Goal: Contribute content: Contribute content

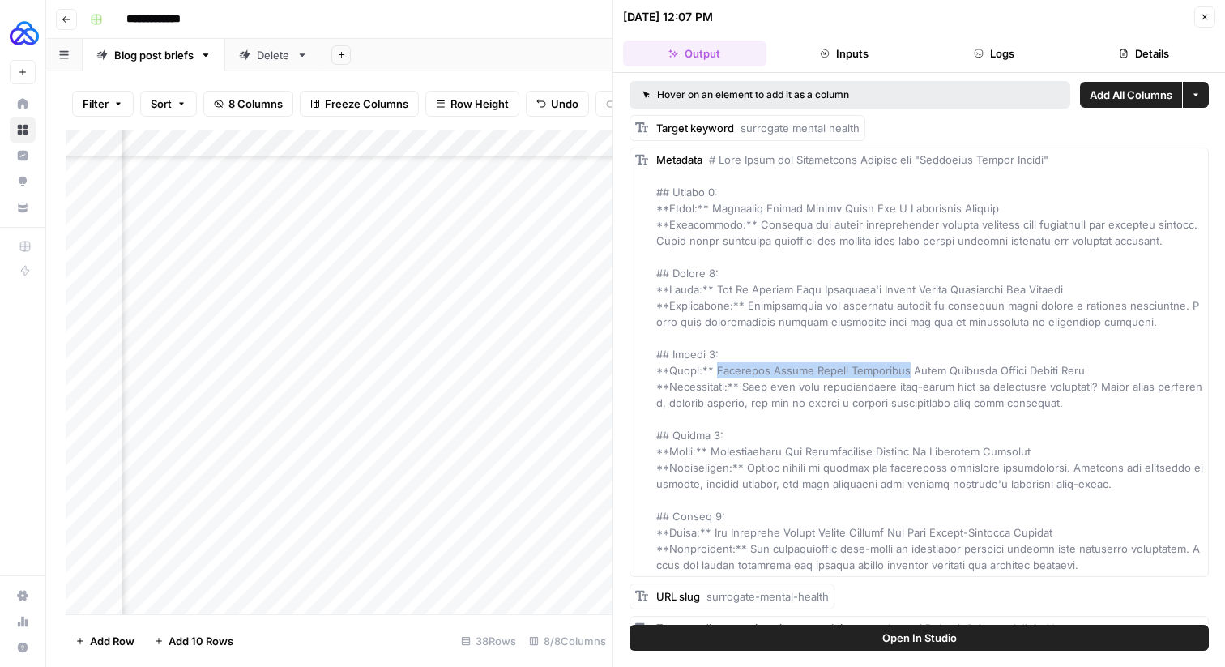
scroll to position [599, 393]
click at [1204, 26] on button "Close" at bounding box center [1204, 16] width 21 height 21
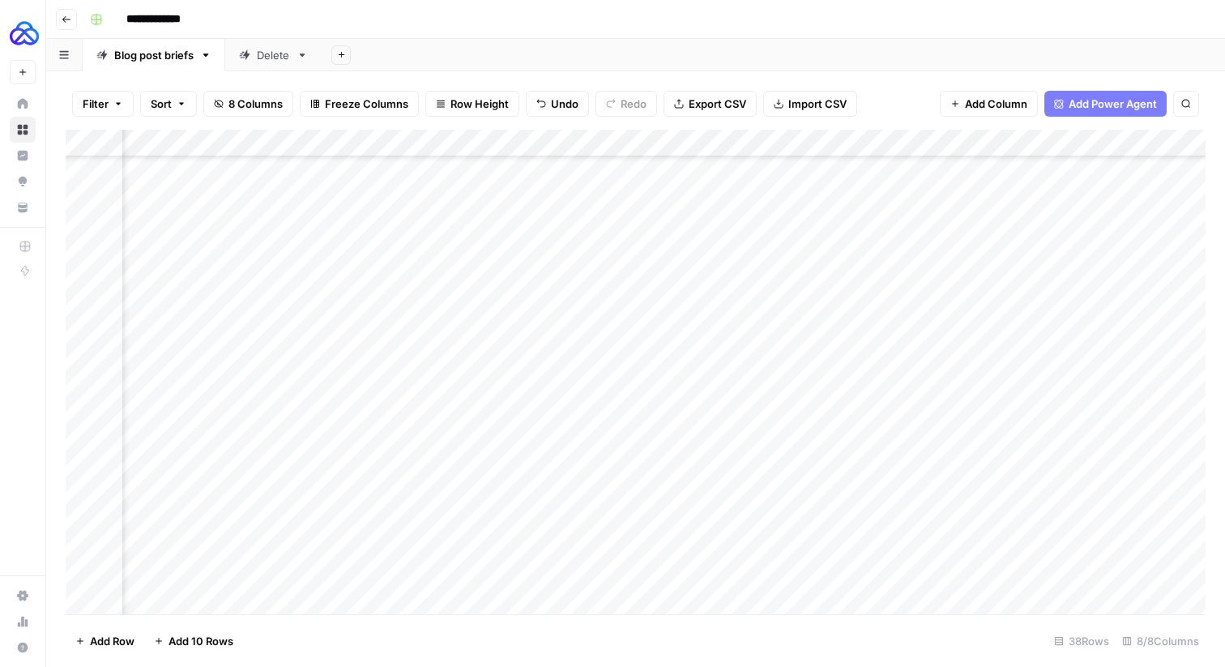
scroll to position [599, 0]
click at [776, 366] on div "Add Column" at bounding box center [636, 372] width 1140 height 484
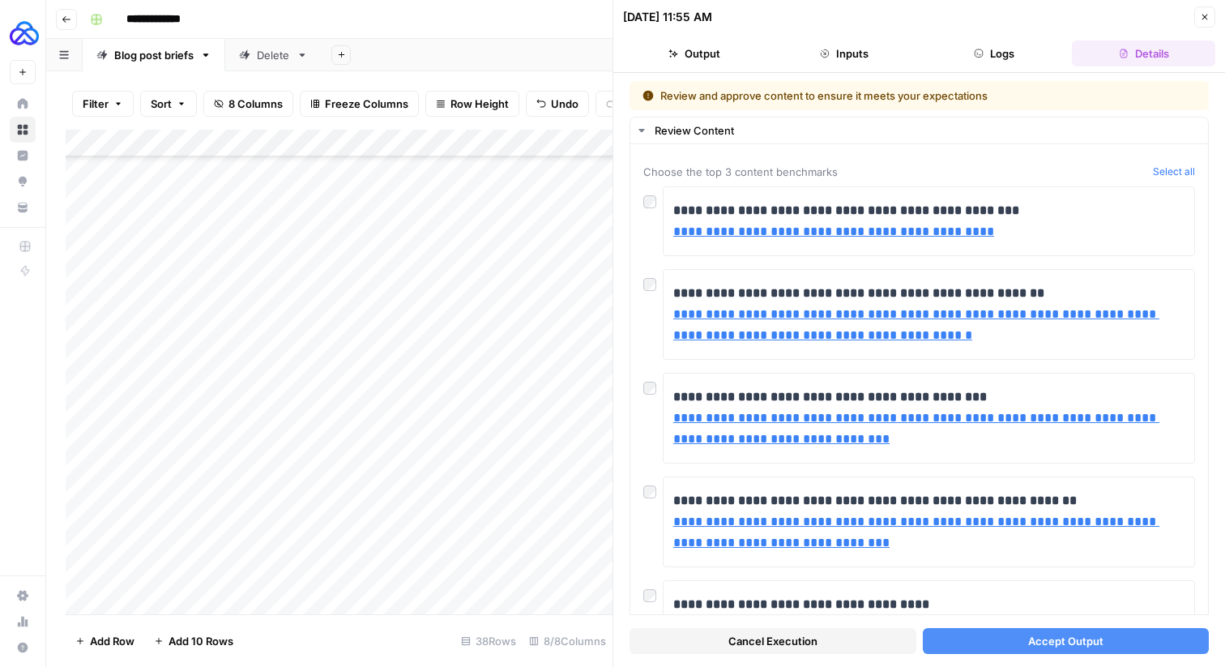
click at [785, 645] on span "Cancel Execution" at bounding box center [772, 641] width 89 height 16
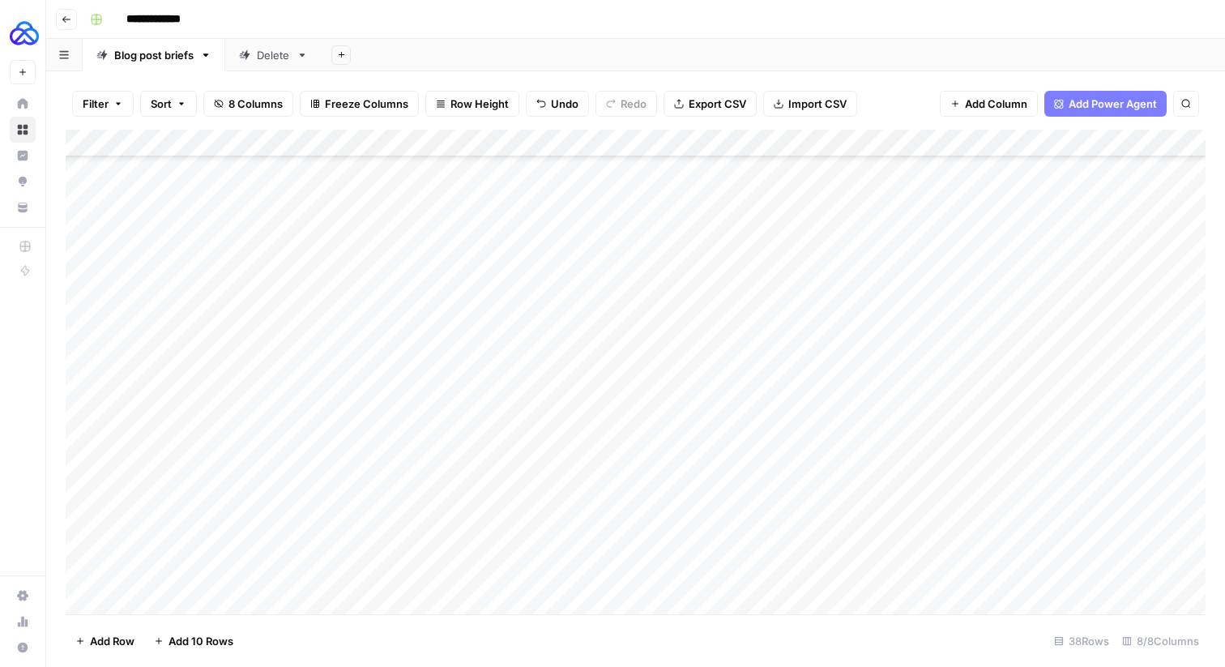
click at [488, 395] on div "Add Column" at bounding box center [636, 372] width 1140 height 484
type textarea "**********"
click at [712, 392] on div "Add Column" at bounding box center [636, 372] width 1140 height 484
click at [775, 396] on div "Add Column" at bounding box center [636, 372] width 1140 height 484
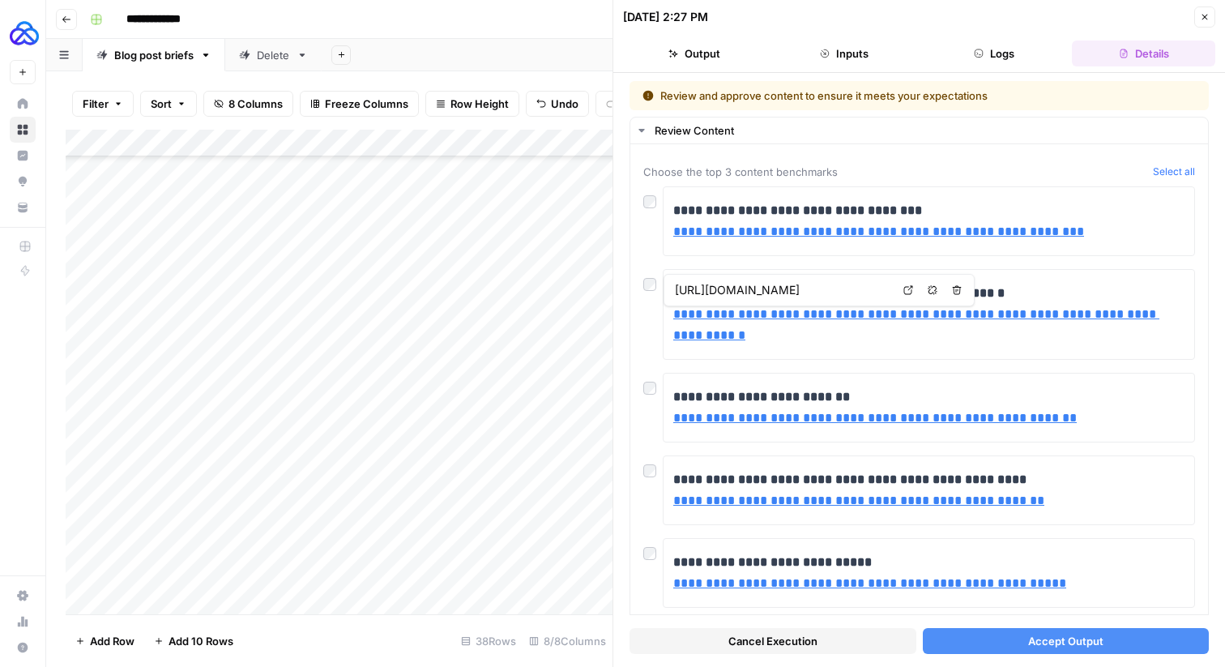
click at [1211, 25] on button "Close" at bounding box center [1204, 16] width 21 height 21
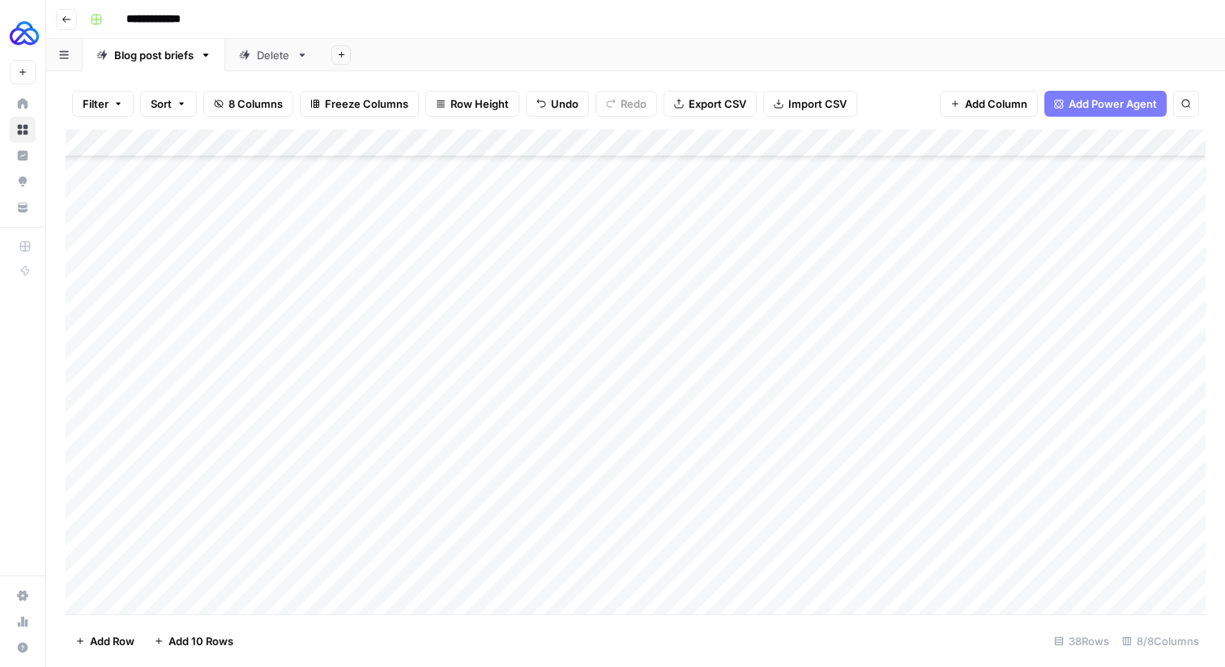
click at [857, 403] on div "Add Column" at bounding box center [636, 372] width 1140 height 484
type input "**********"
click at [770, 396] on div "Add Column" at bounding box center [636, 372] width 1140 height 484
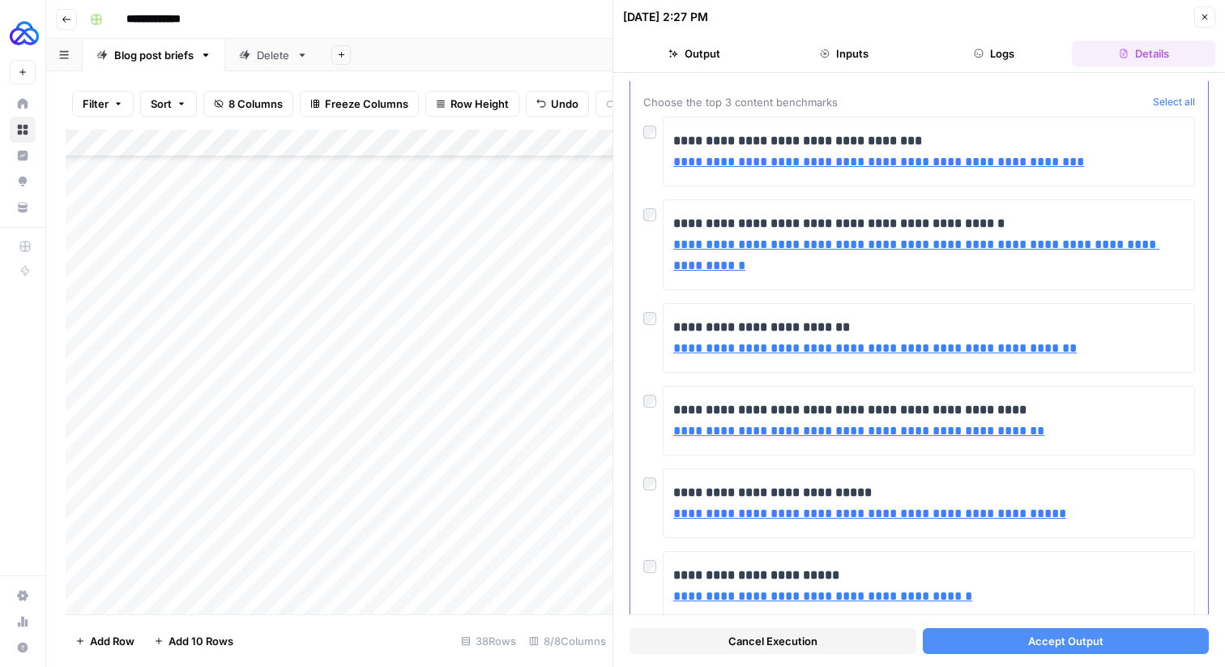
scroll to position [59, 0]
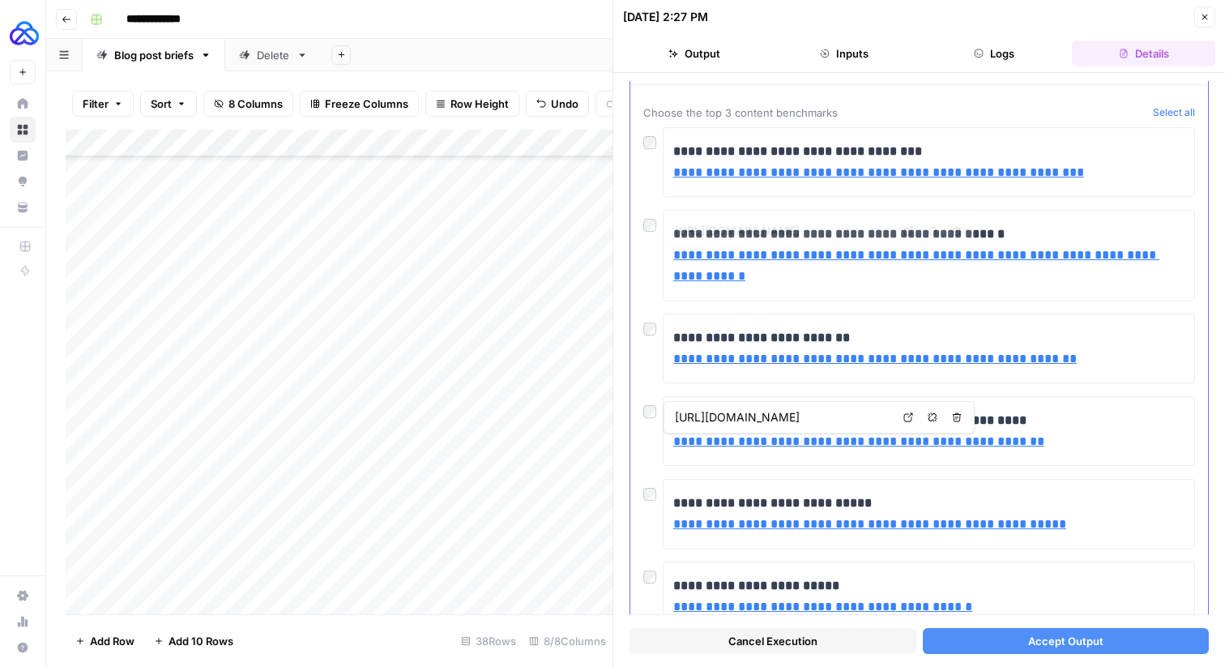
drag, startPoint x: 671, startPoint y: 150, endPoint x: 737, endPoint y: 275, distance: 141.3
copy body "AUQ New Home Browse Insights Opportunities Your Data Recent Grids Highlight Con…"
click at [966, 330] on p "**********" at bounding box center [928, 348] width 511 height 42
drag, startPoint x: 894, startPoint y: 279, endPoint x: 665, endPoint y: 258, distance: 230.1
click at [665, 258] on div "**********" at bounding box center [929, 255] width 532 height 91
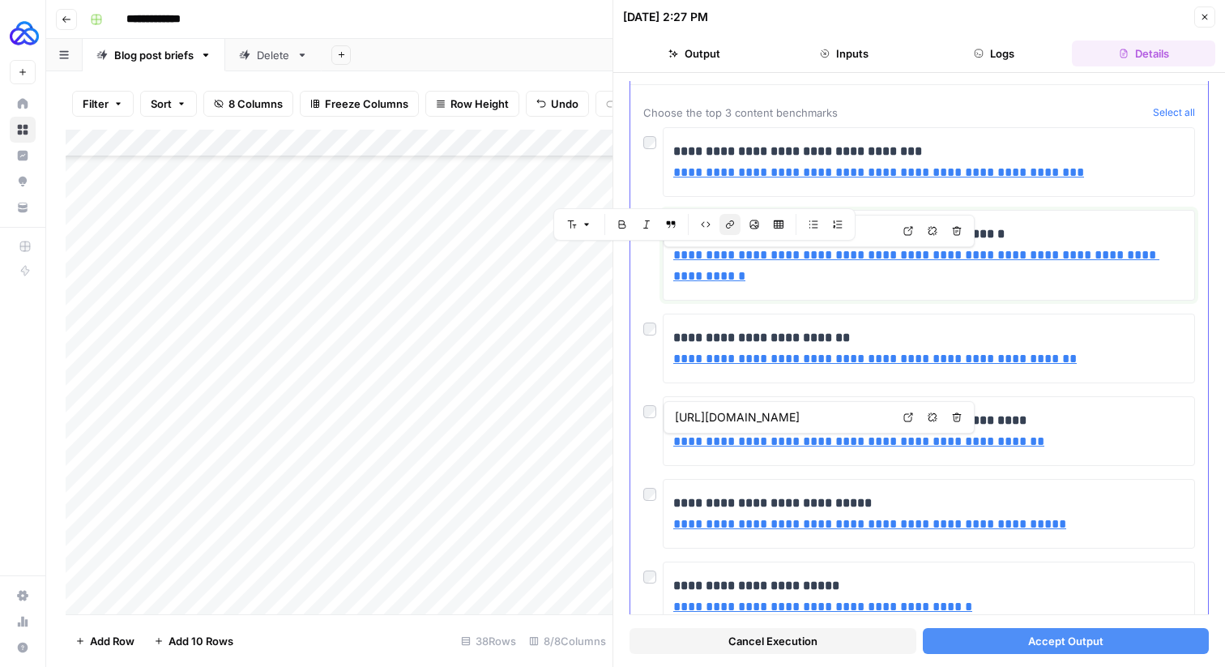
copy link "**********"
click at [1210, 15] on button "Close" at bounding box center [1204, 16] width 21 height 21
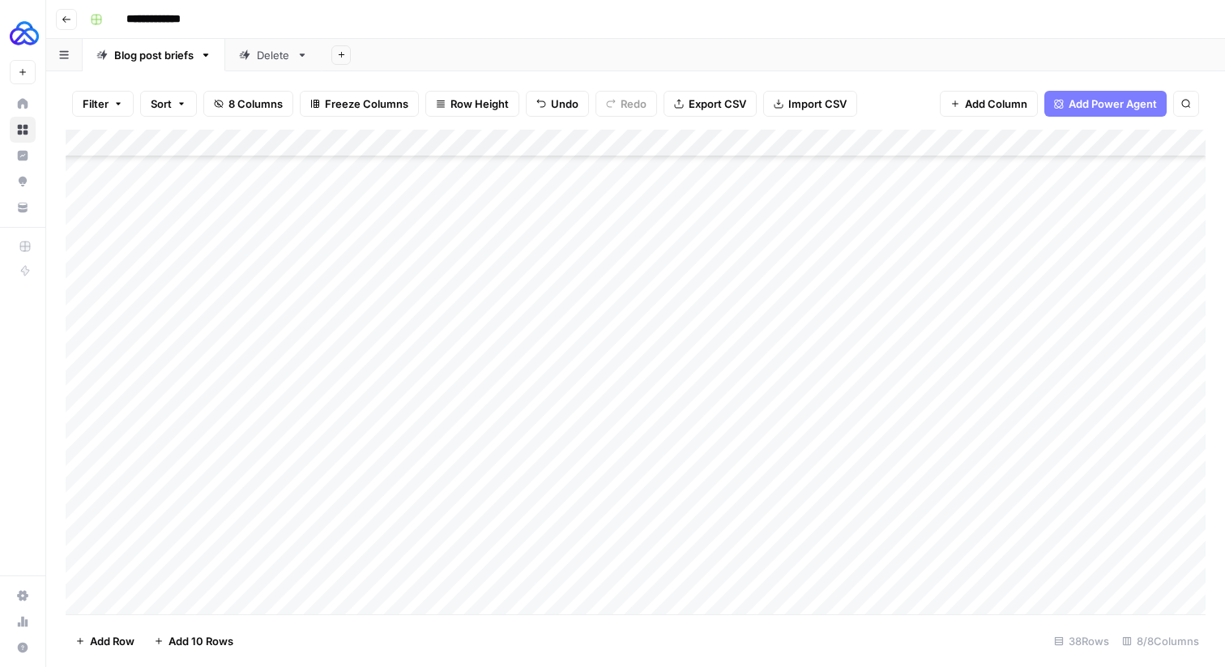
click at [975, 399] on div "Add Column" at bounding box center [636, 372] width 1140 height 484
click at [976, 399] on div "Add Column" at bounding box center [636, 372] width 1140 height 484
type input "**********"
click at [771, 397] on div "Add Column" at bounding box center [636, 372] width 1140 height 484
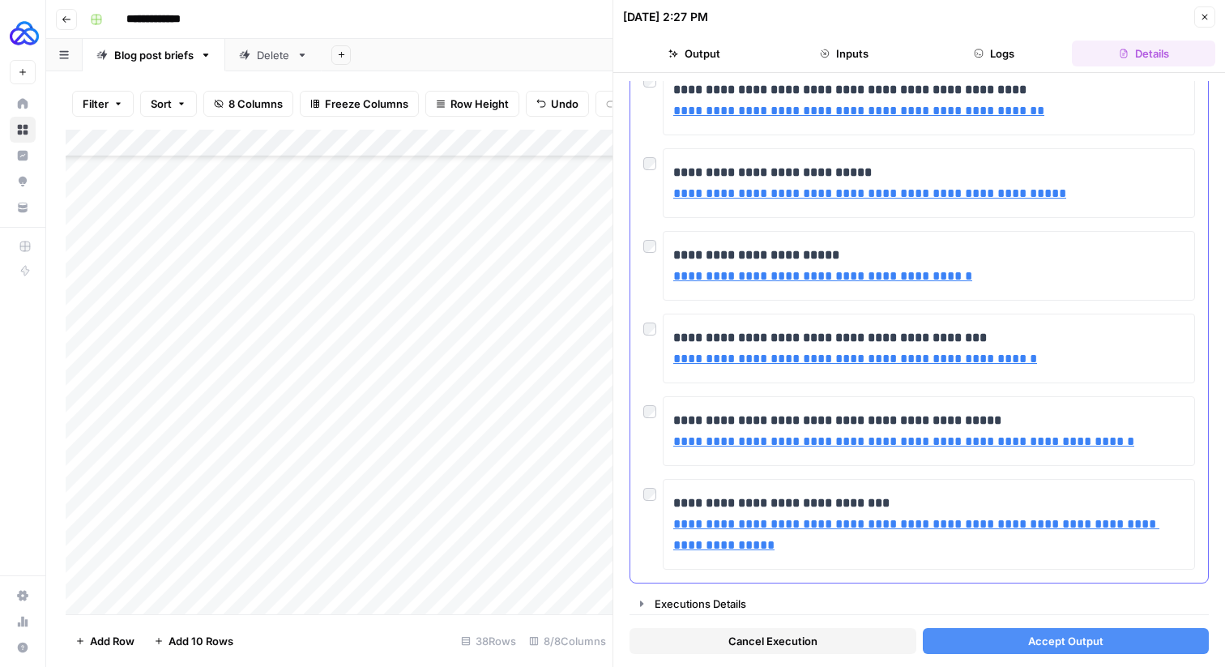
scroll to position [393, 0]
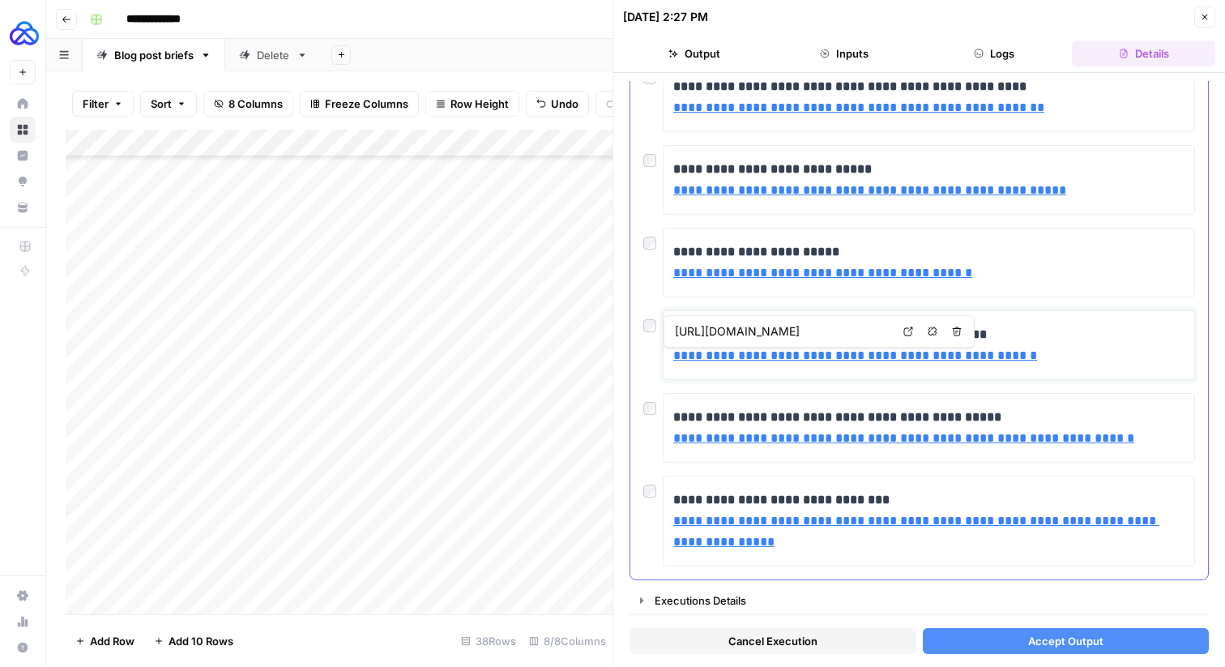
drag, startPoint x: 1027, startPoint y: 352, endPoint x: 676, endPoint y: 357, distance: 351.6
click at [676, 357] on p "**********" at bounding box center [928, 345] width 511 height 42
copy link "**********"
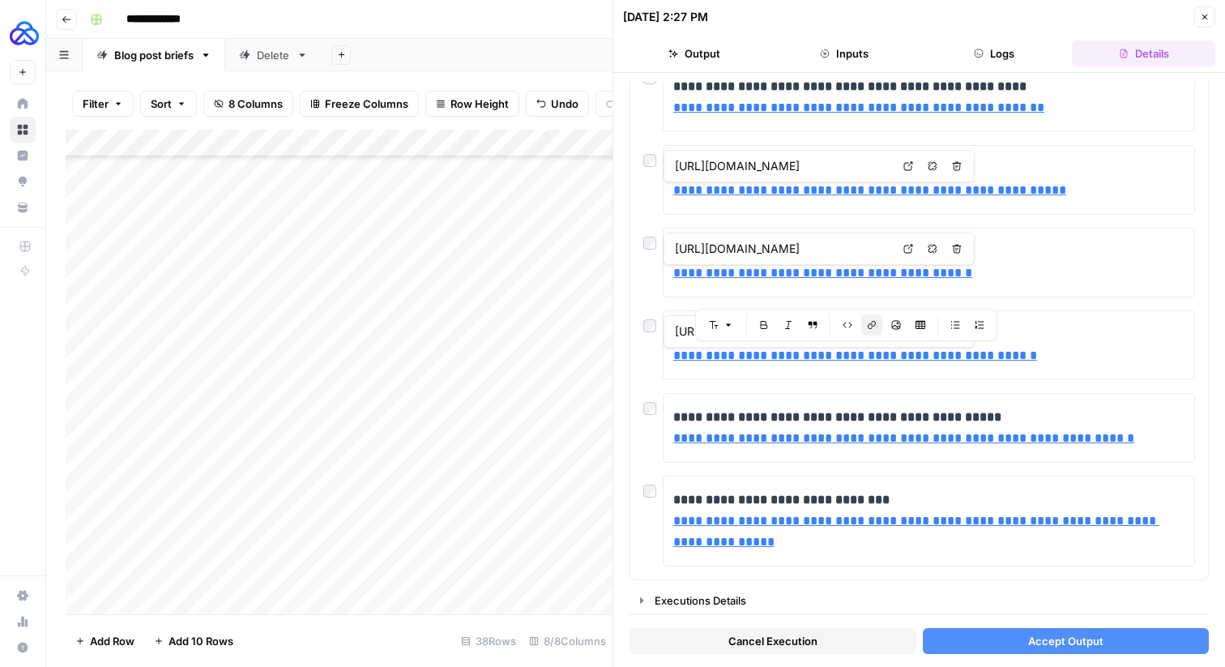
click at [1198, 9] on button "Close" at bounding box center [1204, 16] width 21 height 21
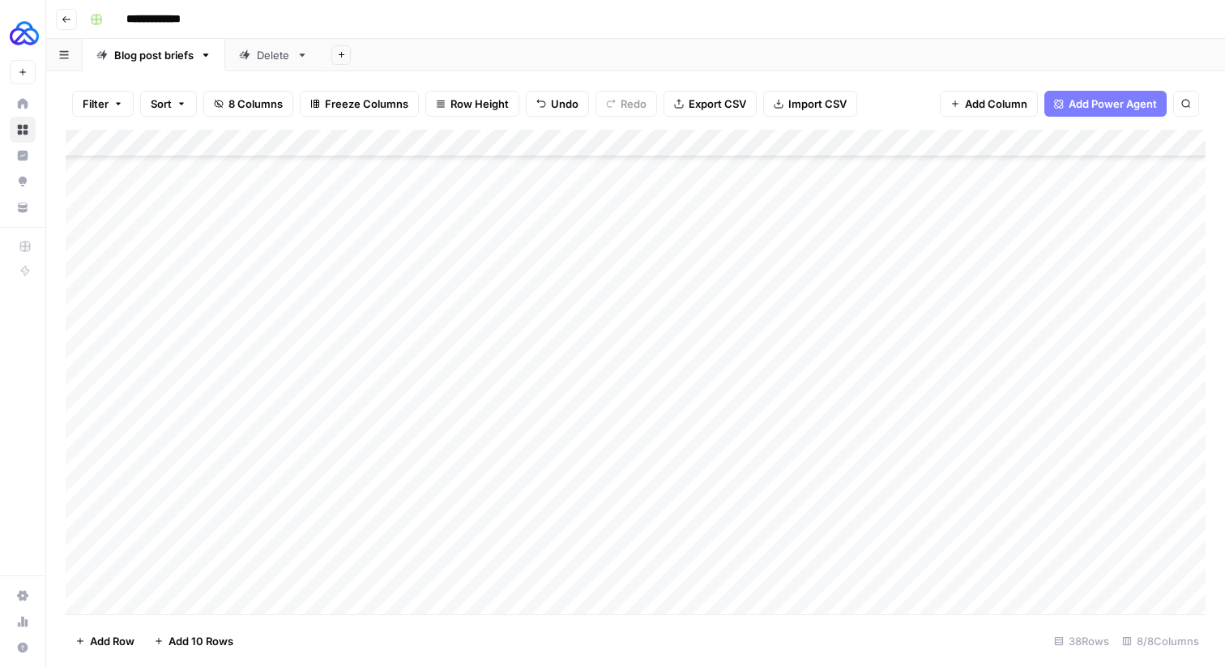
click at [1093, 393] on div "Add Column" at bounding box center [636, 372] width 1140 height 484
click at [1093, 394] on div "Add Column" at bounding box center [636, 372] width 1140 height 484
type input "**********"
click at [897, 500] on div "Add Column" at bounding box center [636, 372] width 1140 height 484
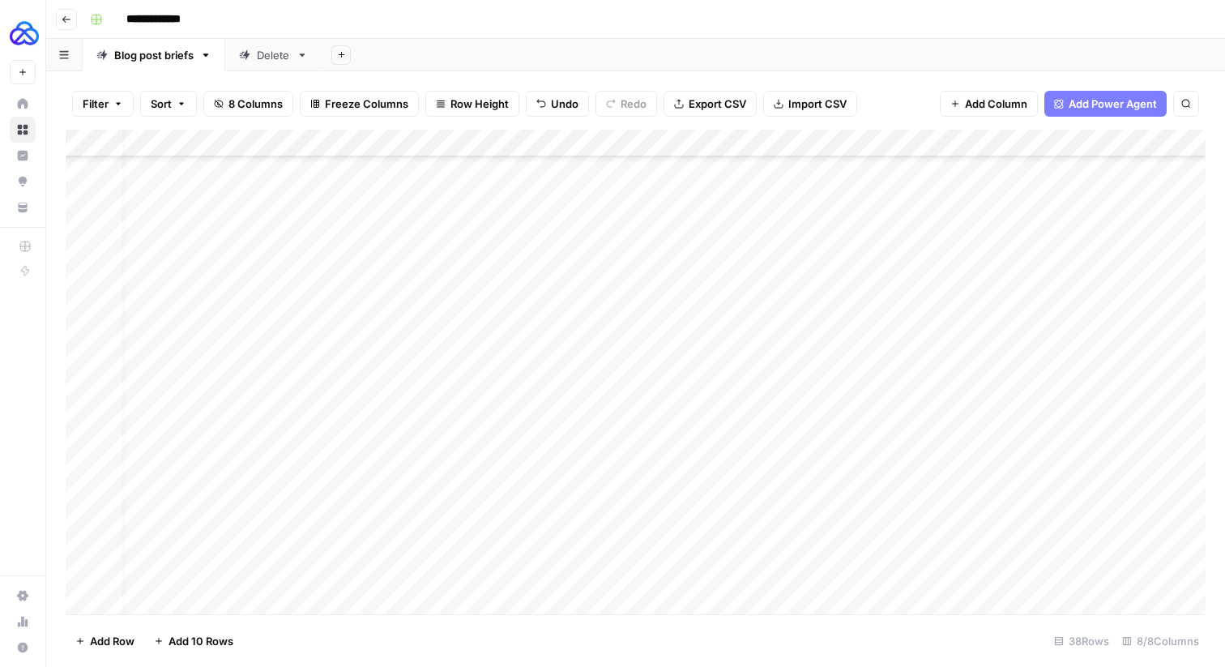
scroll to position [599, 401]
click at [895, 393] on div "Add Column" at bounding box center [636, 372] width 1140 height 484
click at [936, 394] on div "Add Column" at bounding box center [636, 372] width 1140 height 484
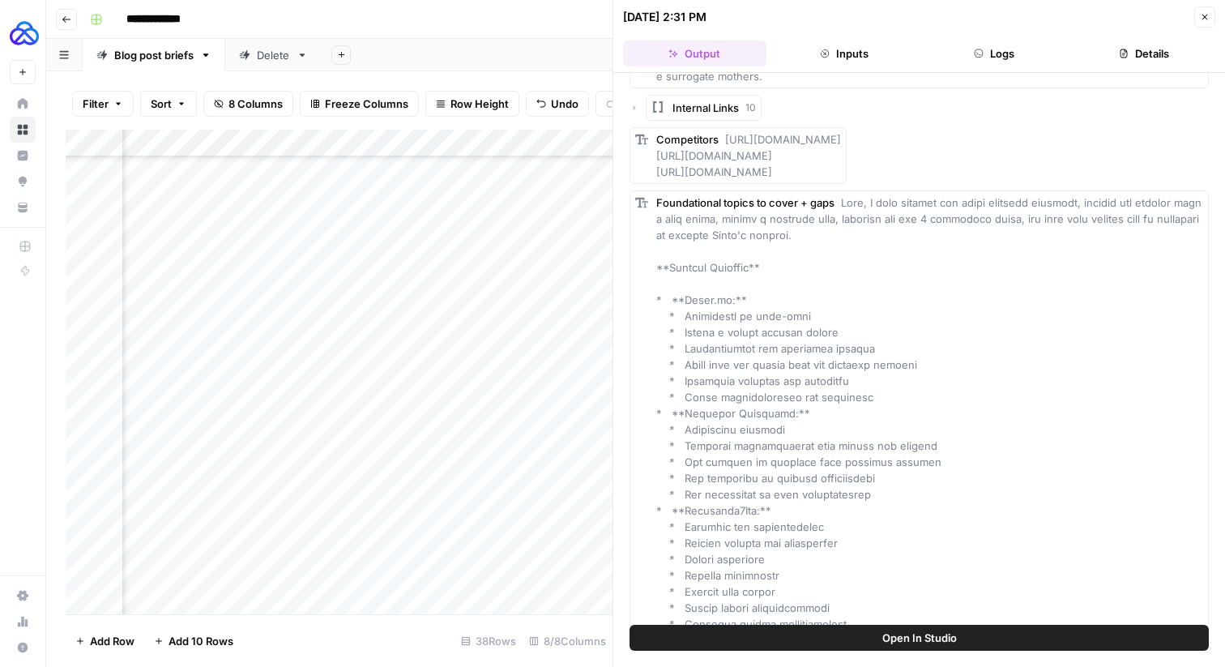
scroll to position [1142, 0]
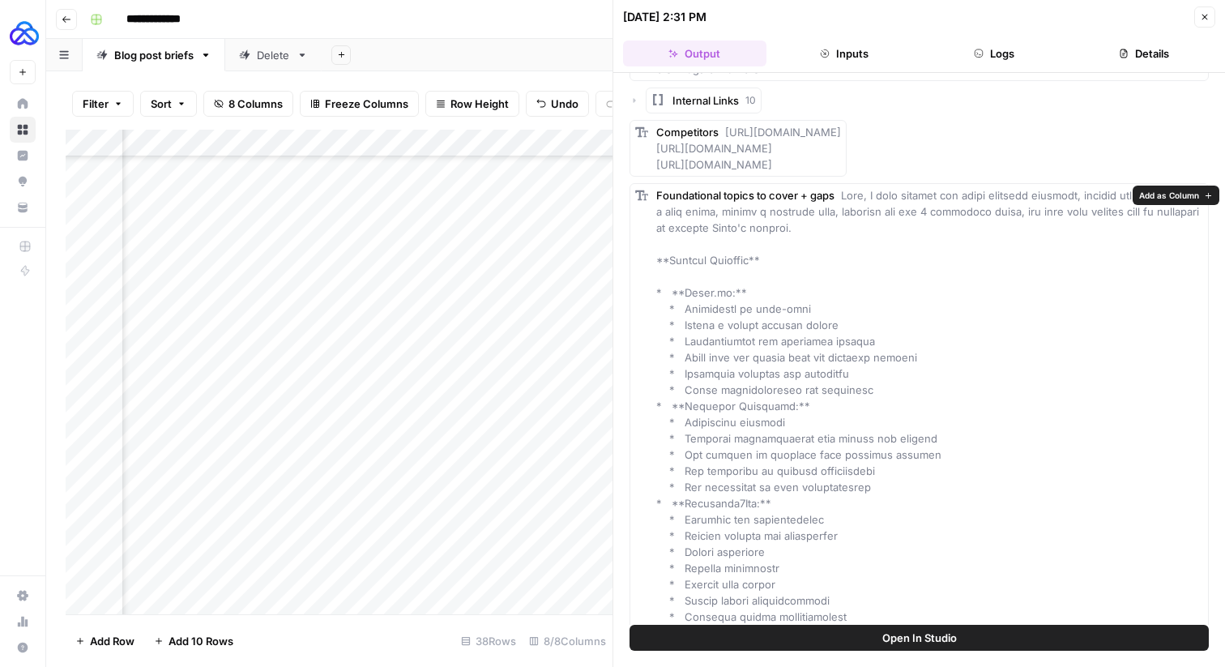
drag, startPoint x: 878, startPoint y: 388, endPoint x: 684, endPoint y: 309, distance: 210.0
copy span "mportance of self-care * Having a strong support system * Understanding the emo…"
drag, startPoint x: 680, startPoint y: 309, endPoint x: 797, endPoint y: 331, distance: 118.5
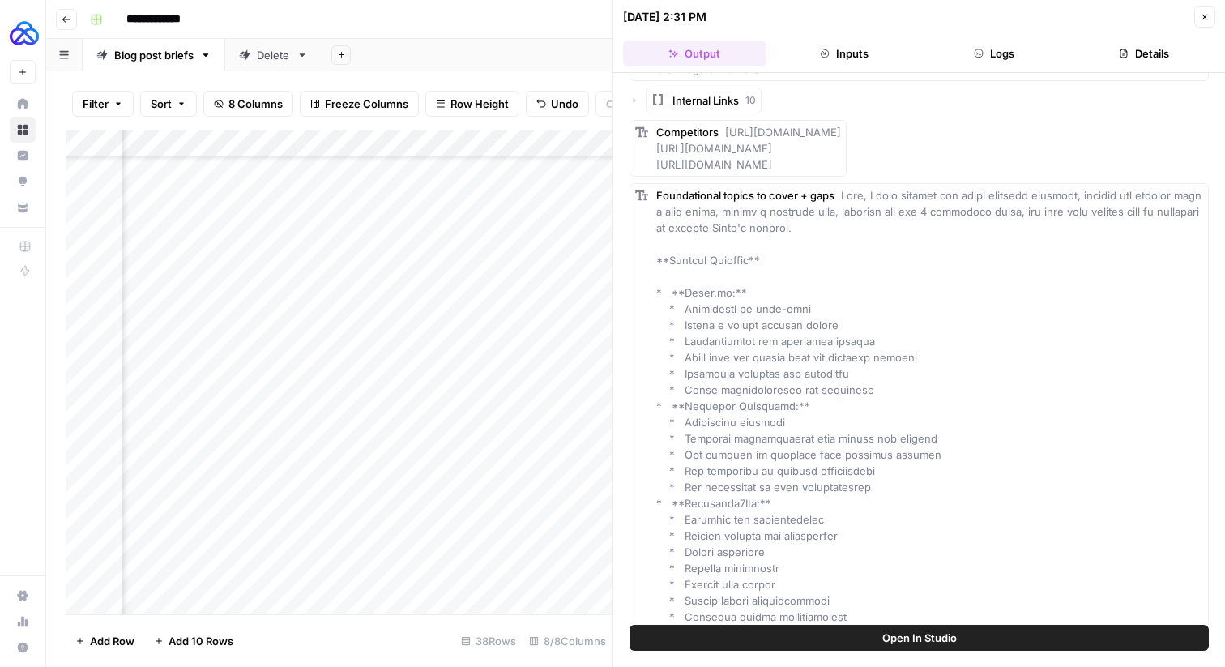
drag, startPoint x: 859, startPoint y: 387, endPoint x: 682, endPoint y: 315, distance: 191.5
copy span "Importance of self-care * Having a strong support system * Understanding the em…"
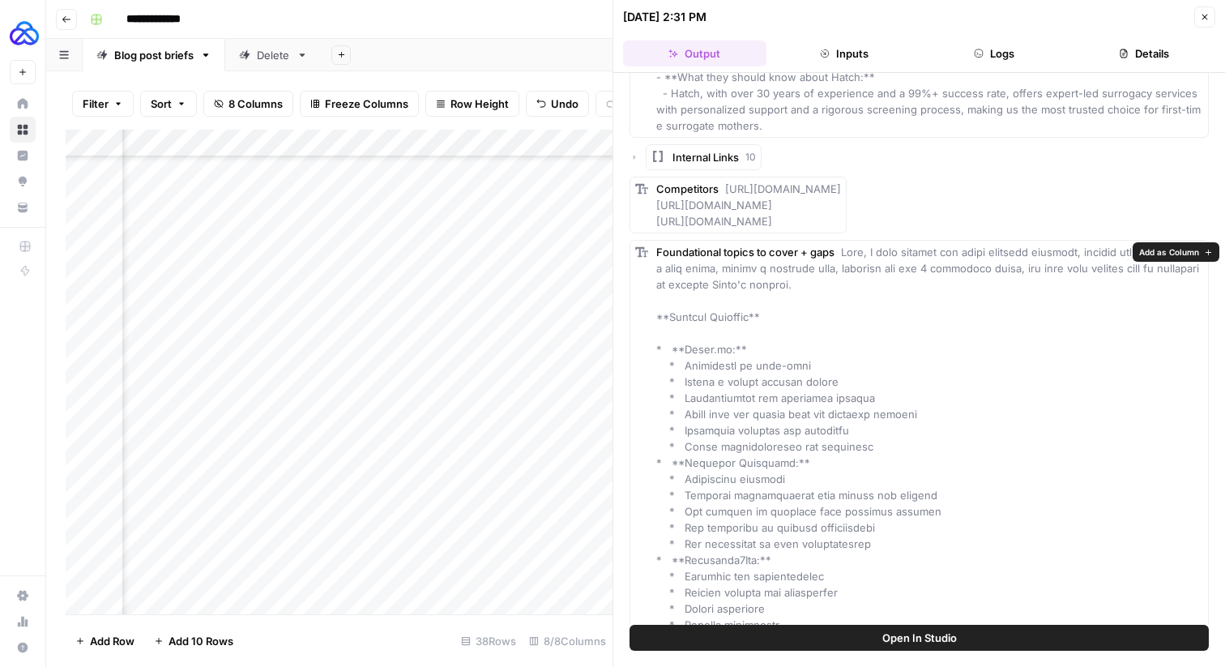
scroll to position [1084, 0]
drag, startPoint x: 954, startPoint y: 218, endPoint x: 651, endPoint y: 211, distance: 303.0
click at [651, 211] on div "Competitors [URL][DOMAIN_NAME] [URL][DOMAIN_NAME] [URL][DOMAIN_NAME]" at bounding box center [737, 206] width 217 height 57
copy span "[URL][DOMAIN_NAME] [URL][DOMAIN_NAME]"
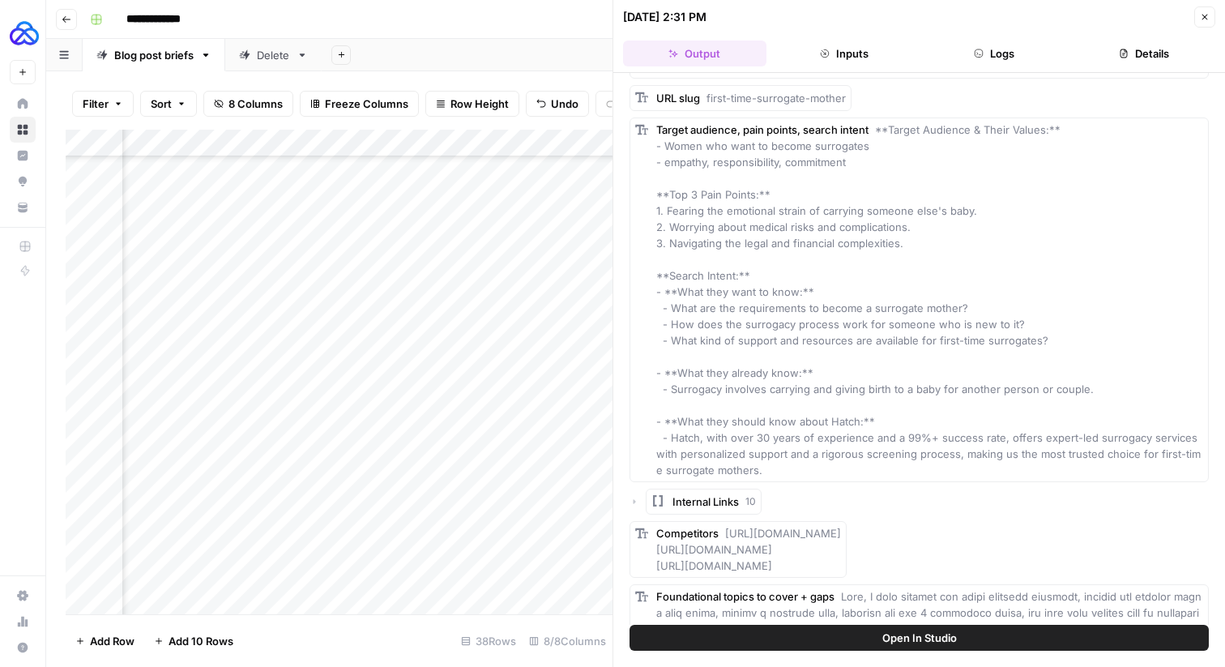
scroll to position [752, 0]
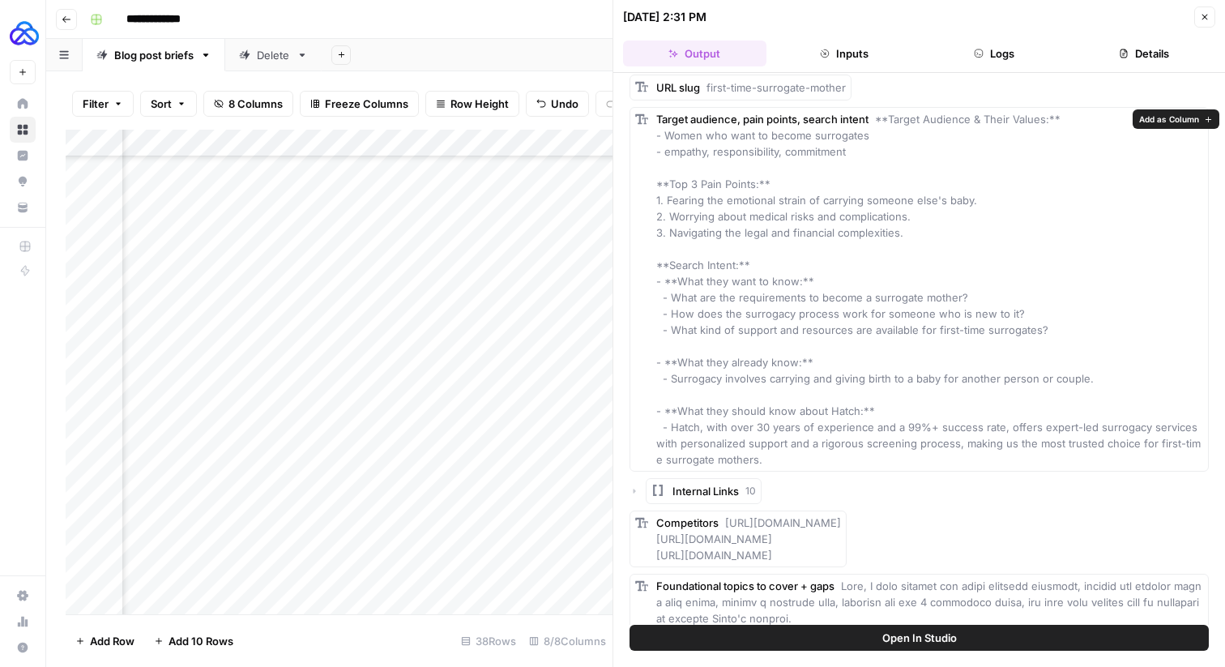
drag, startPoint x: 921, startPoint y: 234, endPoint x: 668, endPoint y: 203, distance: 254.6
click at [668, 203] on div "Target audience, pain points, search intent **Target Audience & Their Values:**…" at bounding box center [929, 289] width 547 height 356
copy span "Fearing the emotional strain of carrying someone else's baby. 2. Worrying about…"
drag, startPoint x: 1054, startPoint y: 335, endPoint x: 672, endPoint y: 297, distance: 384.2
click at [672, 297] on div "Target audience, pain points, search intent **Target Audience & Their Values:**…" at bounding box center [929, 289] width 547 height 356
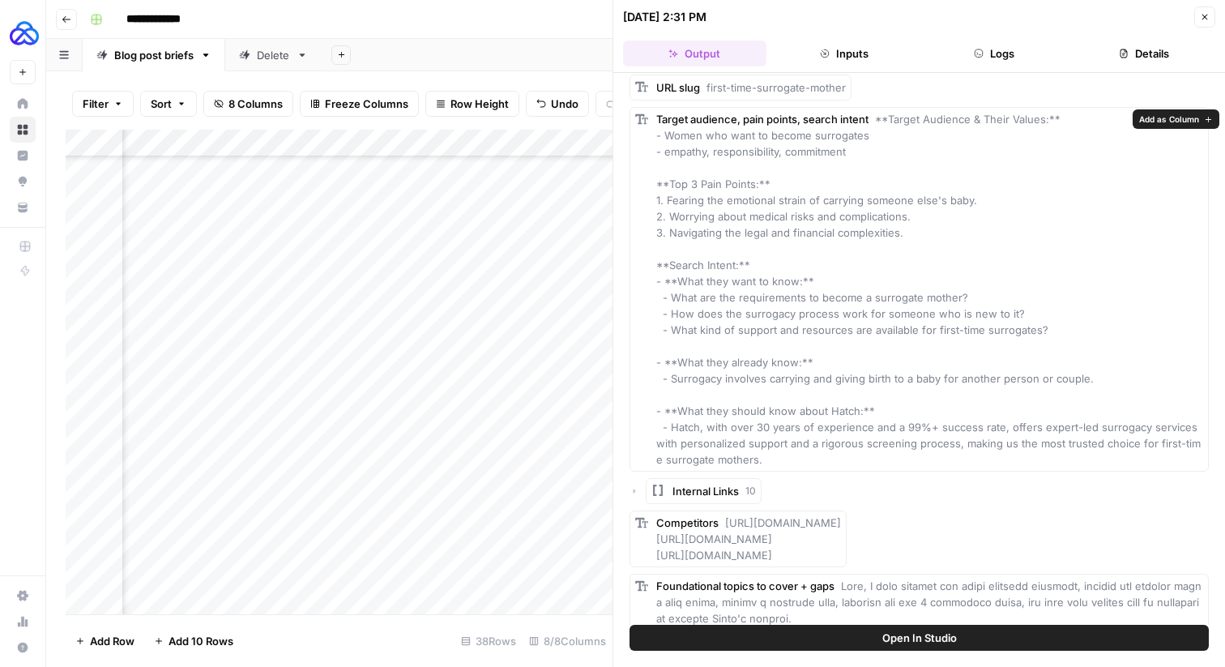
copy span "What are the requirements to become a surrogate mother? - How does the surrogac…"
drag, startPoint x: 1018, startPoint y: 378, endPoint x: 672, endPoint y: 379, distance: 345.9
click at [672, 379] on div "Target audience, pain points, search intent **Target Audience & Their Values:**…" at bounding box center [929, 289] width 547 height 356
copy span "Surrogacy involves carrying and giving birth to a baby for another person or co…"
drag, startPoint x: 772, startPoint y: 461, endPoint x: 670, endPoint y: 429, distance: 106.8
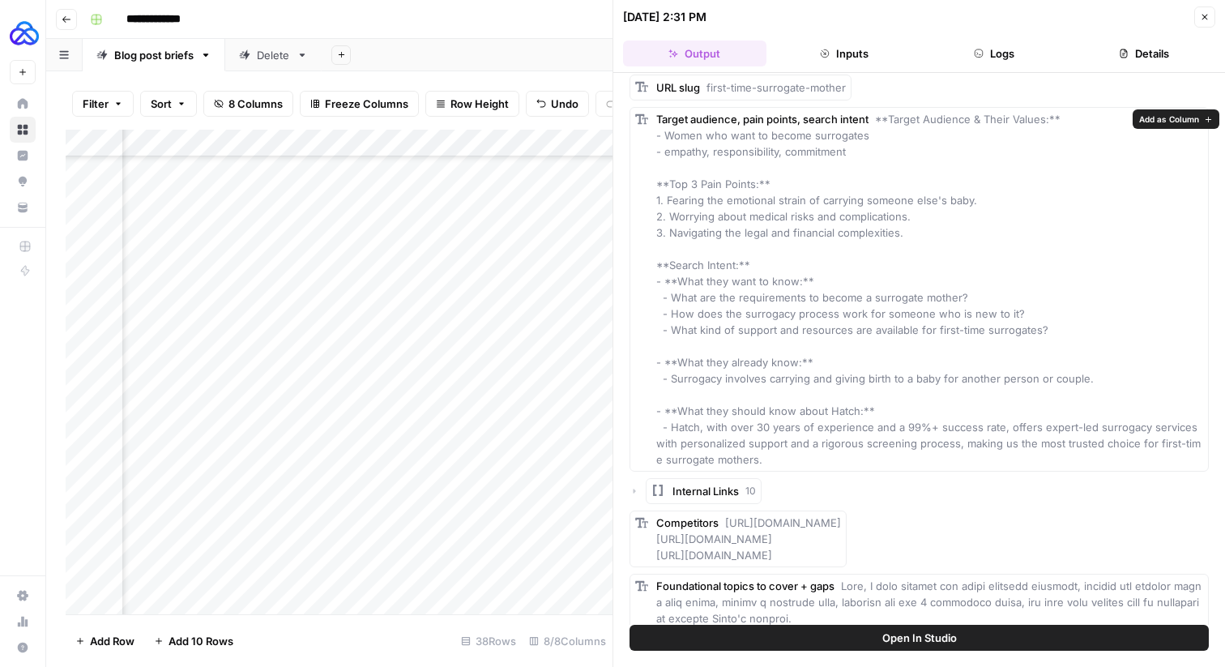
click at [670, 429] on div "Target audience, pain points, search intent **Target Audience & Their Values:**…" at bounding box center [929, 289] width 547 height 356
copy span "Hatch, with over 30 years of experience and a 99%+ success rate, offers expert-…"
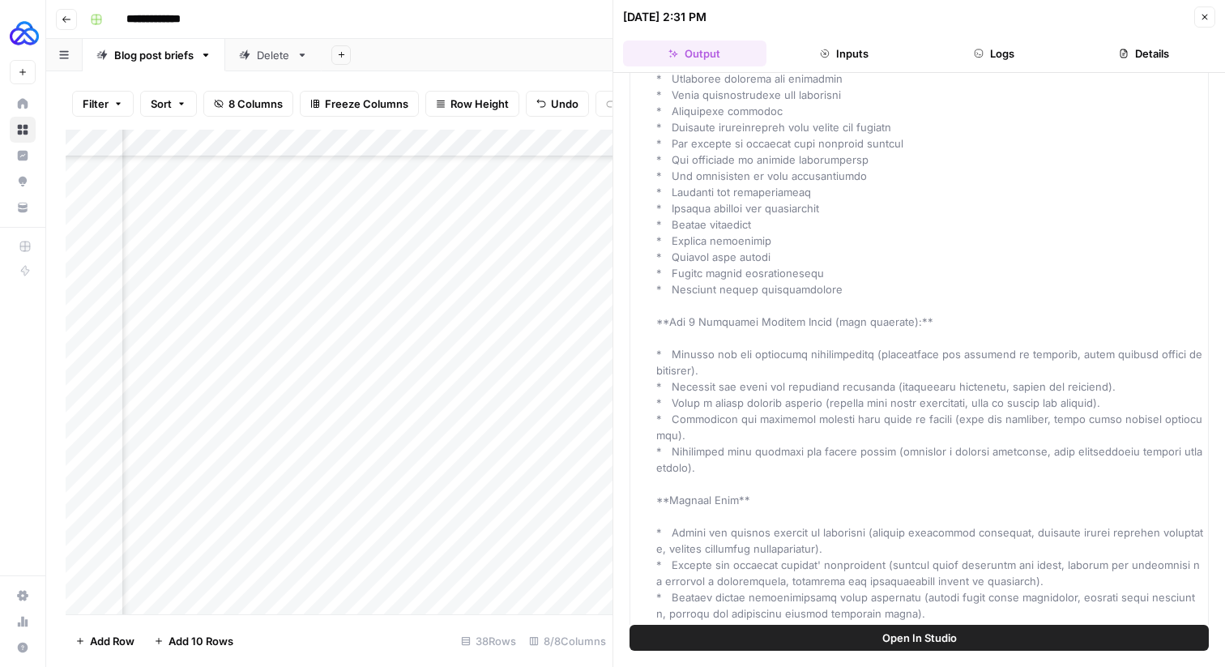
scroll to position [1811, 0]
drag, startPoint x: 695, startPoint y: 450, endPoint x: 673, endPoint y: 352, distance: 100.4
click at [673, 352] on div "Foundational topics to cover + gaps" at bounding box center [929, 102] width 547 height 1166
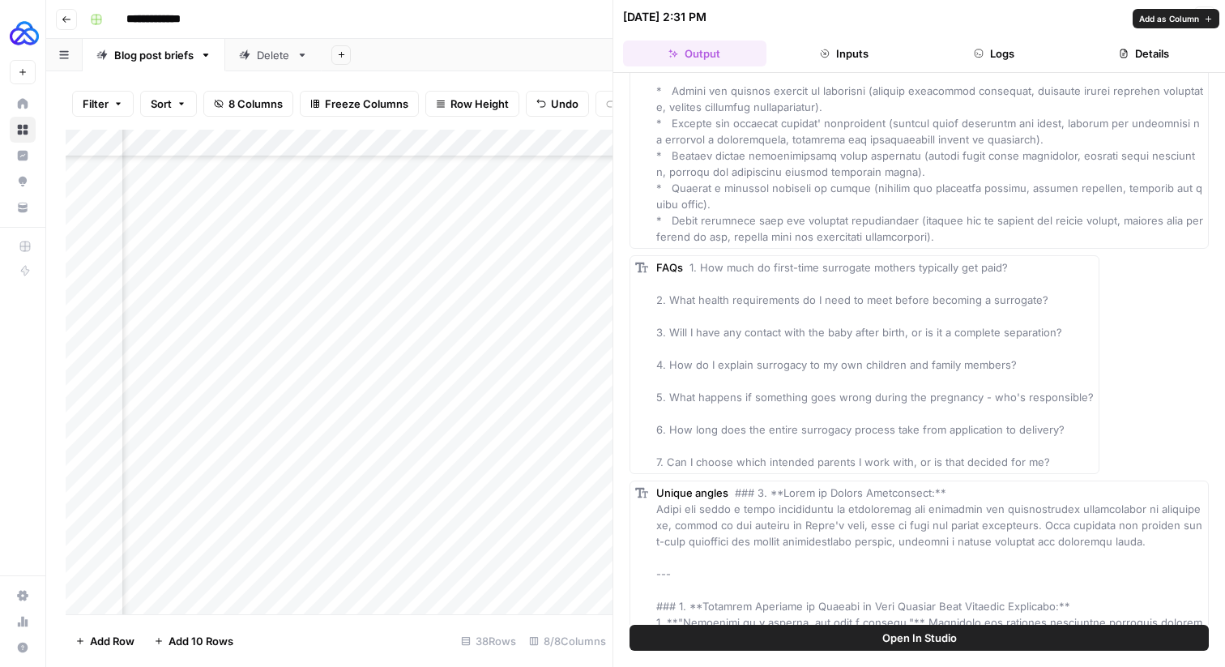
scroll to position [2253, 0]
drag, startPoint x: 1061, startPoint y: 448, endPoint x: 683, endPoint y: 246, distance: 428.7
click at [683, 258] on div "FAQs 1. How much do first-time surrogate mothers typically get paid? 2. What he…" at bounding box center [874, 363] width 437 height 211
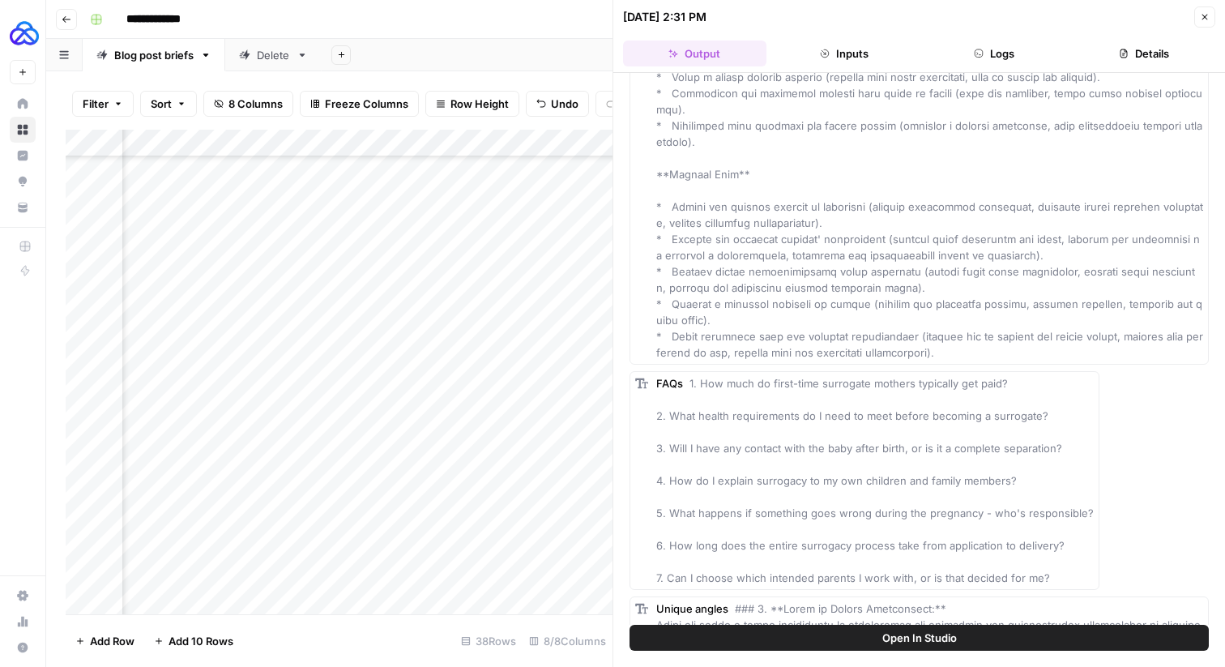
scroll to position [2049, 0]
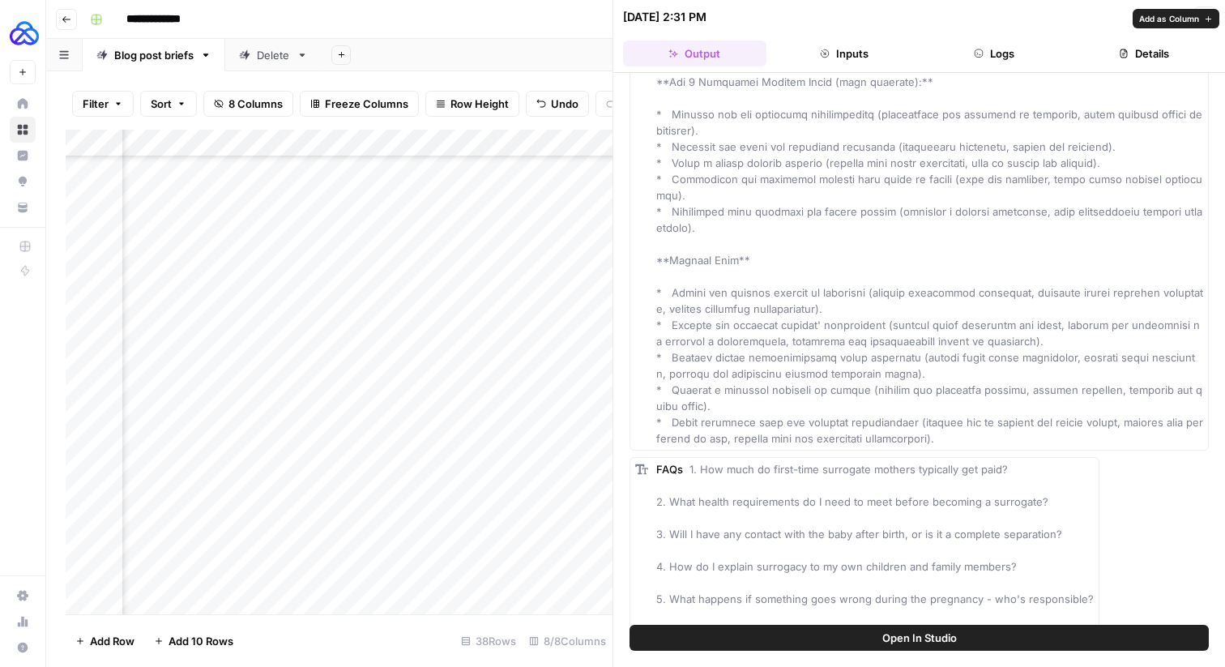
drag, startPoint x: 955, startPoint y: 420, endPoint x: 673, endPoint y: 270, distance: 319.3
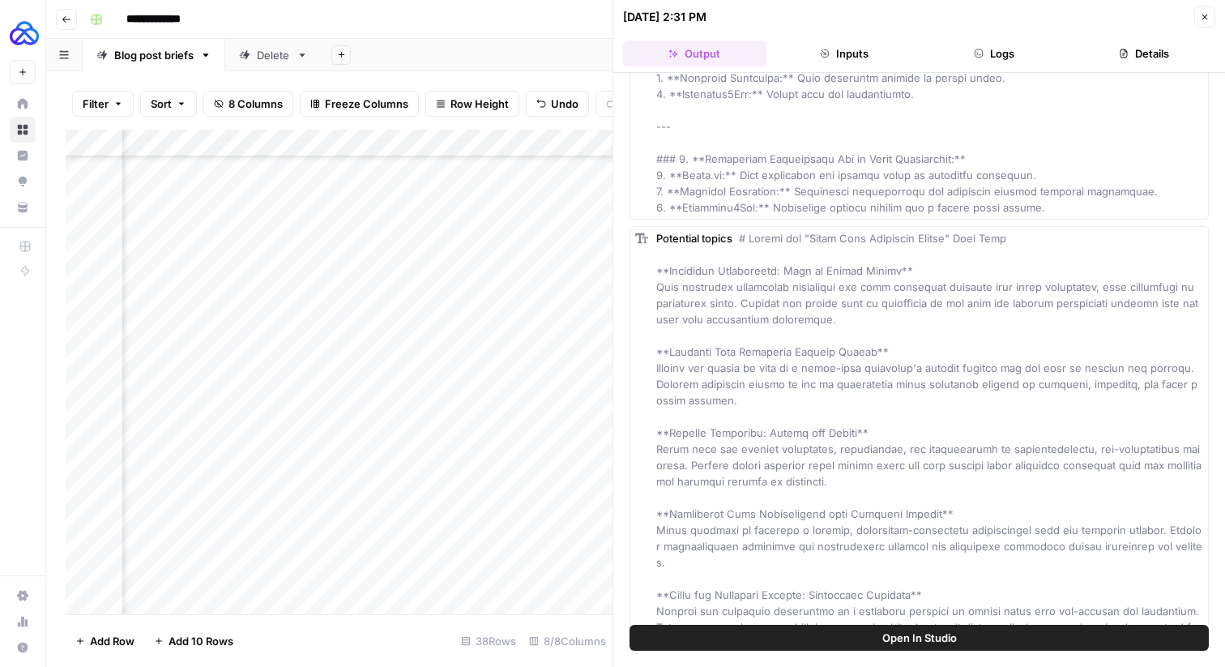
scroll to position [3499, 0]
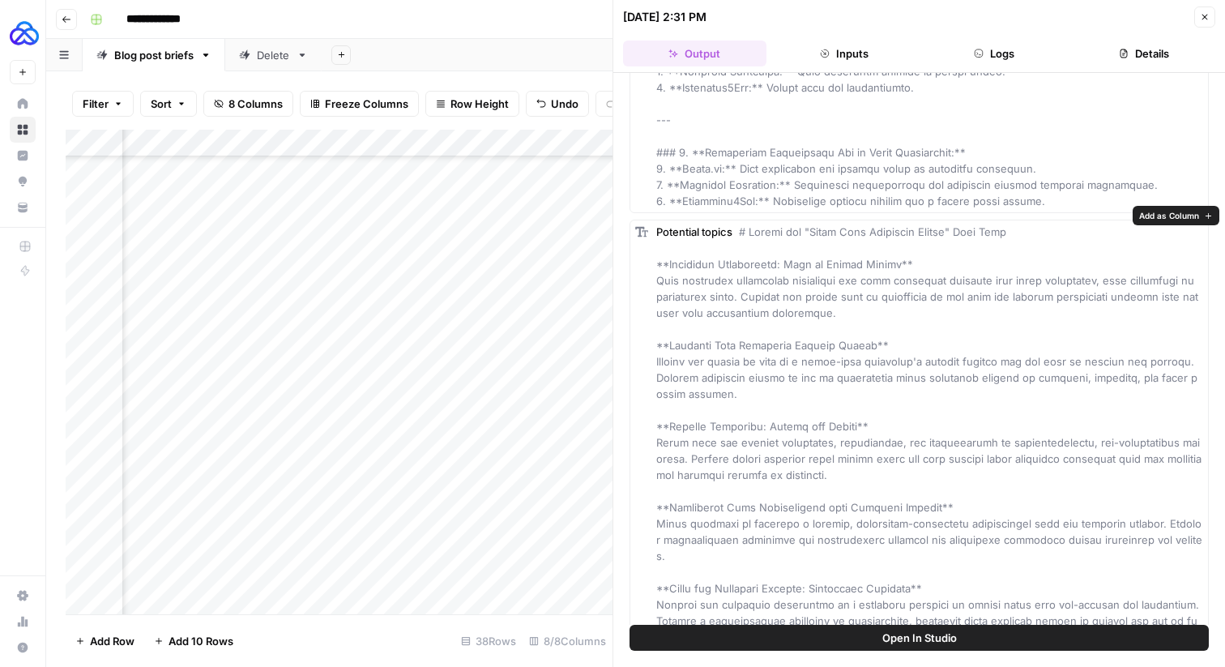
drag, startPoint x: 806, startPoint y: 608, endPoint x: 641, endPoint y: 250, distance: 395.1
click at [641, 250] on div "Potential topics" at bounding box center [918, 434] width 579 height 429
click at [768, 350] on span at bounding box center [930, 434] width 548 height 418
drag, startPoint x: 647, startPoint y: 402, endPoint x: 812, endPoint y: 600, distance: 258.3
click at [812, 600] on div "Potential topics" at bounding box center [918, 434] width 579 height 429
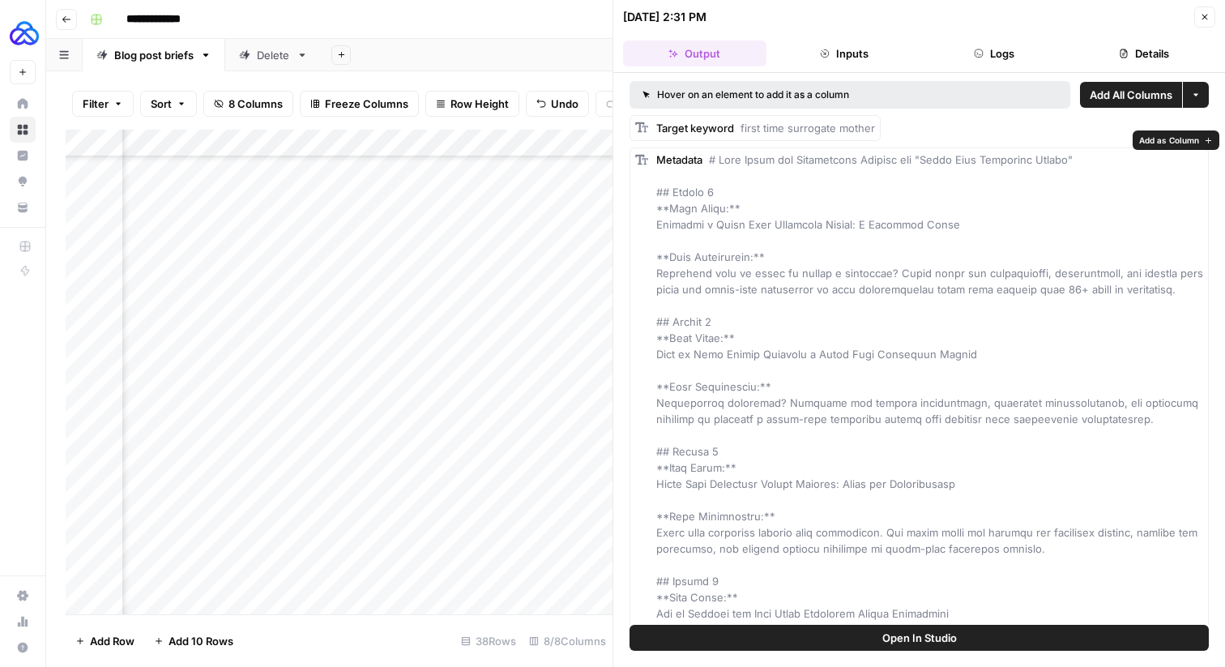
scroll to position [49, 0]
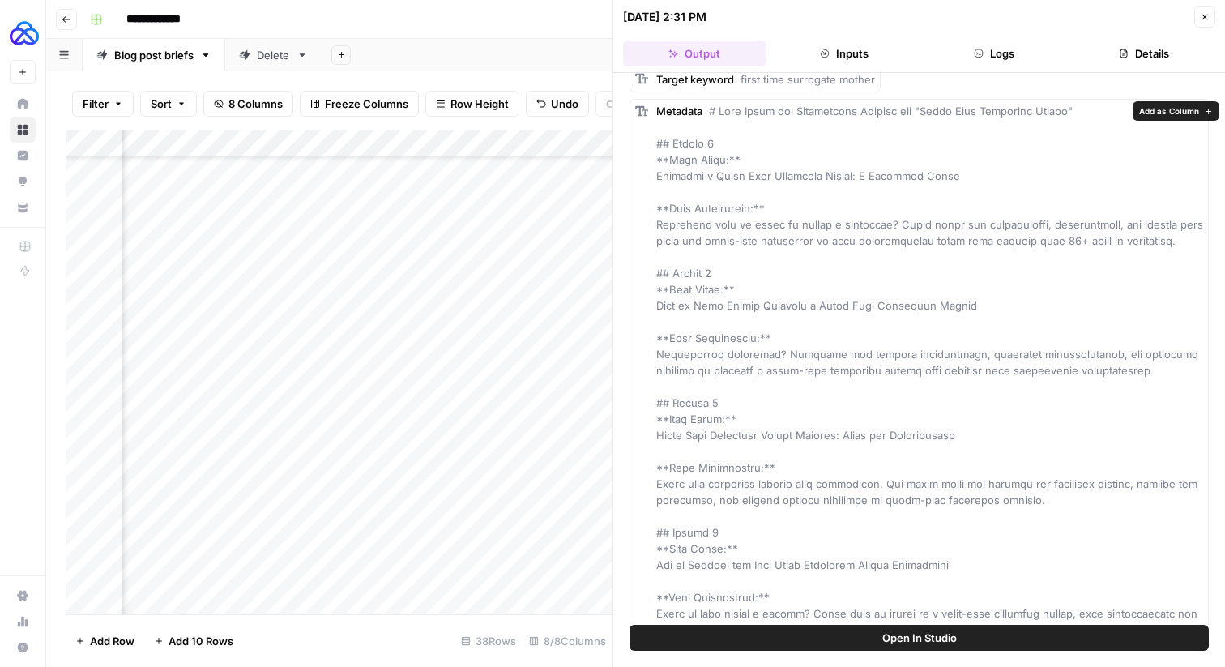
drag, startPoint x: 912, startPoint y: 565, endPoint x: 646, endPoint y: 565, distance: 266.5
click at [646, 565] on div "Metadata" at bounding box center [918, 435] width 579 height 672
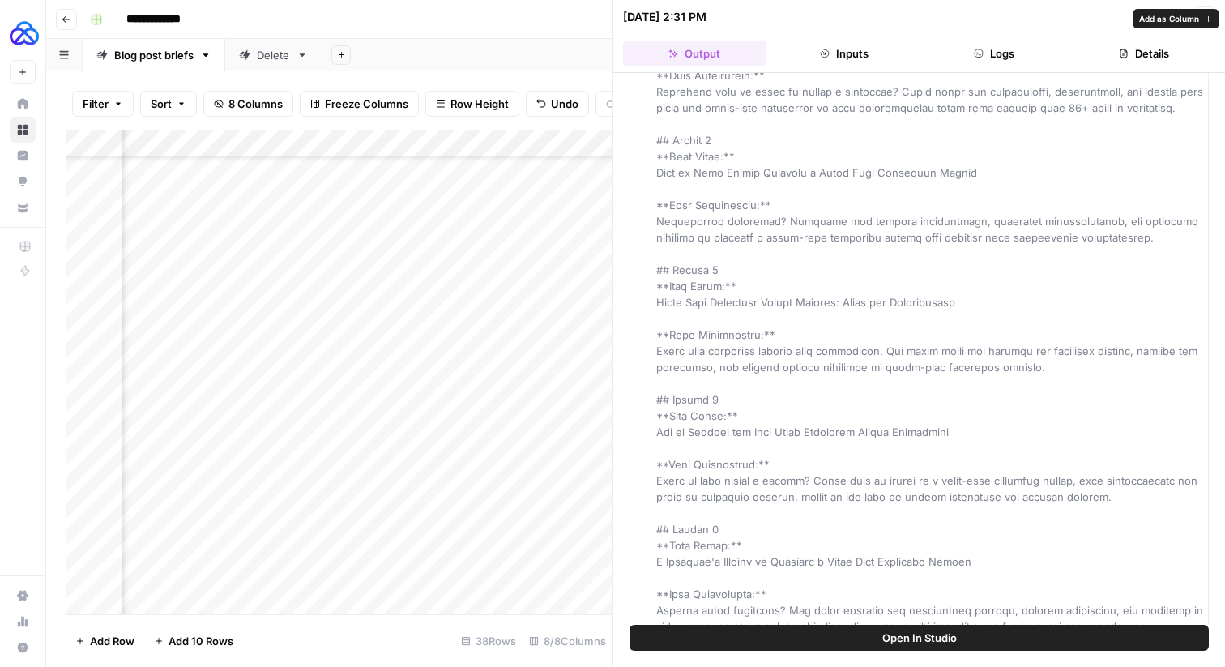
scroll to position [183, 0]
drag, startPoint x: 1094, startPoint y: 493, endPoint x: 655, endPoint y: 477, distance: 439.4
click at [655, 477] on div "Metadata" at bounding box center [918, 300] width 579 height 672
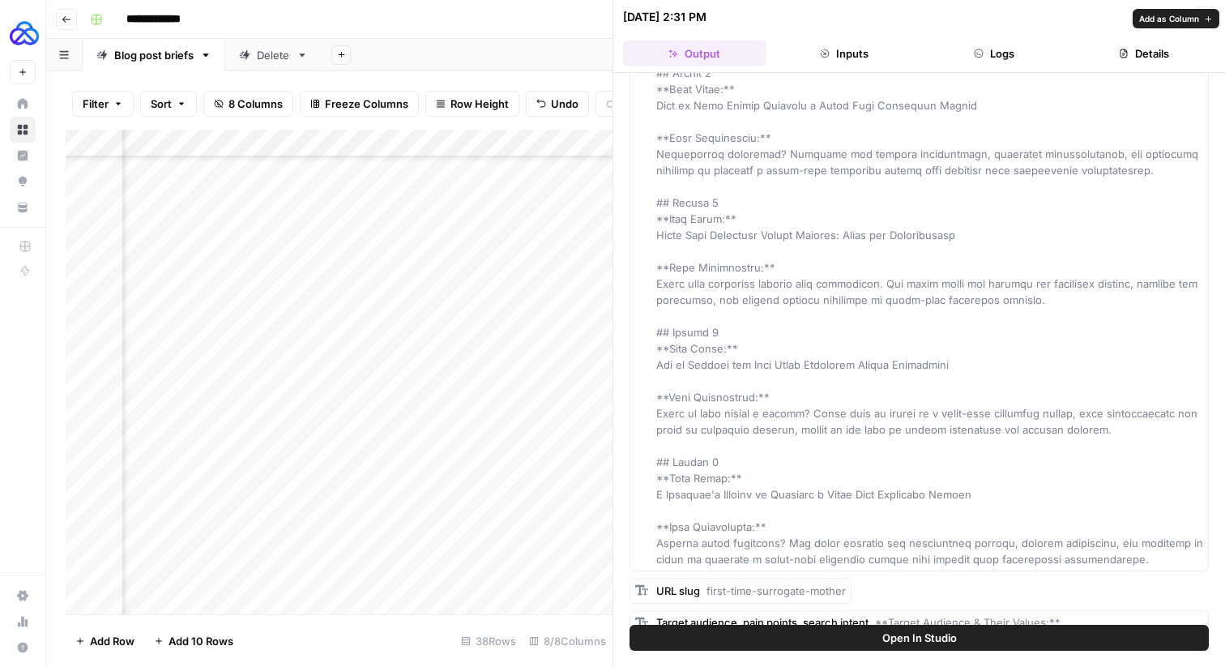
scroll to position [254, 0]
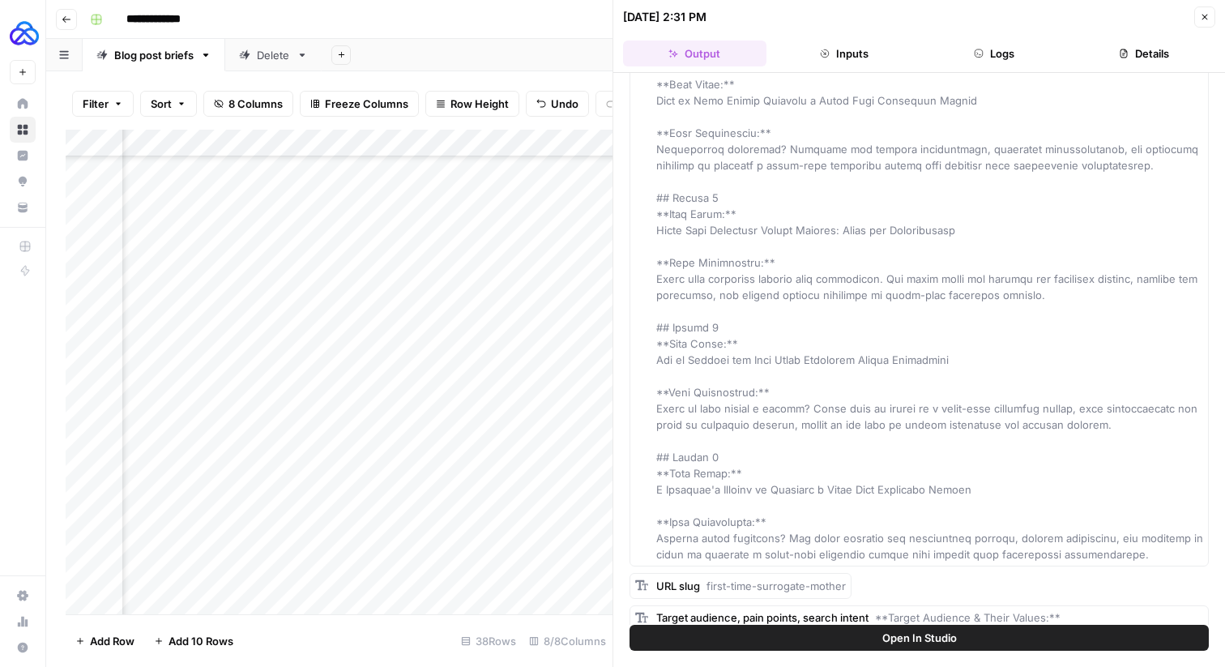
click at [1193, 15] on div "[DATE] 2:31 PM Close" at bounding box center [919, 16] width 592 height 21
click at [1224, 15] on header "[DATE] 2:31 PM Close Output Inputs Logs Details" at bounding box center [919, 36] width 612 height 73
click at [1205, 15] on icon "button" at bounding box center [1205, 17] width 10 height 10
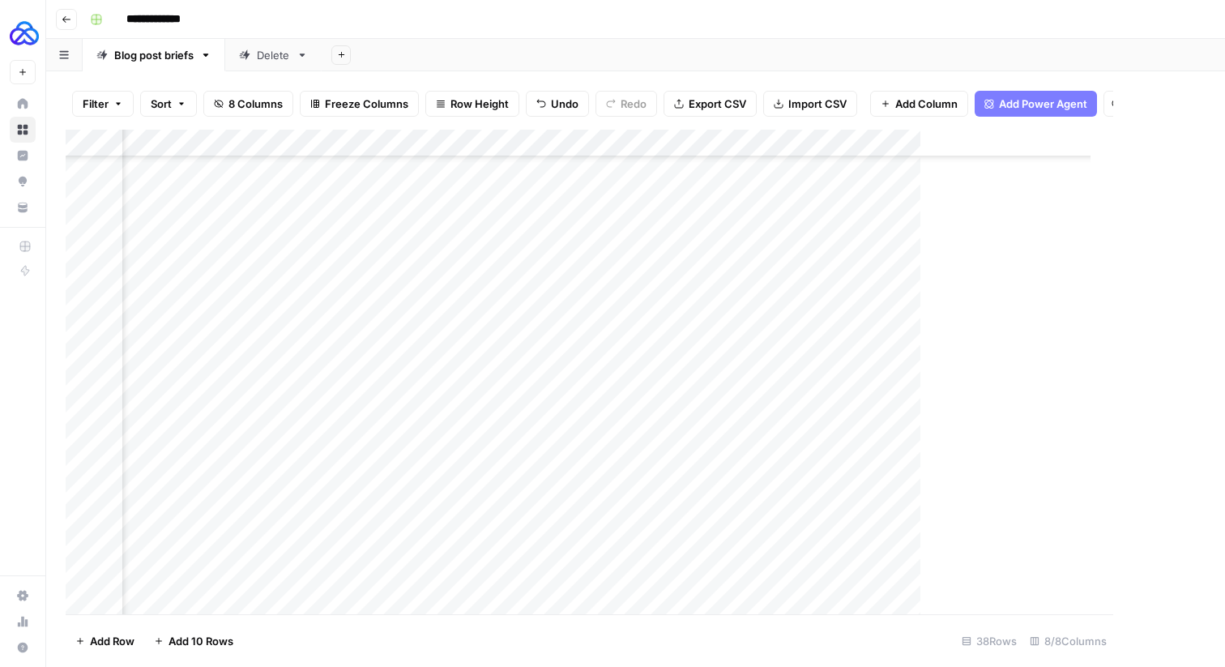
scroll to position [599, 382]
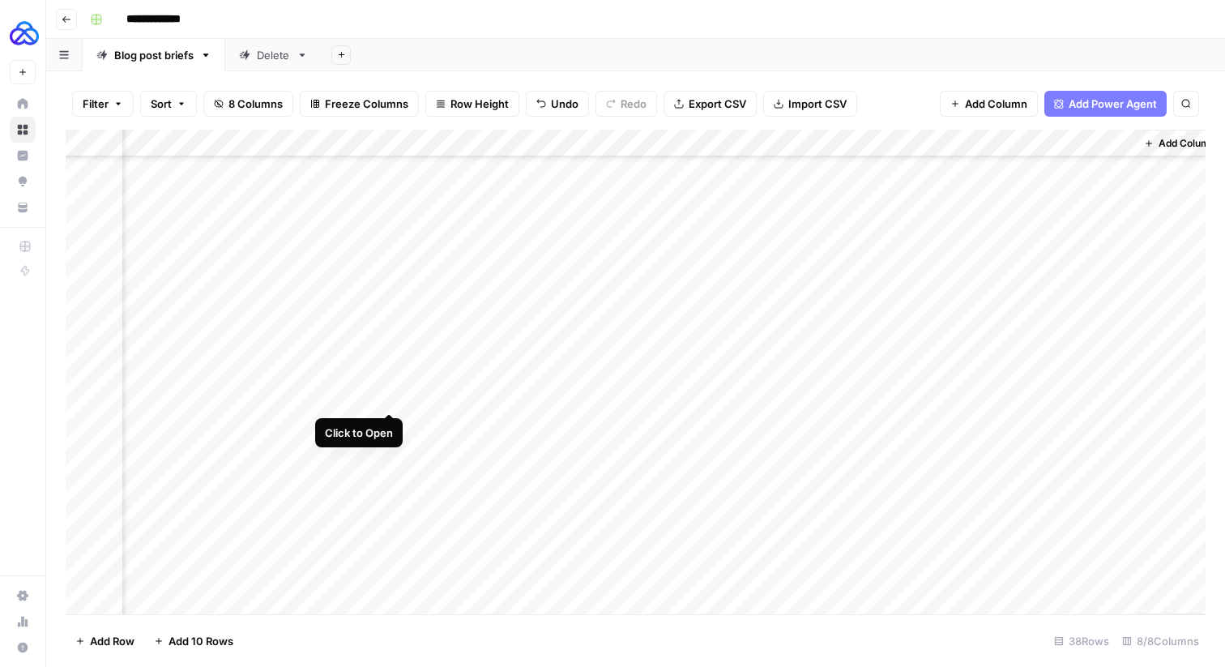
click at [387, 397] on div "Add Column" at bounding box center [636, 372] width 1140 height 484
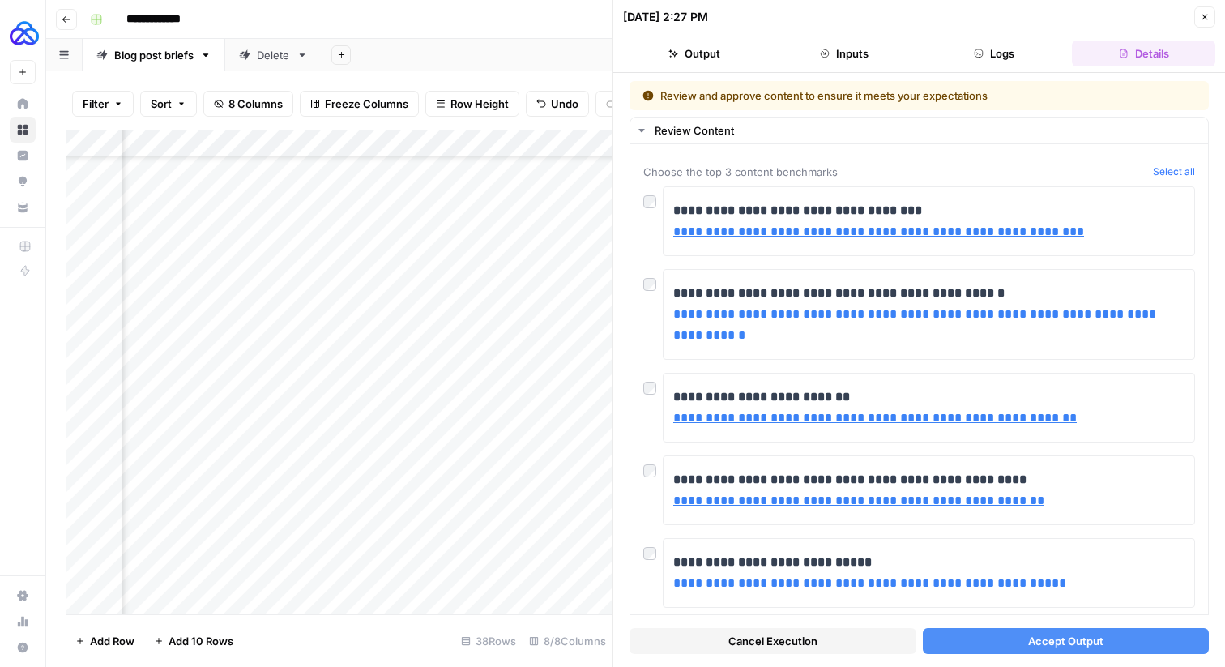
click at [772, 648] on span "Cancel Execution" at bounding box center [772, 641] width 89 height 16
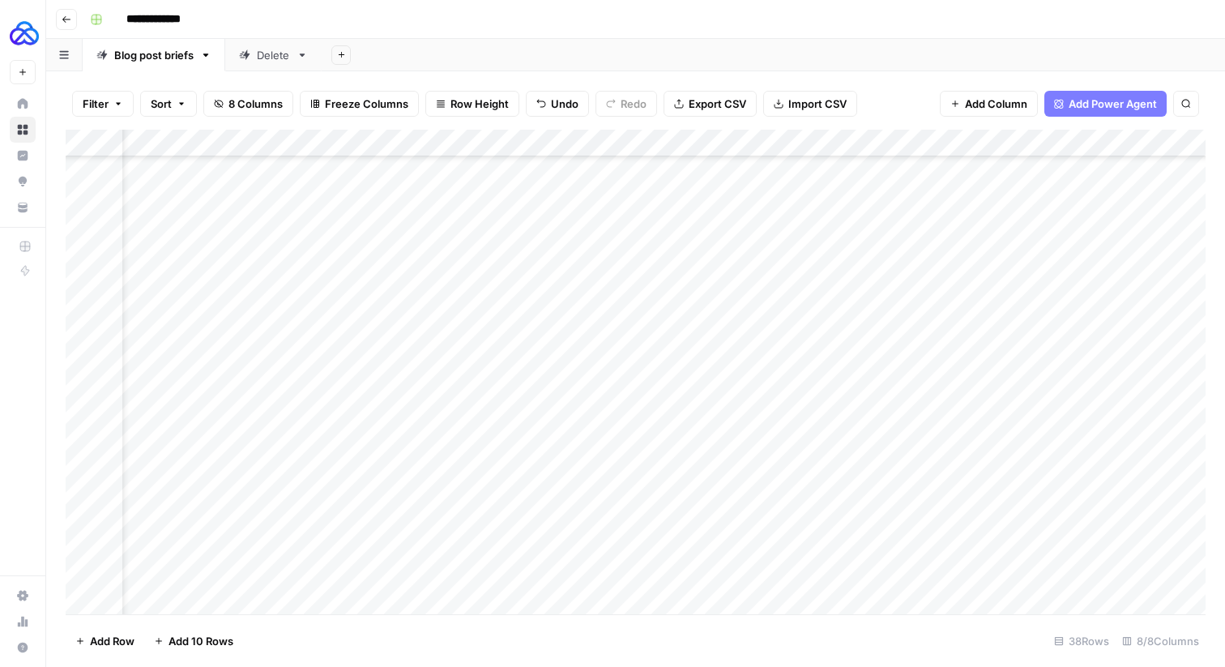
scroll to position [599, 0]
click at [428, 426] on div "Add Column" at bounding box center [636, 372] width 1140 height 484
type textarea "**********"
click at [710, 423] on div "Add Column" at bounding box center [636, 372] width 1140 height 484
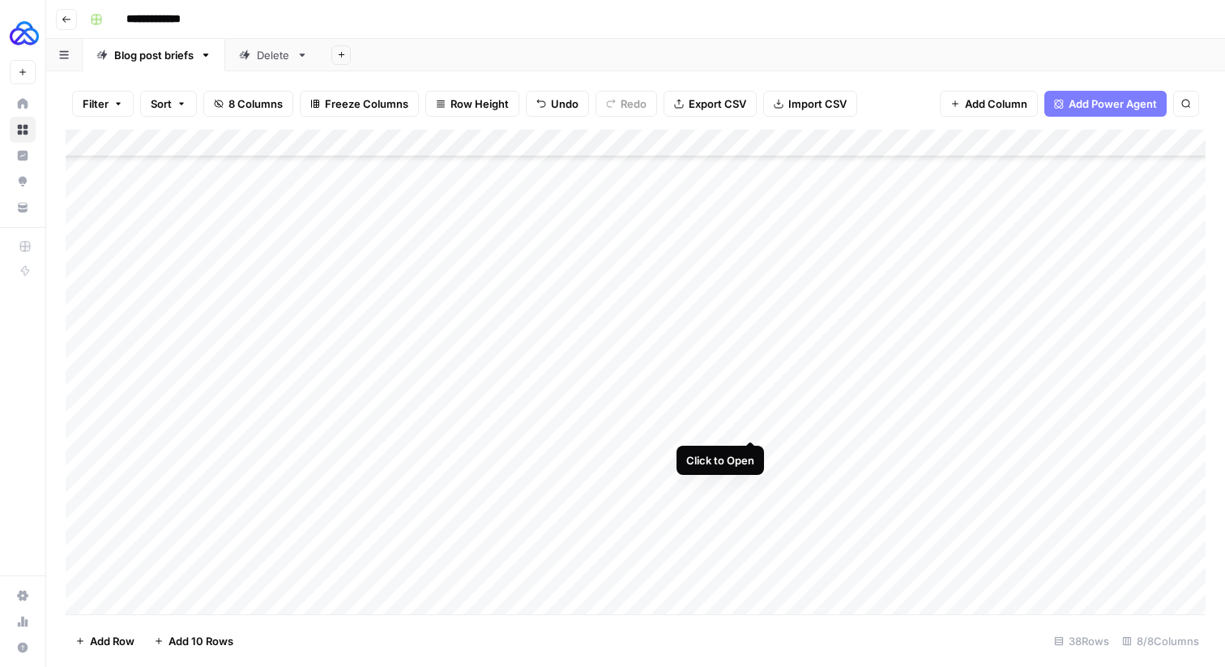
click at [755, 426] on div "Add Column" at bounding box center [636, 372] width 1140 height 484
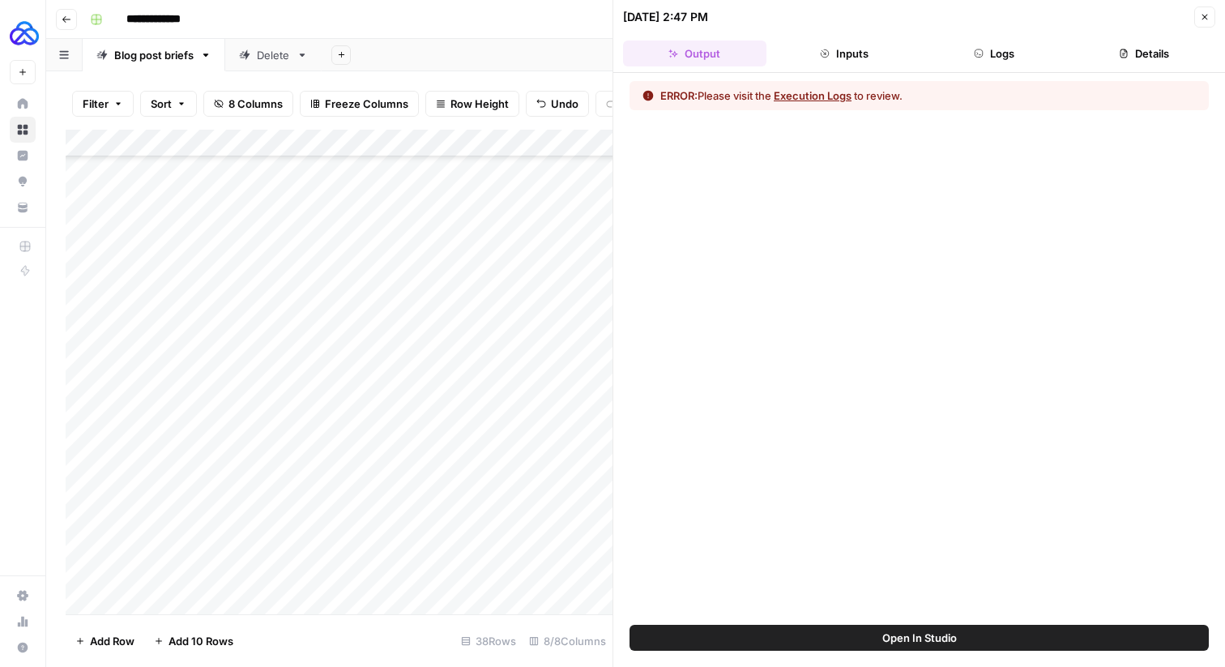
click at [830, 100] on button "Execution Logs" at bounding box center [813, 95] width 78 height 16
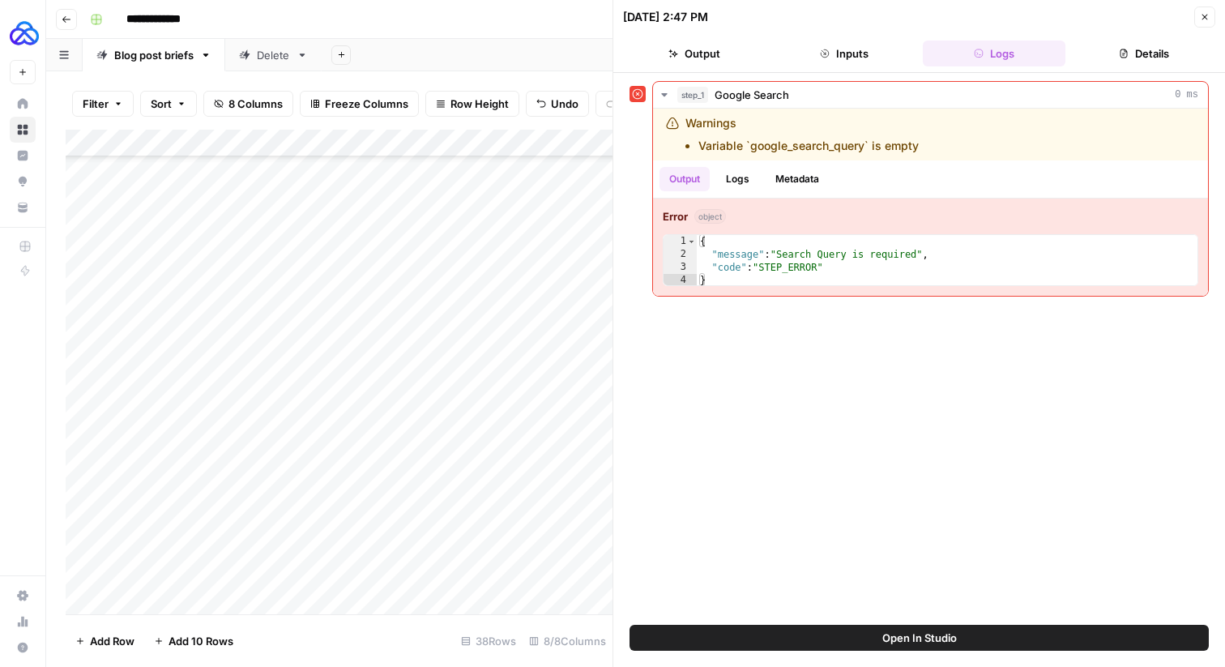
click at [1206, 22] on button "Close" at bounding box center [1204, 16] width 21 height 21
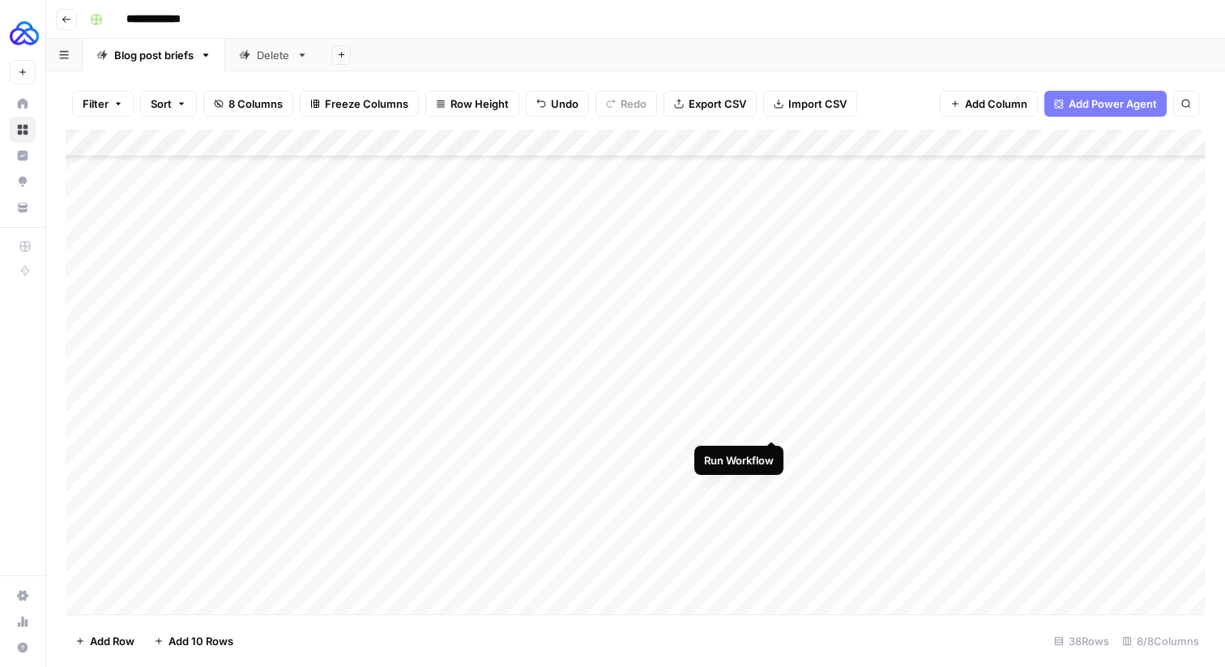
click at [772, 425] on div "Add Column" at bounding box center [636, 372] width 1140 height 484
click at [830, 429] on div "Add Column" at bounding box center [636, 372] width 1140 height 484
type input "**********"
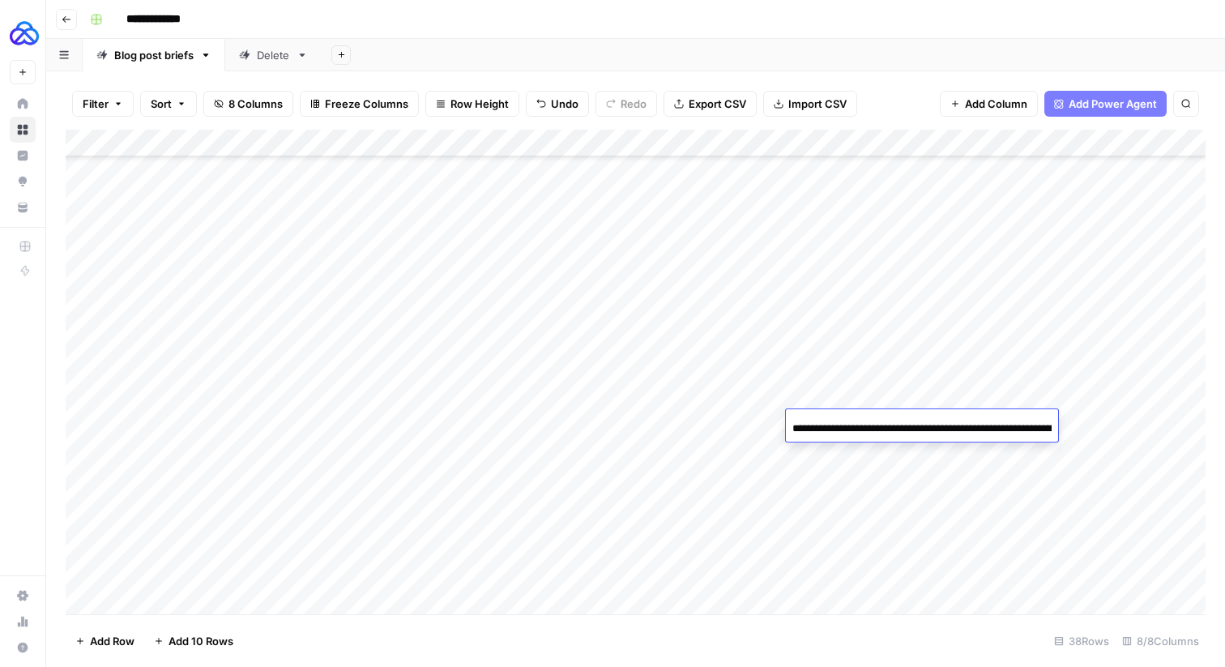
scroll to position [0, 278]
click at [495, 499] on div "Add Column" at bounding box center [636, 372] width 1140 height 484
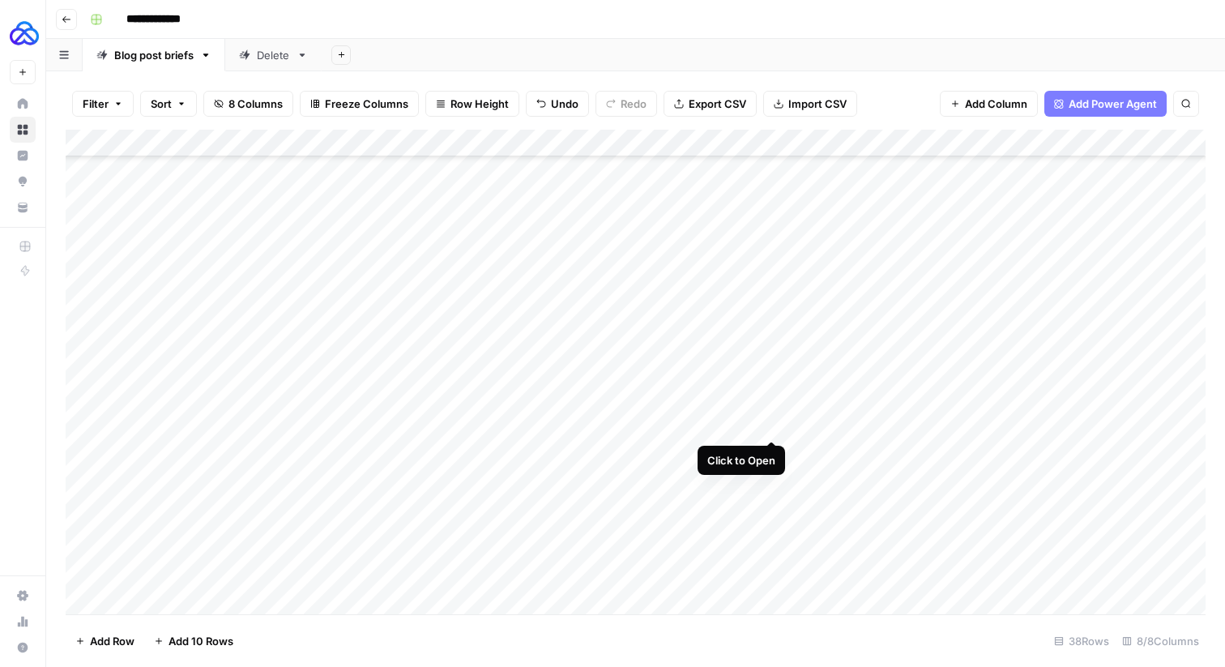
click at [767, 427] on div "Add Column" at bounding box center [636, 372] width 1140 height 484
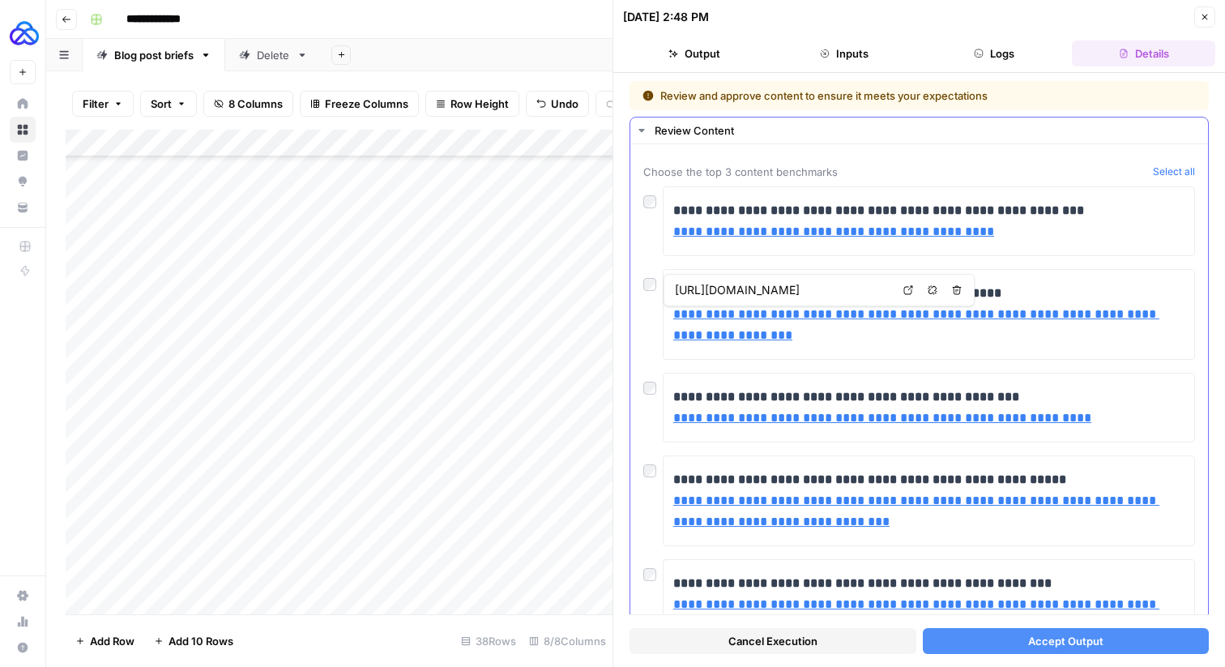
click at [745, 262] on div "**********" at bounding box center [919, 593] width 552 height 815
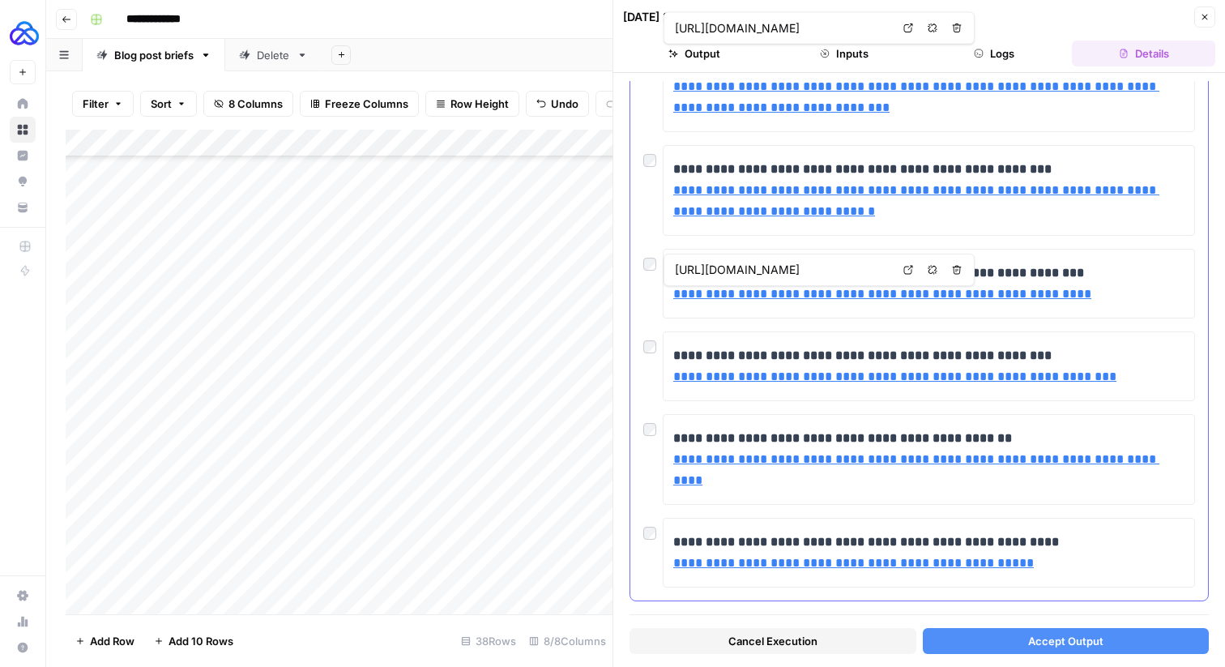
click at [646, 474] on div "**********" at bounding box center [919, 459] width 552 height 91
drag, startPoint x: 673, startPoint y: 463, endPoint x: 1173, endPoint y: 460, distance: 499.8
click at [1159, 460] on link "**********" at bounding box center [916, 469] width 486 height 33
click at [1135, 481] on div "**********" at bounding box center [929, 459] width 532 height 91
drag, startPoint x: 1100, startPoint y: 374, endPoint x: 674, endPoint y: 372, distance: 426.1
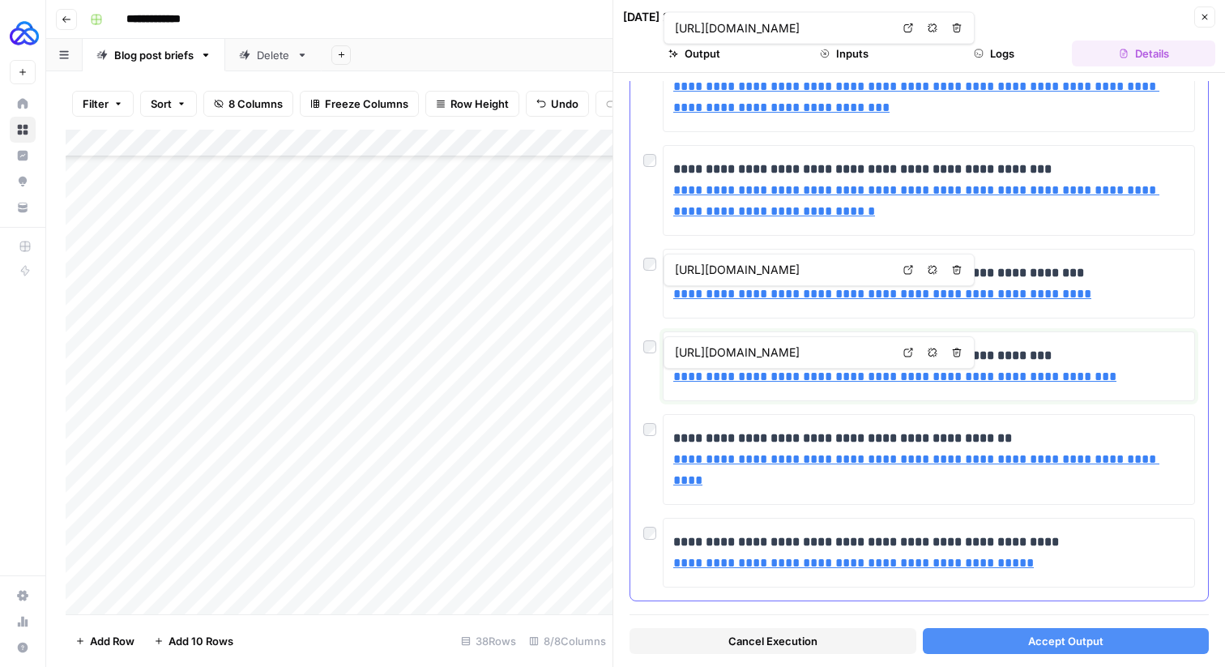
click at [674, 372] on p "**********" at bounding box center [928, 366] width 511 height 42
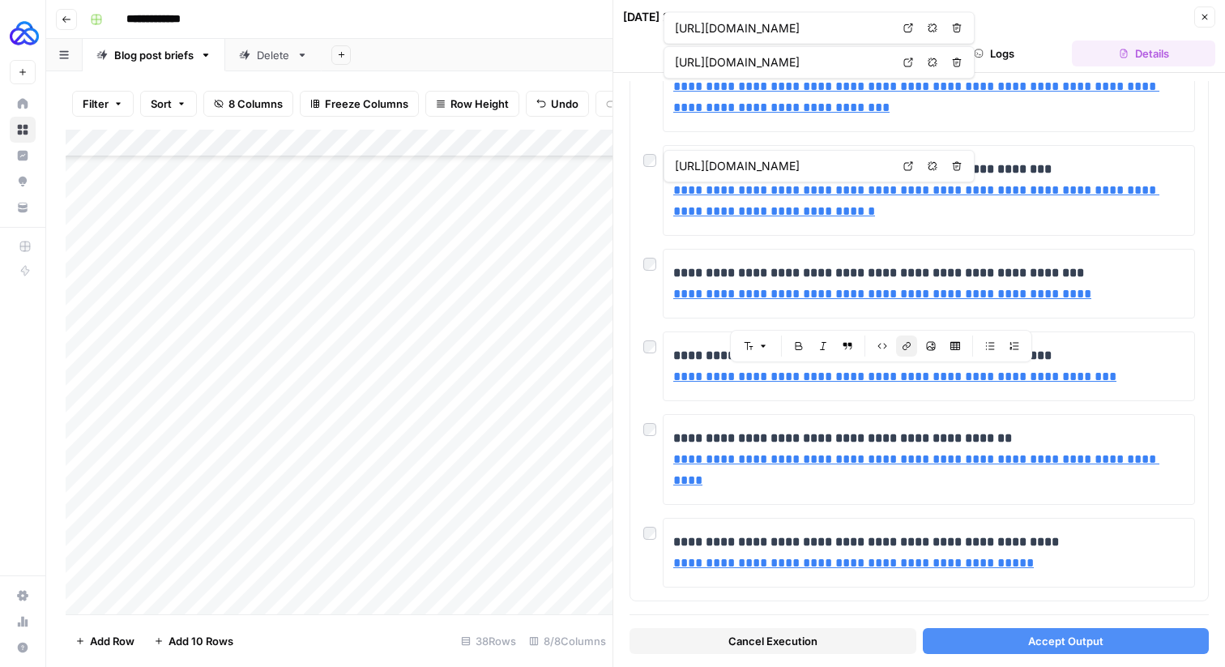
click at [1205, 15] on icon "button" at bounding box center [1205, 17] width 10 height 10
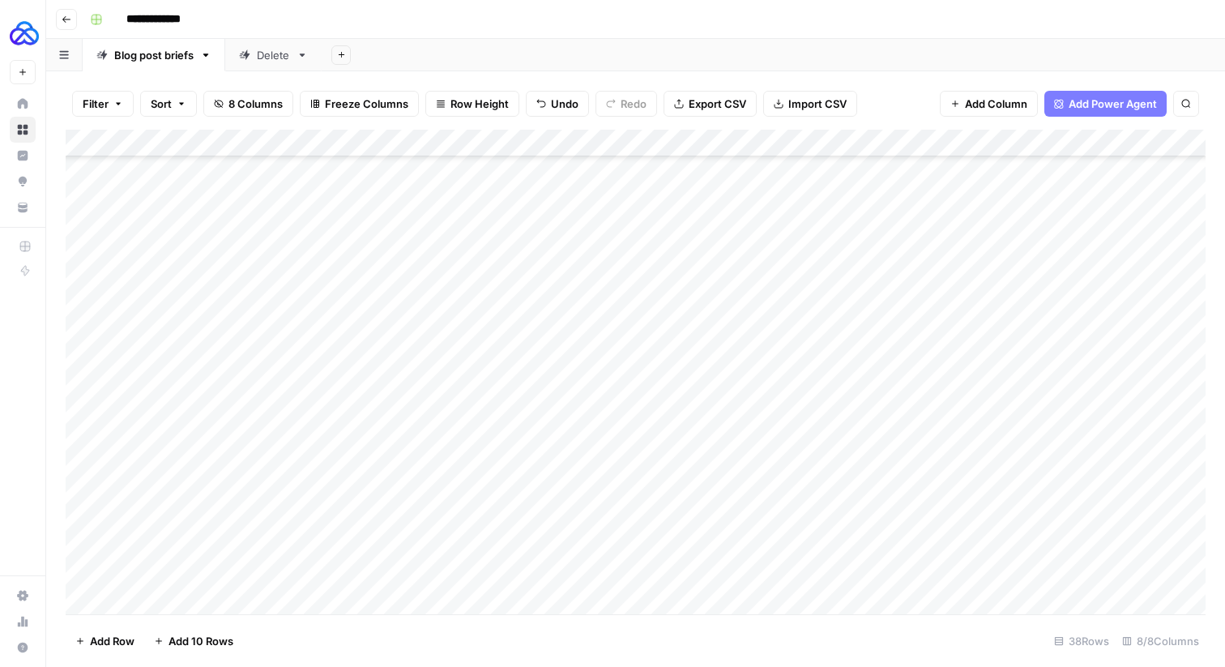
click at [988, 426] on div "Add Column" at bounding box center [636, 372] width 1140 height 484
click at [988, 427] on div "Add Column" at bounding box center [636, 372] width 1140 height 484
type input "**********"
click at [771, 427] on div "Add Column" at bounding box center [636, 372] width 1140 height 484
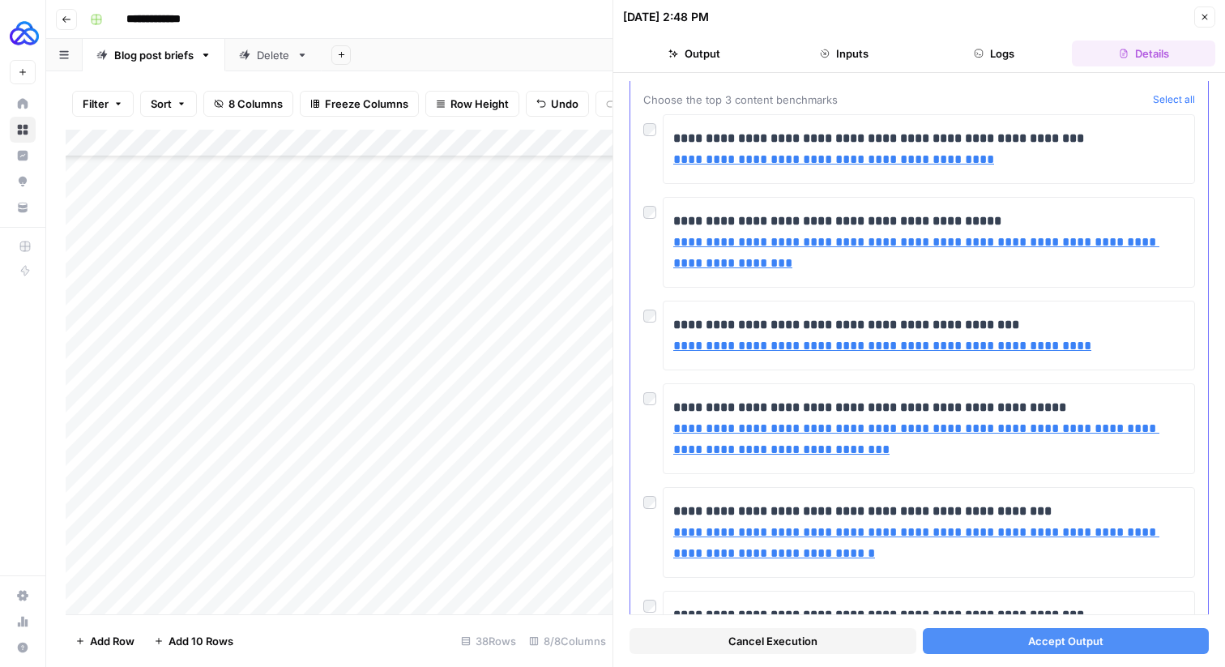
scroll to position [77, 0]
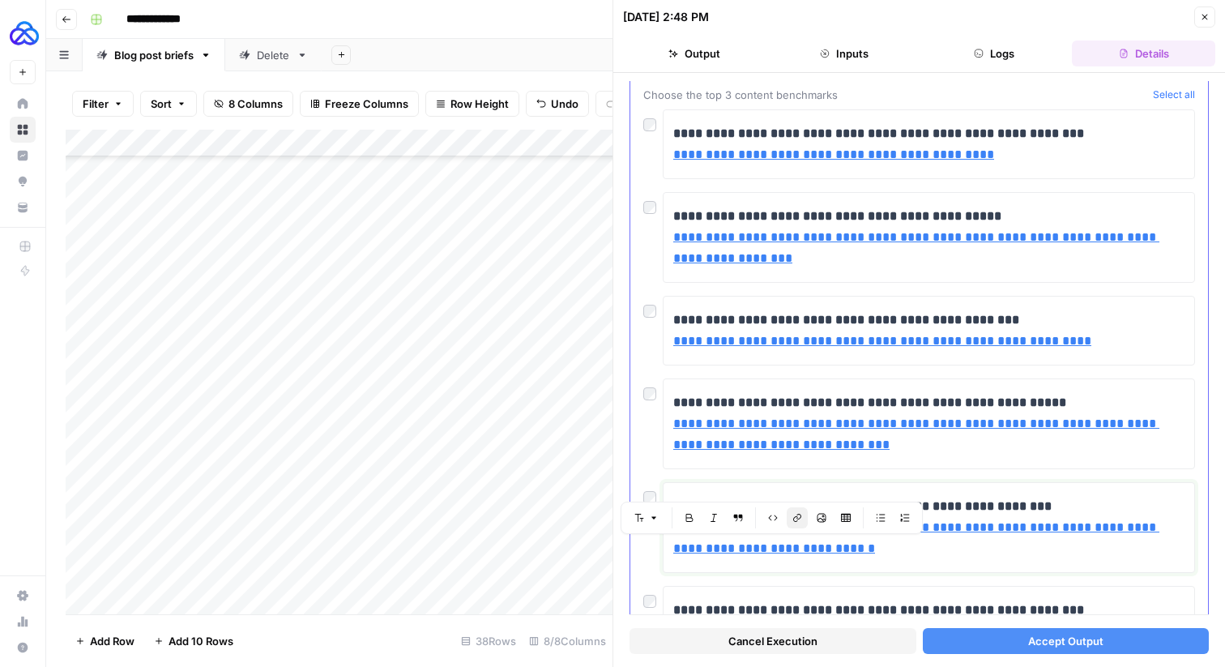
drag, startPoint x: 847, startPoint y: 555, endPoint x: 678, endPoint y: 526, distance: 171.8
click at [678, 526] on body "**********" at bounding box center [612, 333] width 1225 height 667
click at [892, 554] on p "**********" at bounding box center [928, 527] width 511 height 63
drag, startPoint x: 674, startPoint y: 529, endPoint x: 863, endPoint y: 548, distance: 189.7
click at [864, 548] on p "**********" at bounding box center [928, 527] width 511 height 63
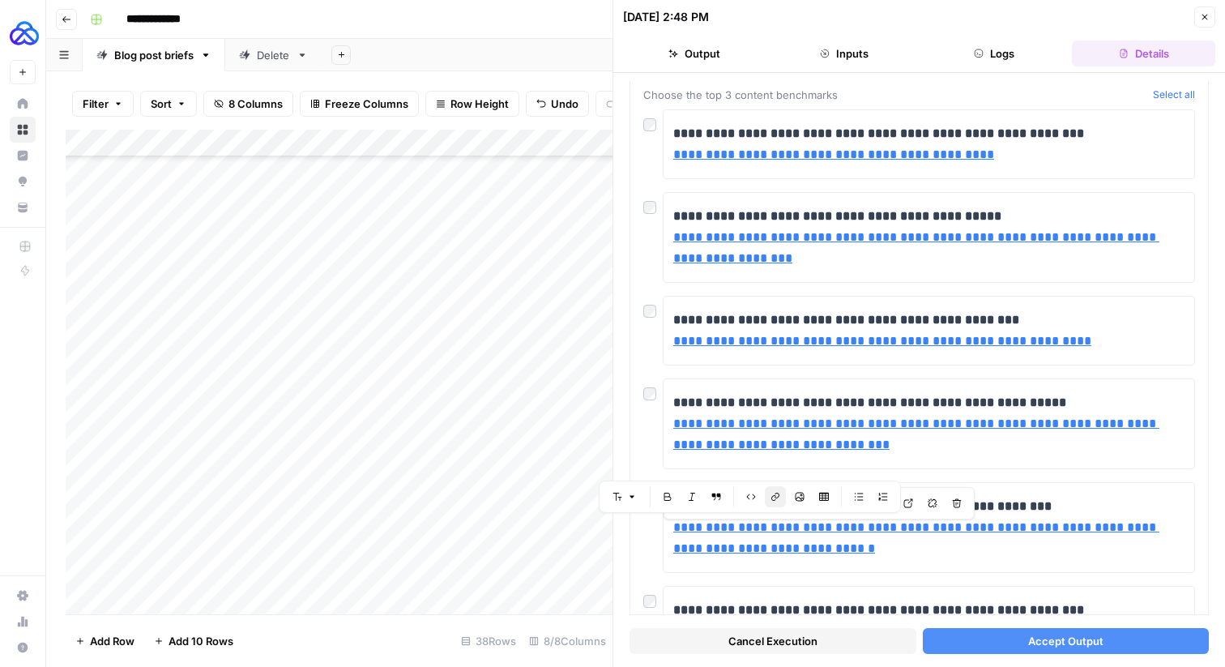
click at [1198, 24] on button "Close" at bounding box center [1204, 16] width 21 height 21
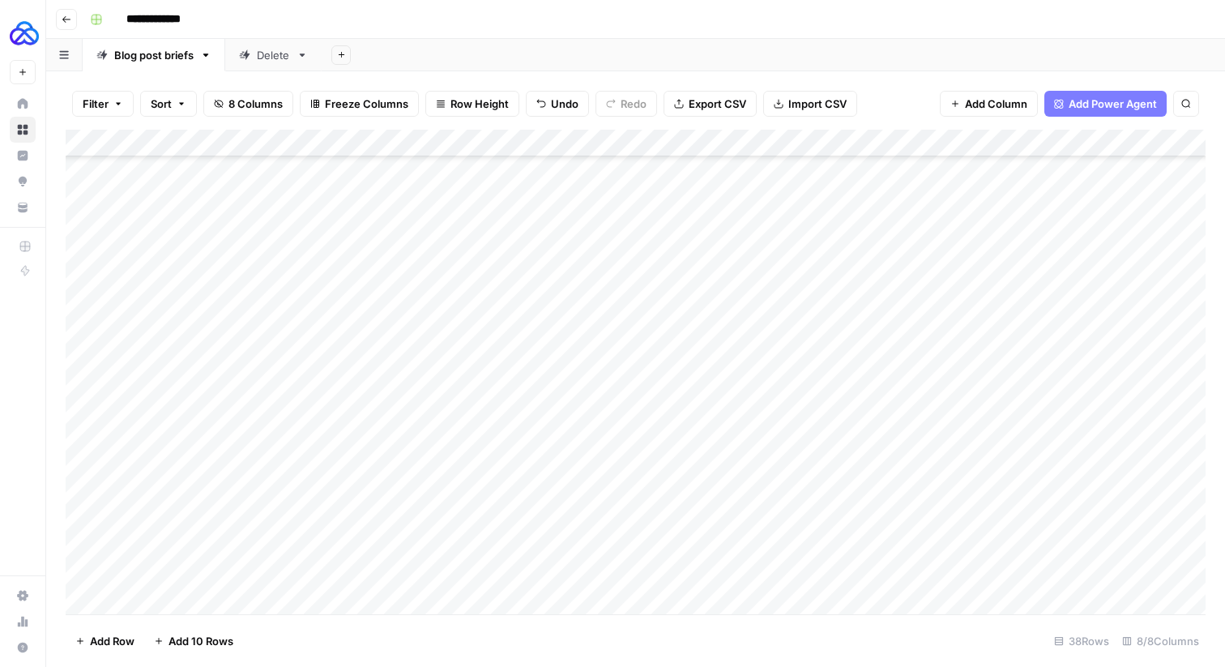
click at [1114, 424] on div "Add Column" at bounding box center [636, 372] width 1140 height 484
type input "**********"
click at [987, 518] on div "Add Column" at bounding box center [636, 372] width 1140 height 484
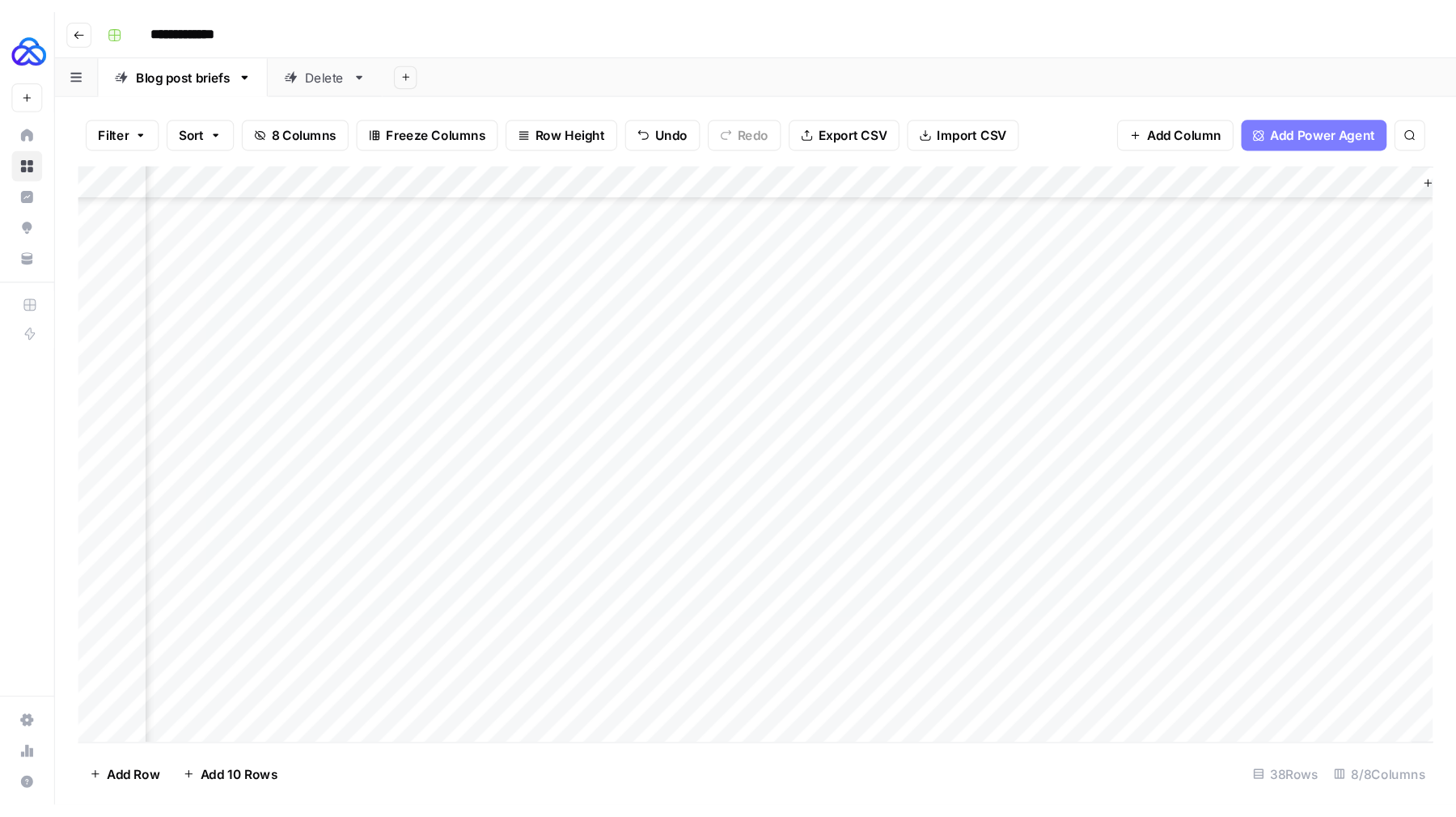
scroll to position [598, 400]
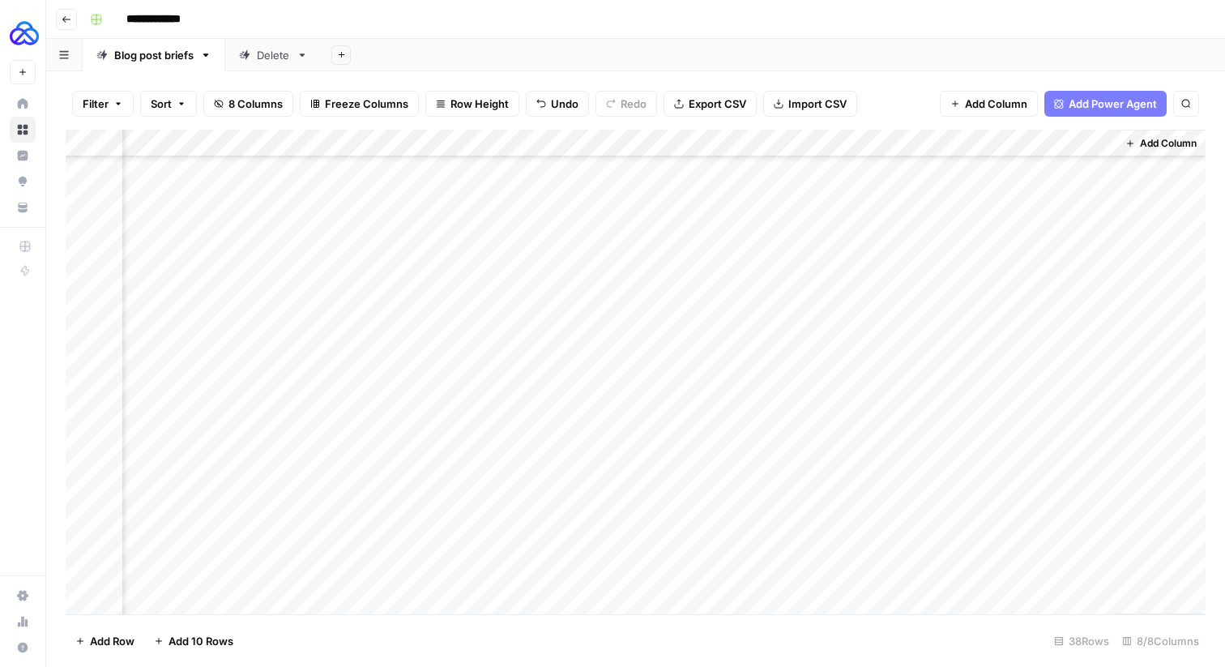
click at [898, 422] on div "Add Column" at bounding box center [636, 372] width 1140 height 484
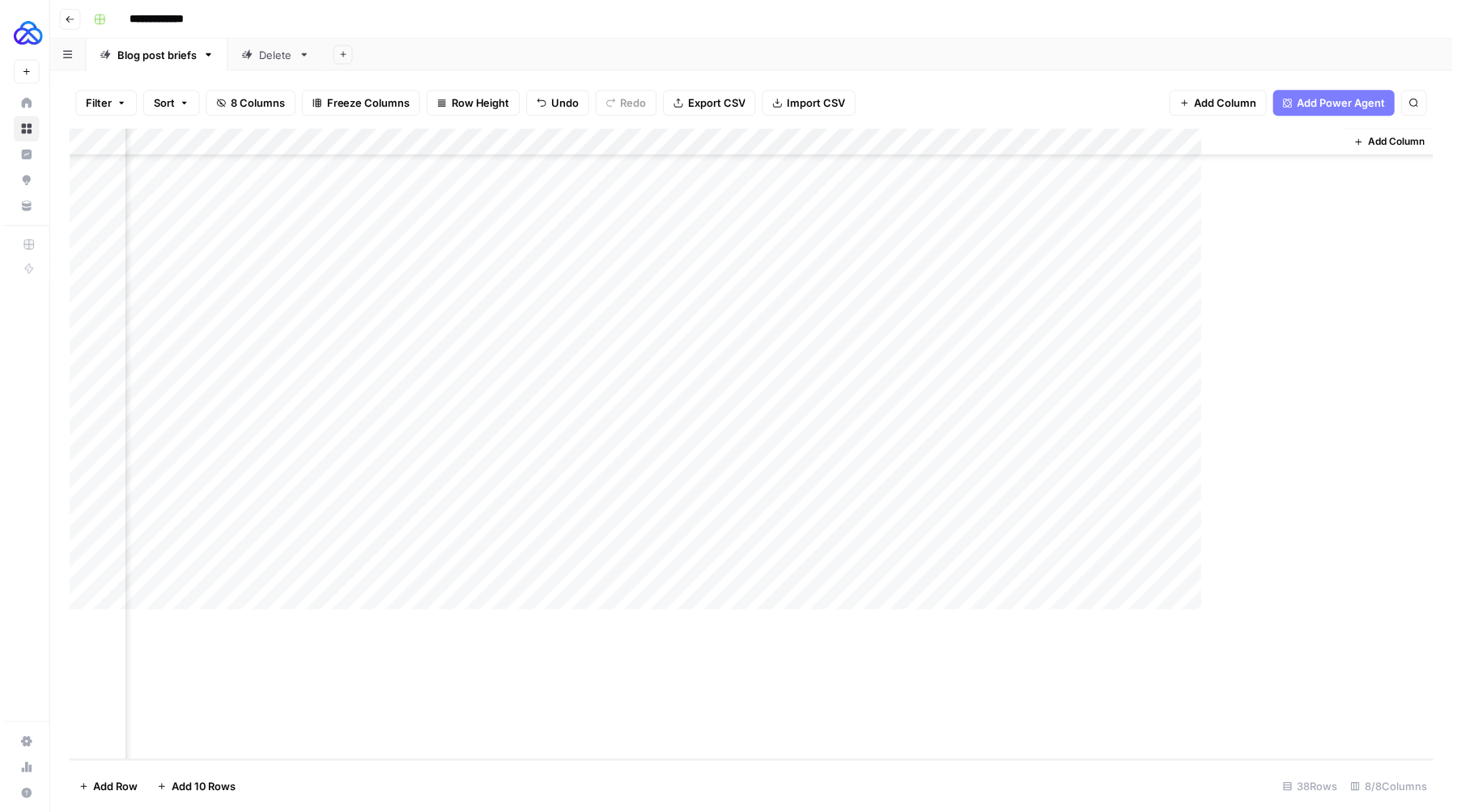
scroll to position [463, 168]
click at [1164, 558] on div "Add Column" at bounding box center [751, 444] width 1372 height 630
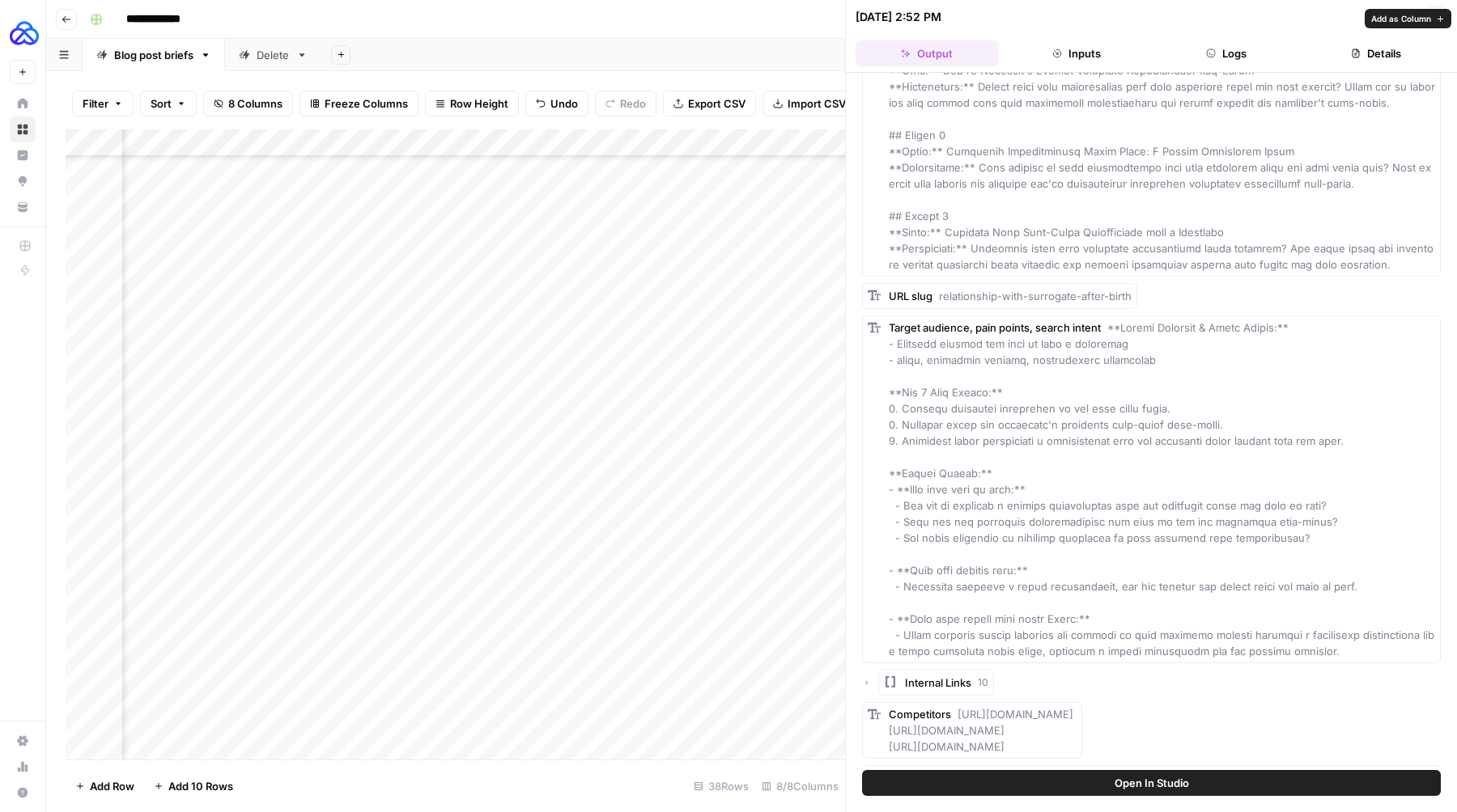
scroll to position [318, 0]
drag, startPoint x: 1366, startPoint y: 423, endPoint x: 900, endPoint y: 395, distance: 466.8
click at [900, 395] on div "Target audience, pain points, search intent" at bounding box center [1161, 487] width 547 height 340
drag, startPoint x: 1285, startPoint y: 521, endPoint x: 905, endPoint y: 490, distance: 381.3
click at [905, 490] on div "Target audience, pain points, search intent" at bounding box center [1161, 487] width 547 height 340
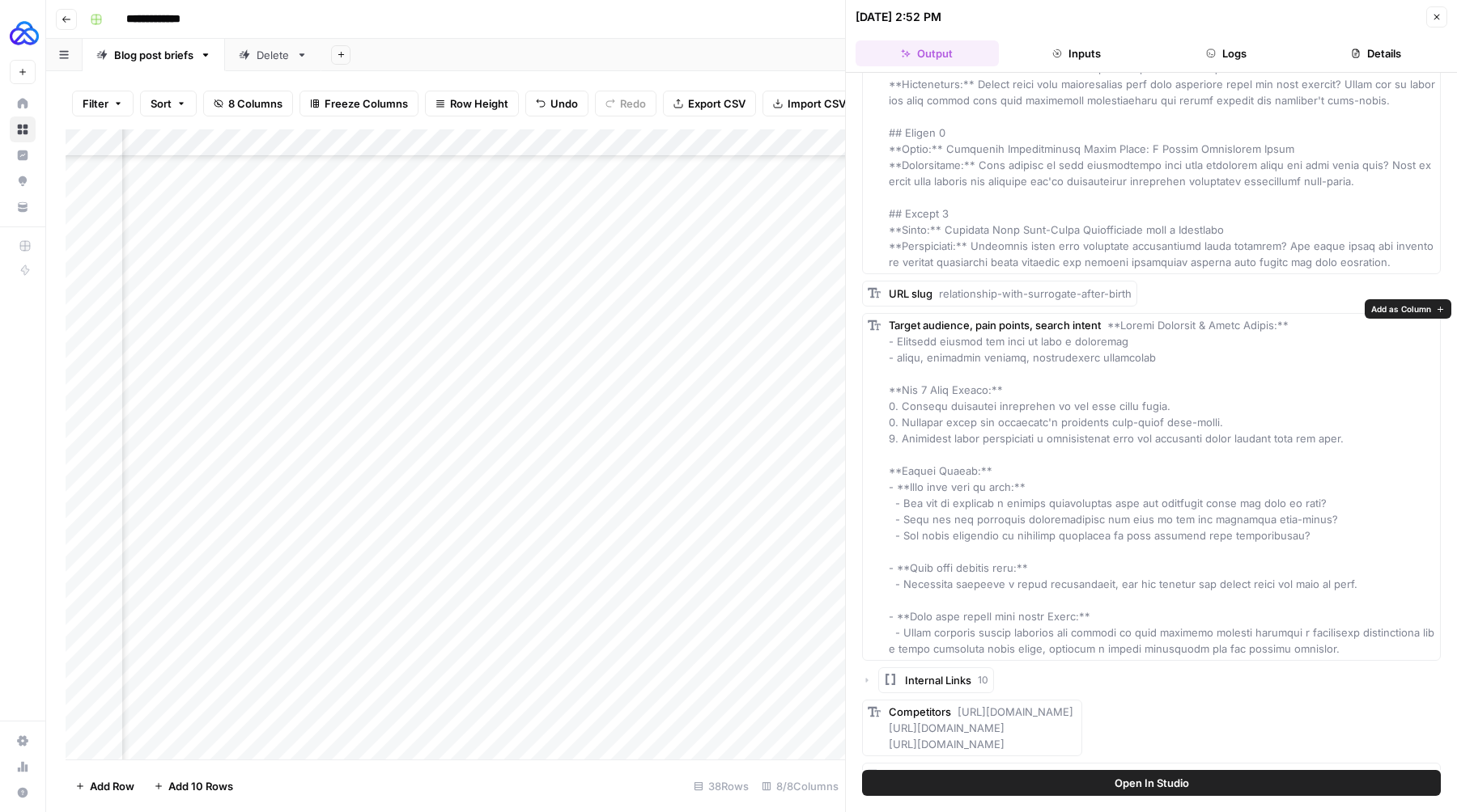
drag, startPoint x: 1363, startPoint y: 567, endPoint x: 902, endPoint y: 573, distance: 461.0
click at [902, 573] on div "Target audience, pain points, search intent" at bounding box center [1161, 487] width 547 height 340
drag, startPoint x: 1298, startPoint y: 632, endPoint x: 905, endPoint y: 618, distance: 393.2
click at [905, 618] on div "Target audience, pain points, search intent" at bounding box center [1161, 487] width 547 height 340
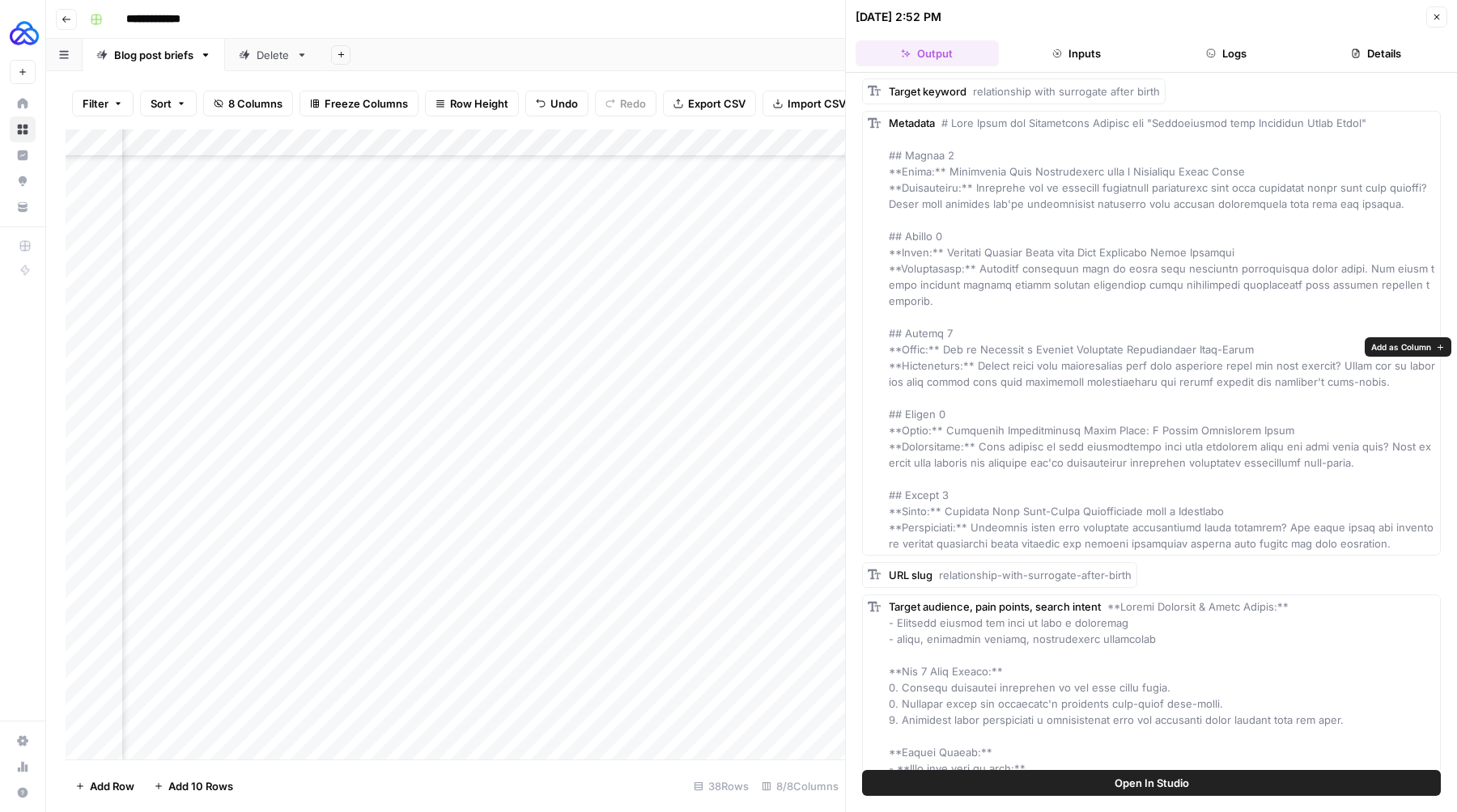
scroll to position [0, 0]
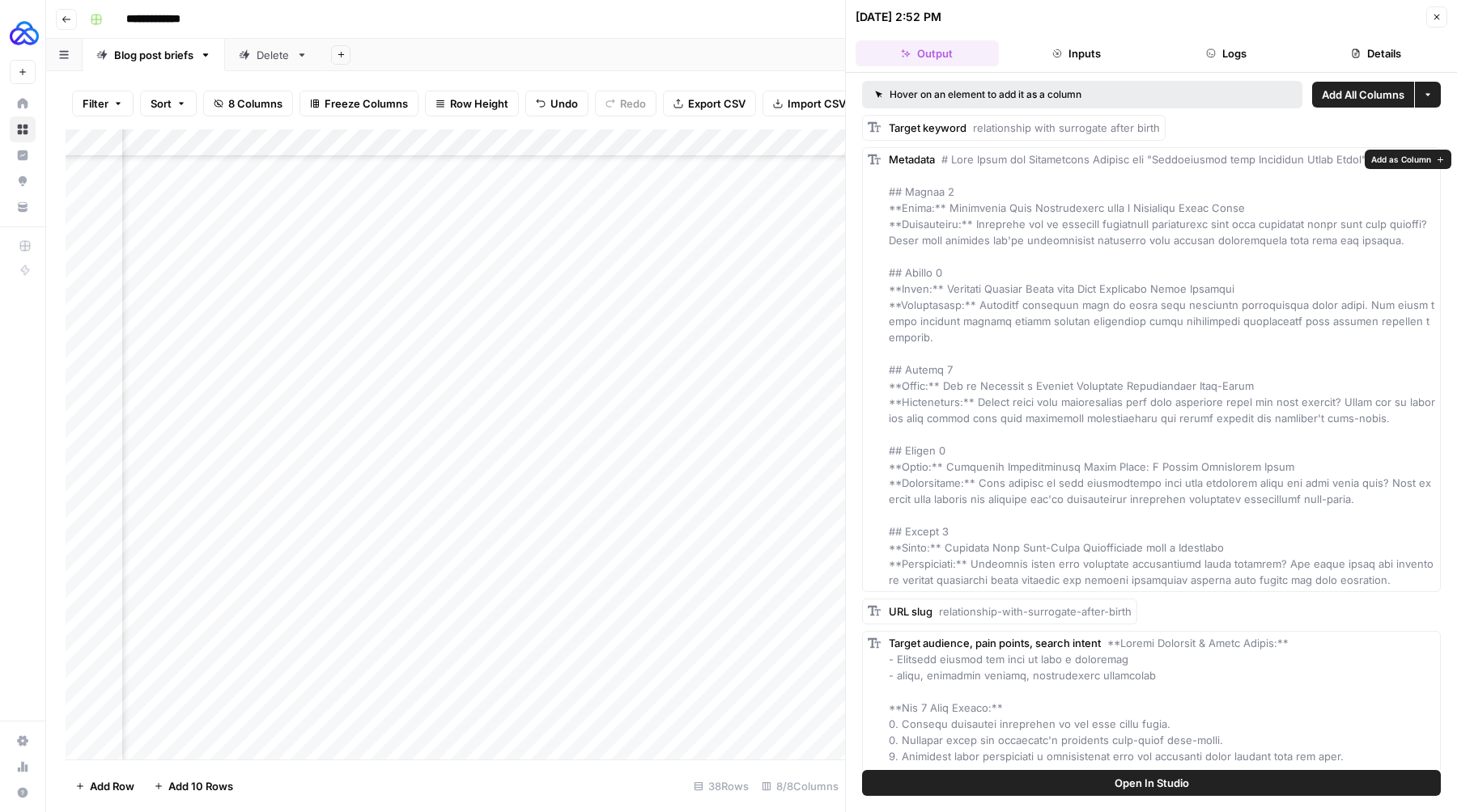
drag, startPoint x: 1229, startPoint y: 206, endPoint x: 944, endPoint y: 207, distance: 285.0
click at [944, 207] on div "Metadata" at bounding box center [1161, 369] width 547 height 436
click at [1129, 382] on span at bounding box center [1161, 370] width 547 height 433
drag, startPoint x: 1243, startPoint y: 368, endPoint x: 943, endPoint y: 366, distance: 300.0
click at [943, 366] on div "Metadata" at bounding box center [1161, 369] width 547 height 436
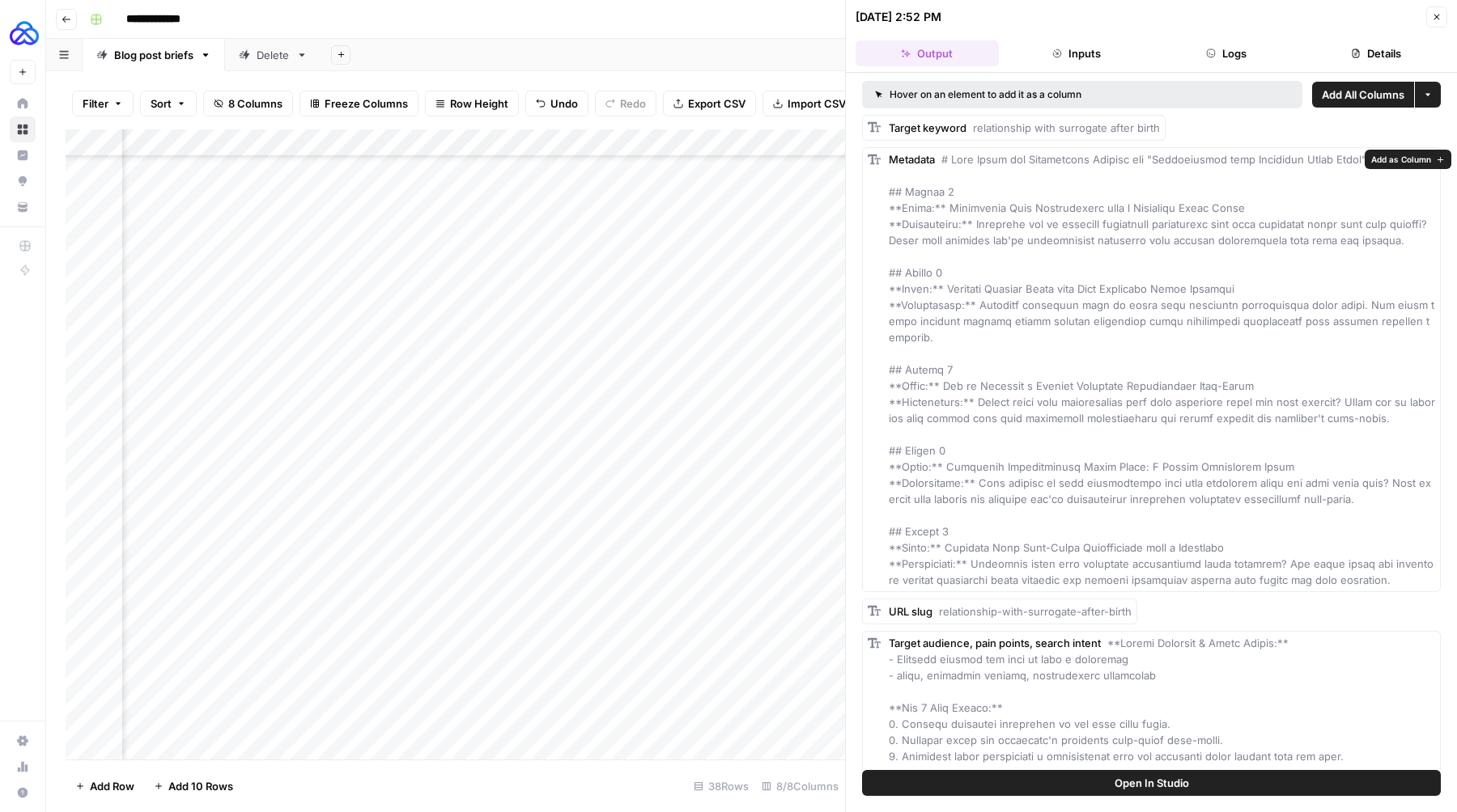
drag, startPoint x: 1238, startPoint y: 530, endPoint x: 946, endPoint y: 530, distance: 292.0
click at [945, 530] on div "Metadata" at bounding box center [1161, 369] width 547 height 436
drag, startPoint x: 1381, startPoint y: 564, endPoint x: 978, endPoint y: 553, distance: 403.2
click at [978, 553] on div "Metadata" at bounding box center [1161, 369] width 547 height 436
drag, startPoint x: 1400, startPoint y: 484, endPoint x: 978, endPoint y: 467, distance: 422.3
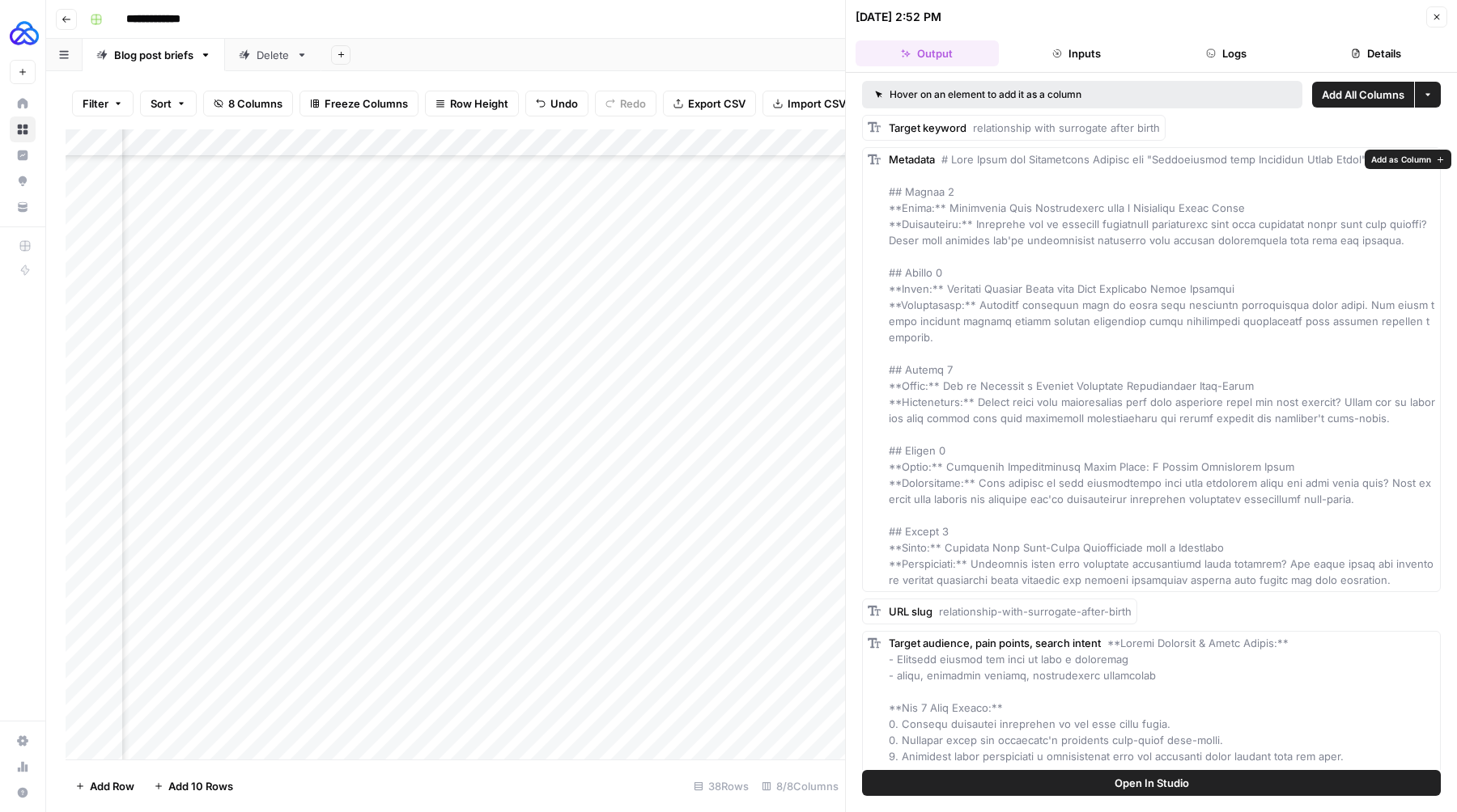
click at [978, 467] on div "Metadata" at bounding box center [1161, 369] width 547 height 436
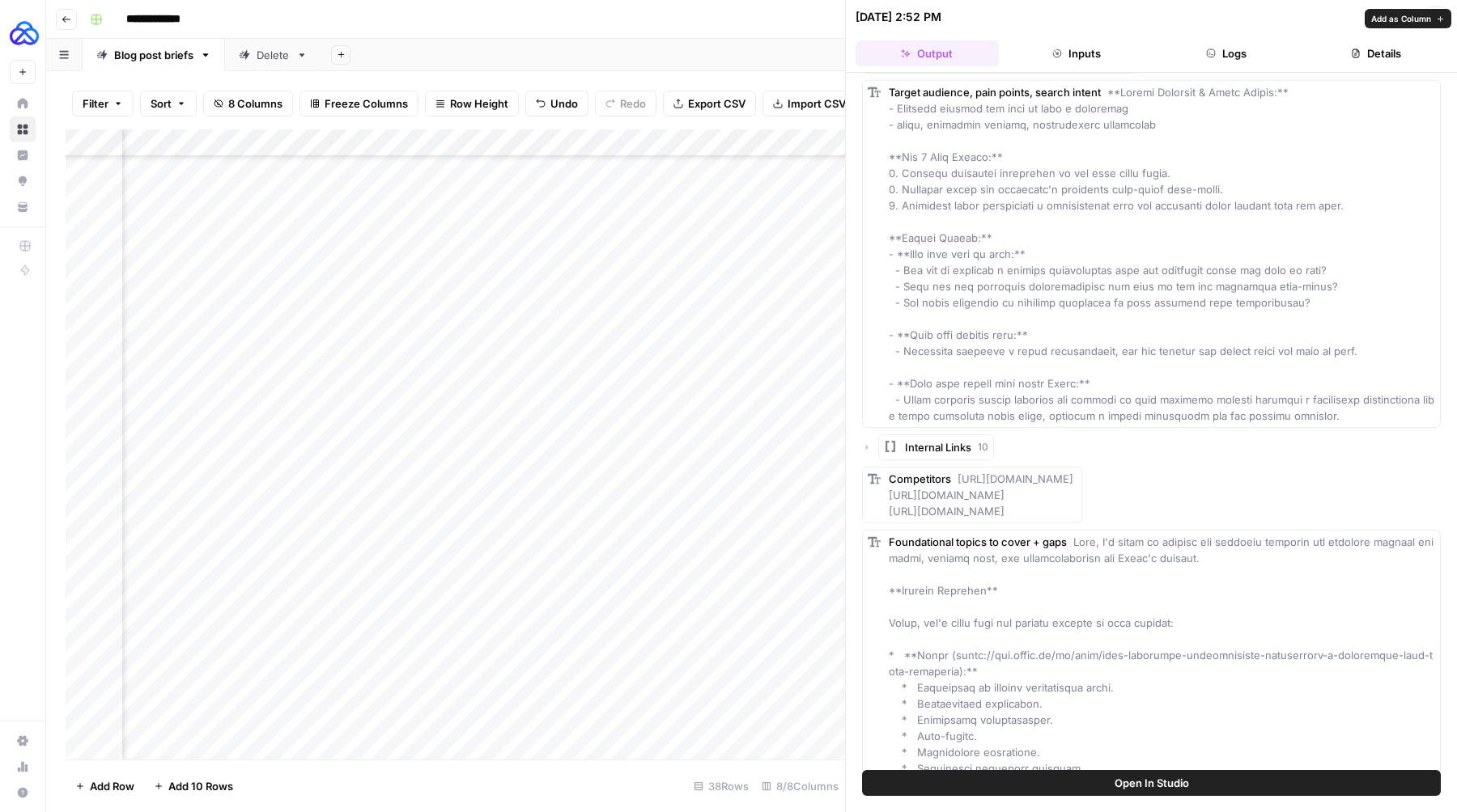
scroll to position [594, 0]
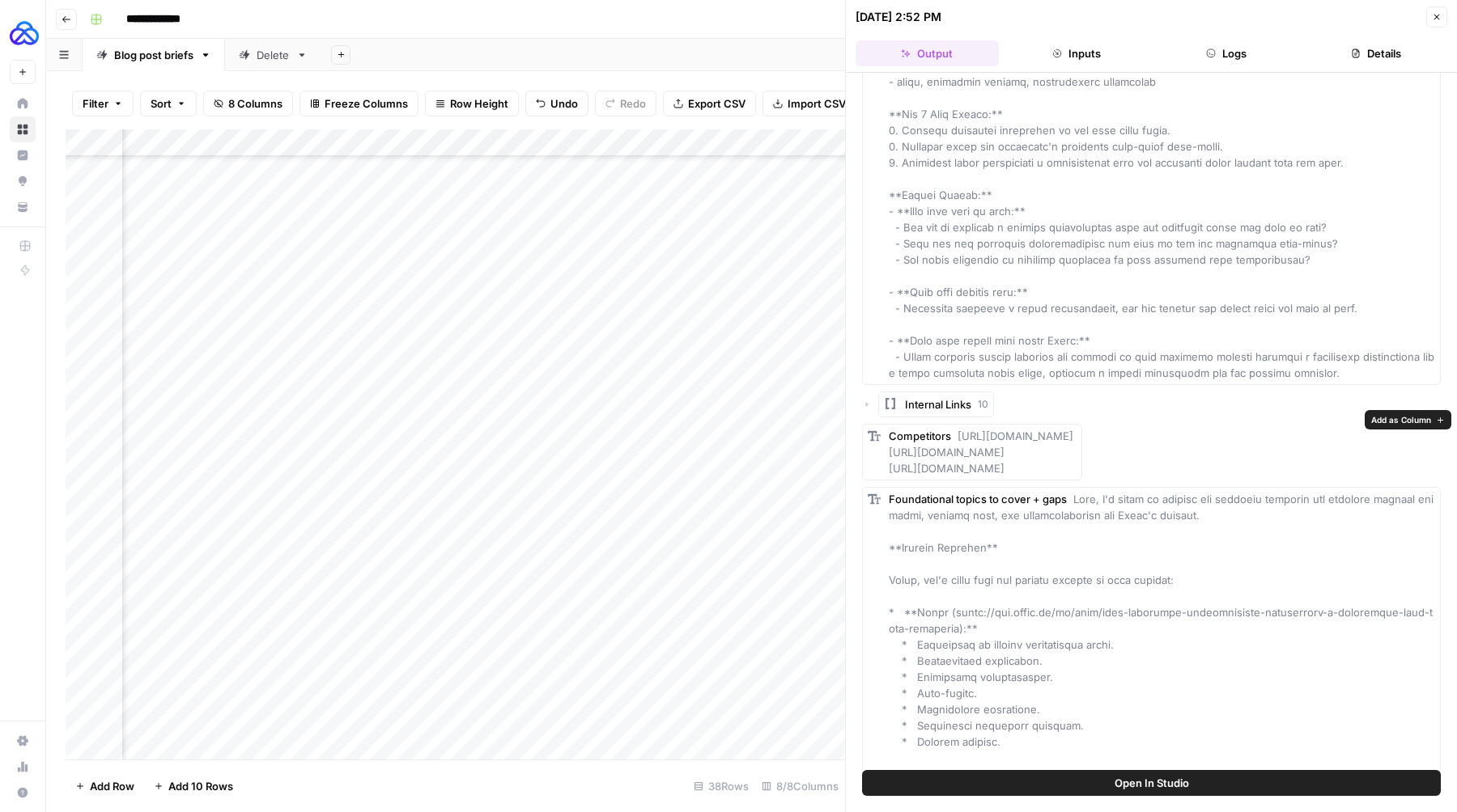
click at [959, 429] on span "[URL][DOMAIN_NAME] [URL][DOMAIN_NAME] [URL][DOMAIN_NAME]" at bounding box center [982, 451] width 188 height 45
drag, startPoint x: 888, startPoint y: 454, endPoint x: 1389, endPoint y: 479, distance: 501.6
click at [1082, 479] on div "Competitors [URL][DOMAIN_NAME] [URL][DOMAIN_NAME] [URL][DOMAIN_NAME]" at bounding box center [972, 451] width 220 height 57
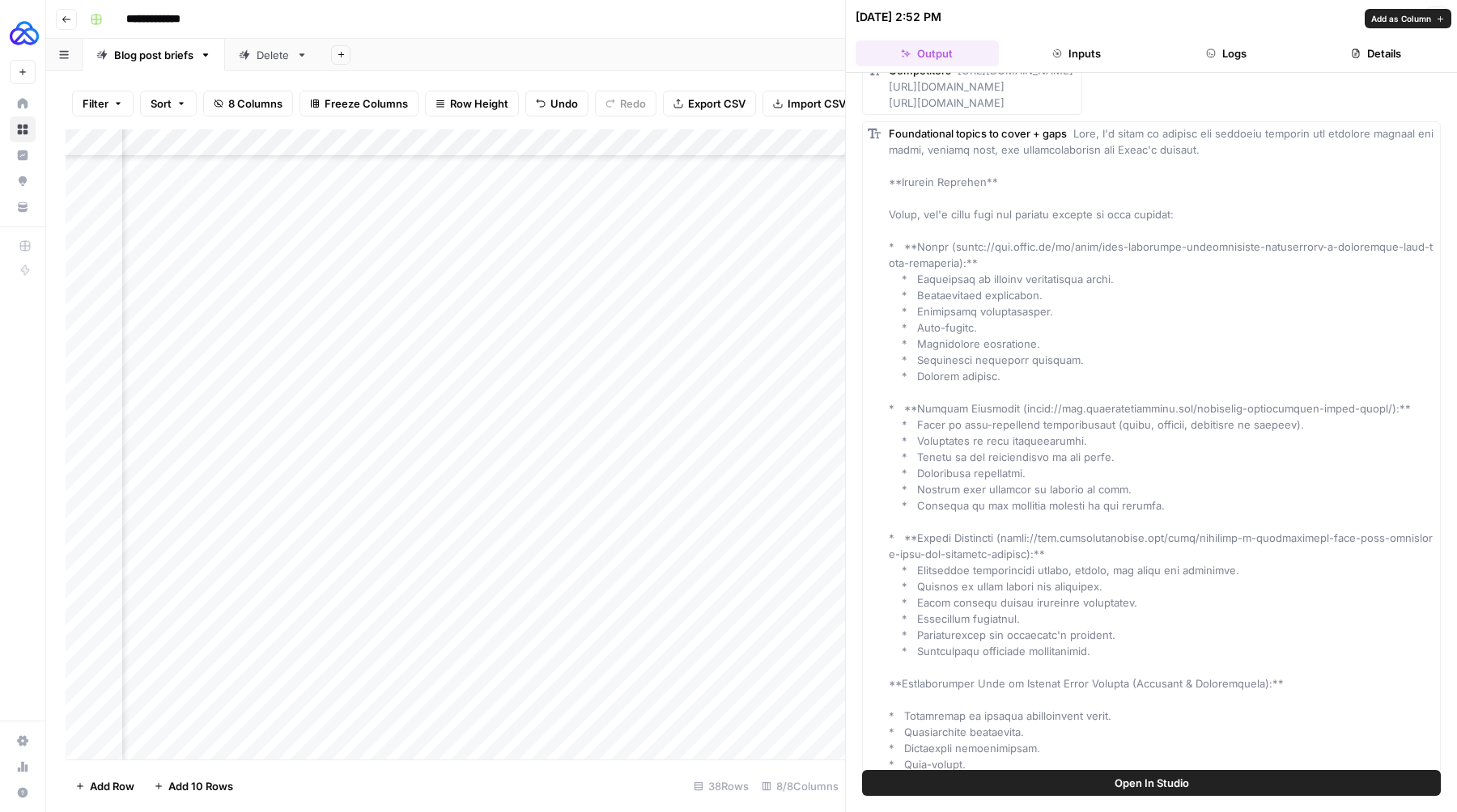
scroll to position [1029, 0]
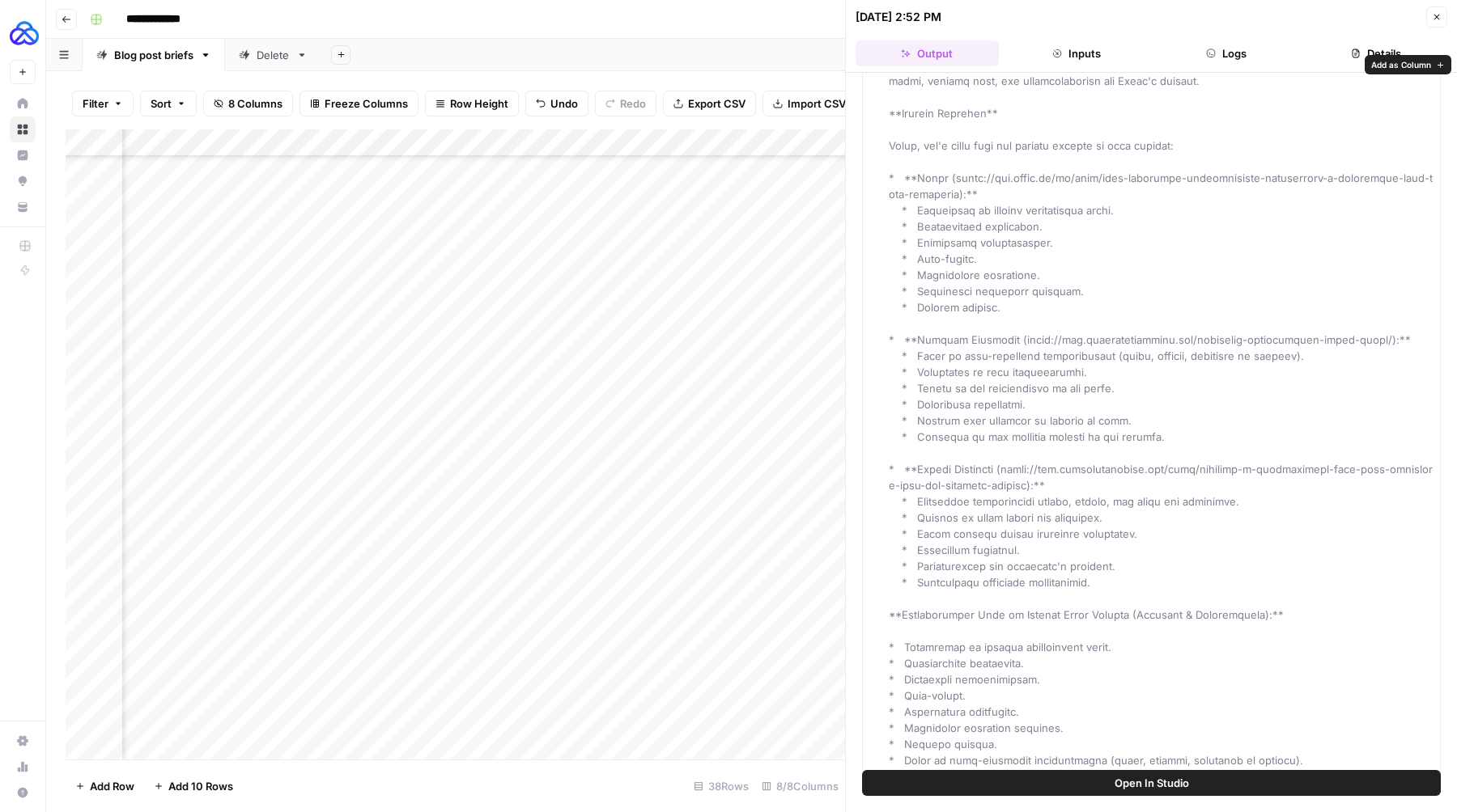
drag, startPoint x: 1026, startPoint y: 307, endPoint x: 914, endPoint y: 216, distance: 144.3
click at [914, 216] on div "Foundational topics to cover + gaps" at bounding box center [1161, 752] width 547 height 1391
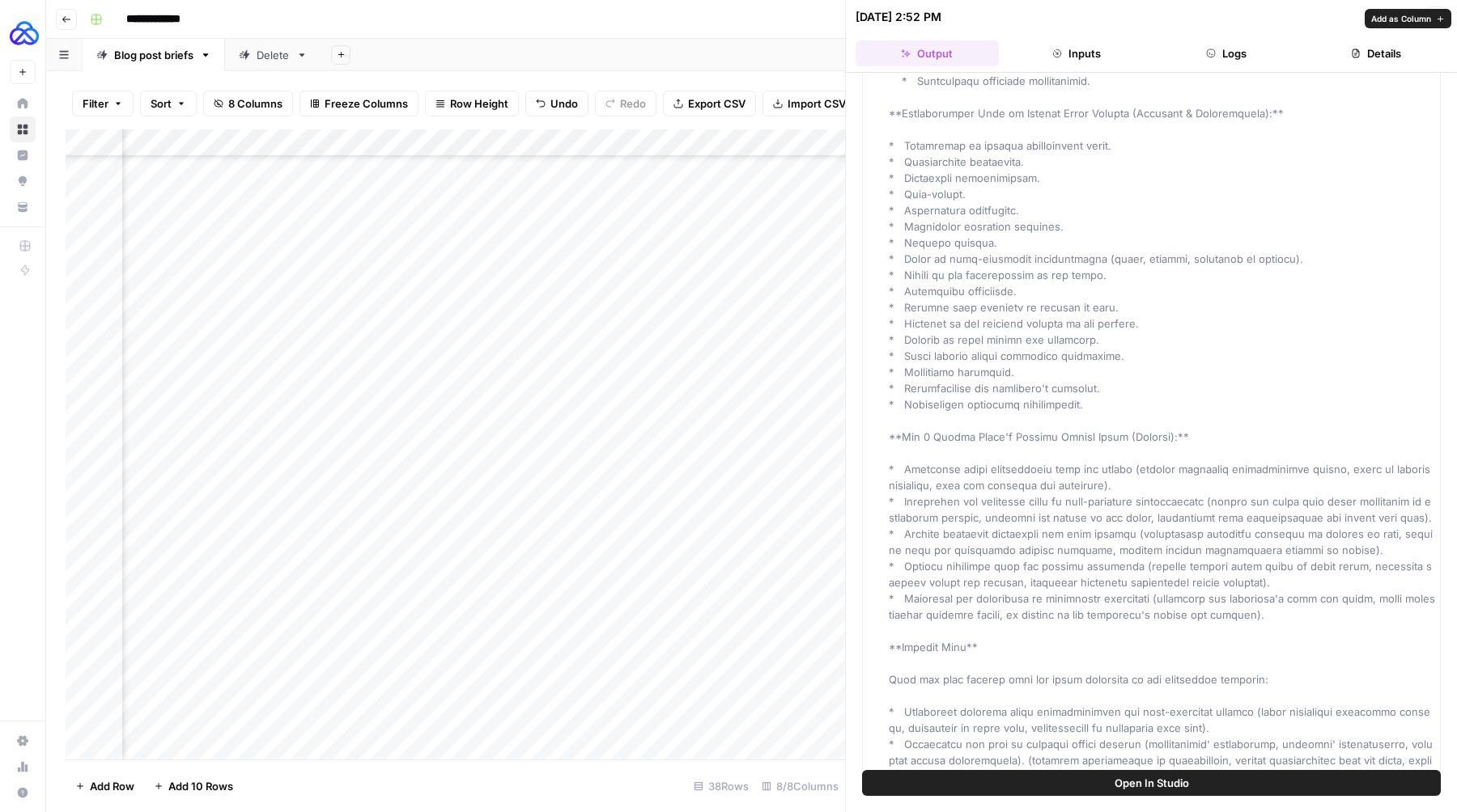
scroll to position [1539, 0]
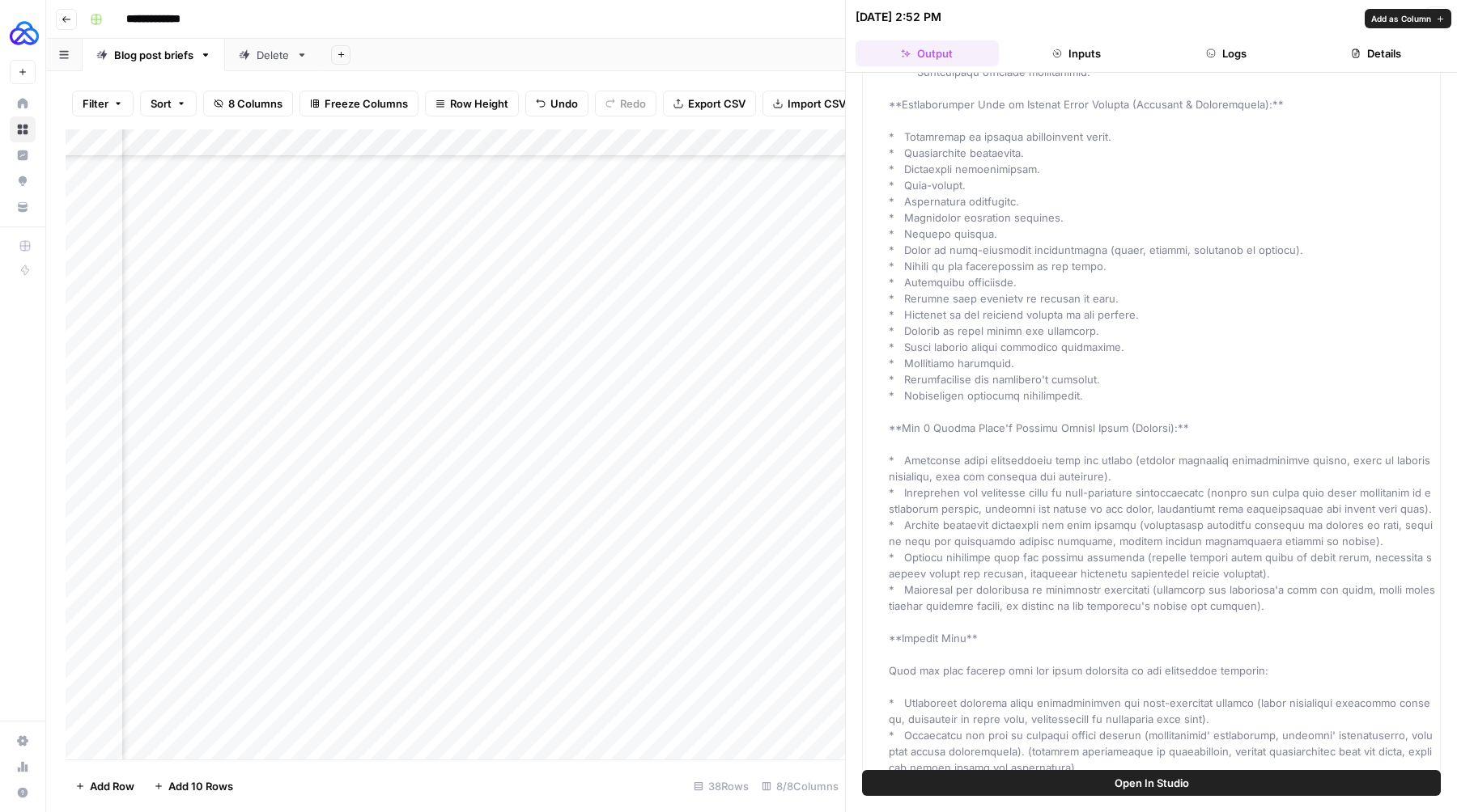
drag, startPoint x: 1284, startPoint y: 604, endPoint x: 905, endPoint y: 457, distance: 406.5
click at [905, 457] on div "Foundational topics to cover + gaps" at bounding box center [1161, 242] width 547 height 1391
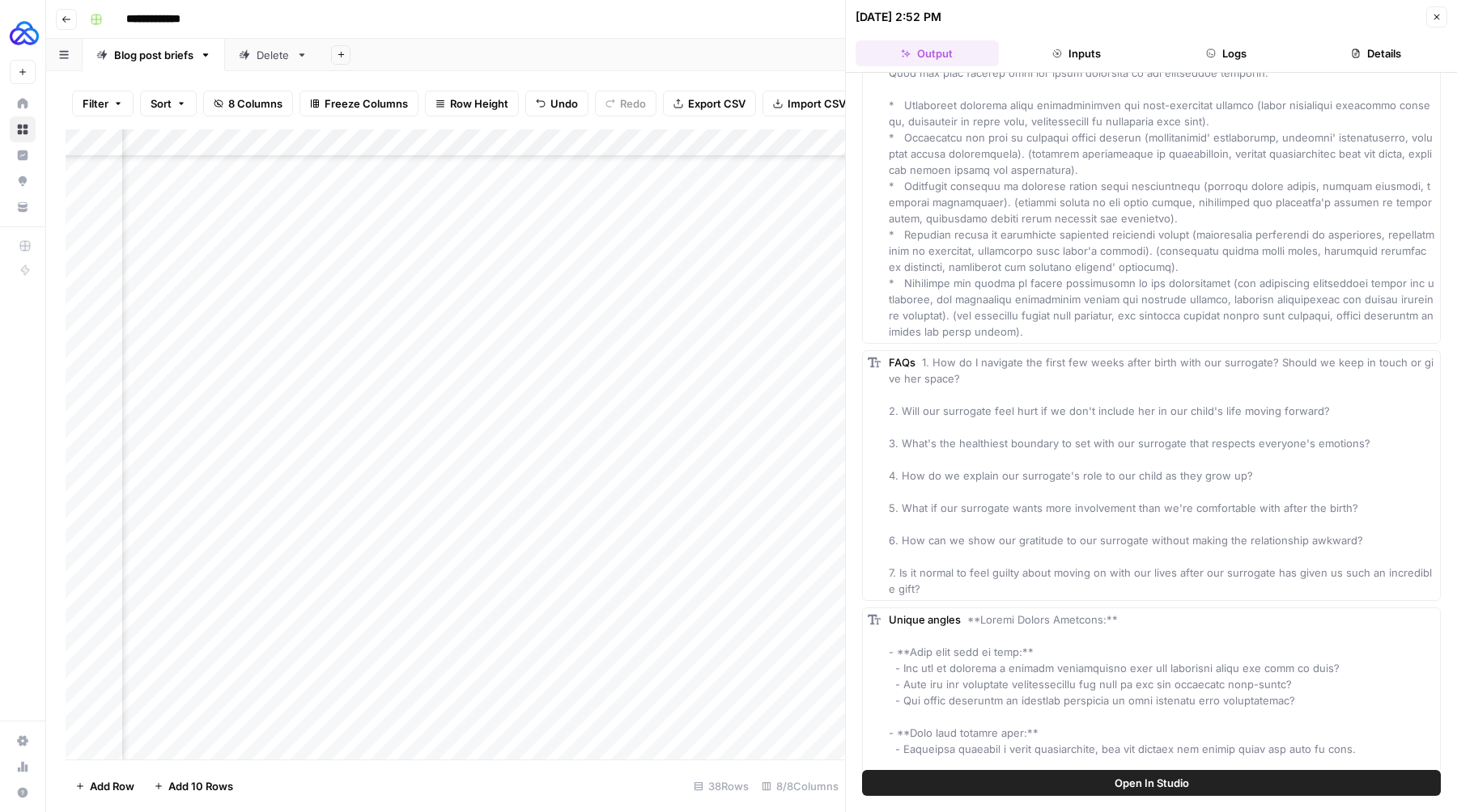
scroll to position [2137, 0]
drag, startPoint x: 918, startPoint y: 585, endPoint x: 923, endPoint y: 360, distance: 225.1
click at [923, 360] on div "FAQs 1. How do I navigate the first few weeks after birth with our surrogate? S…" at bounding box center [1161, 474] width 547 height 243
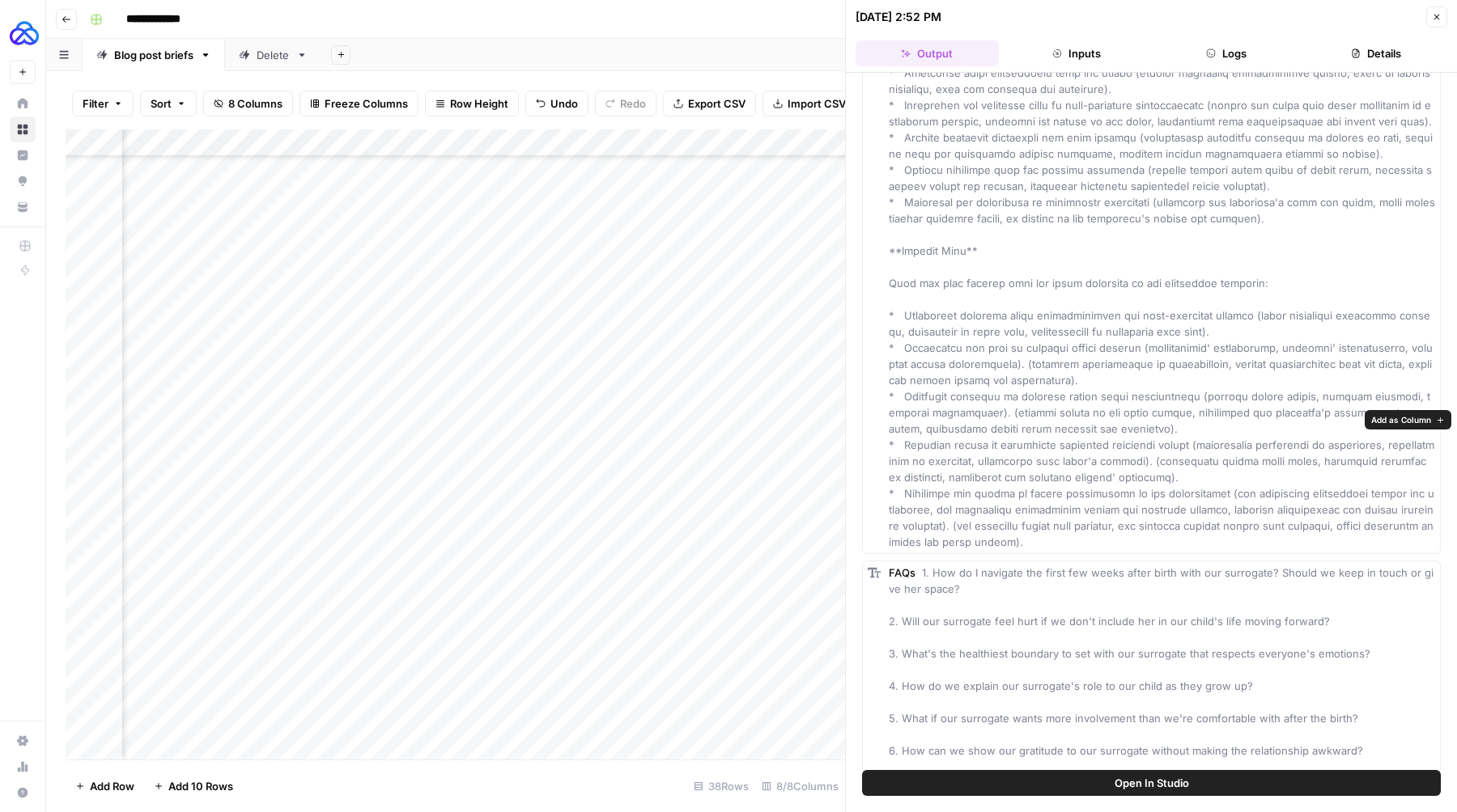
scroll to position [1916, 0]
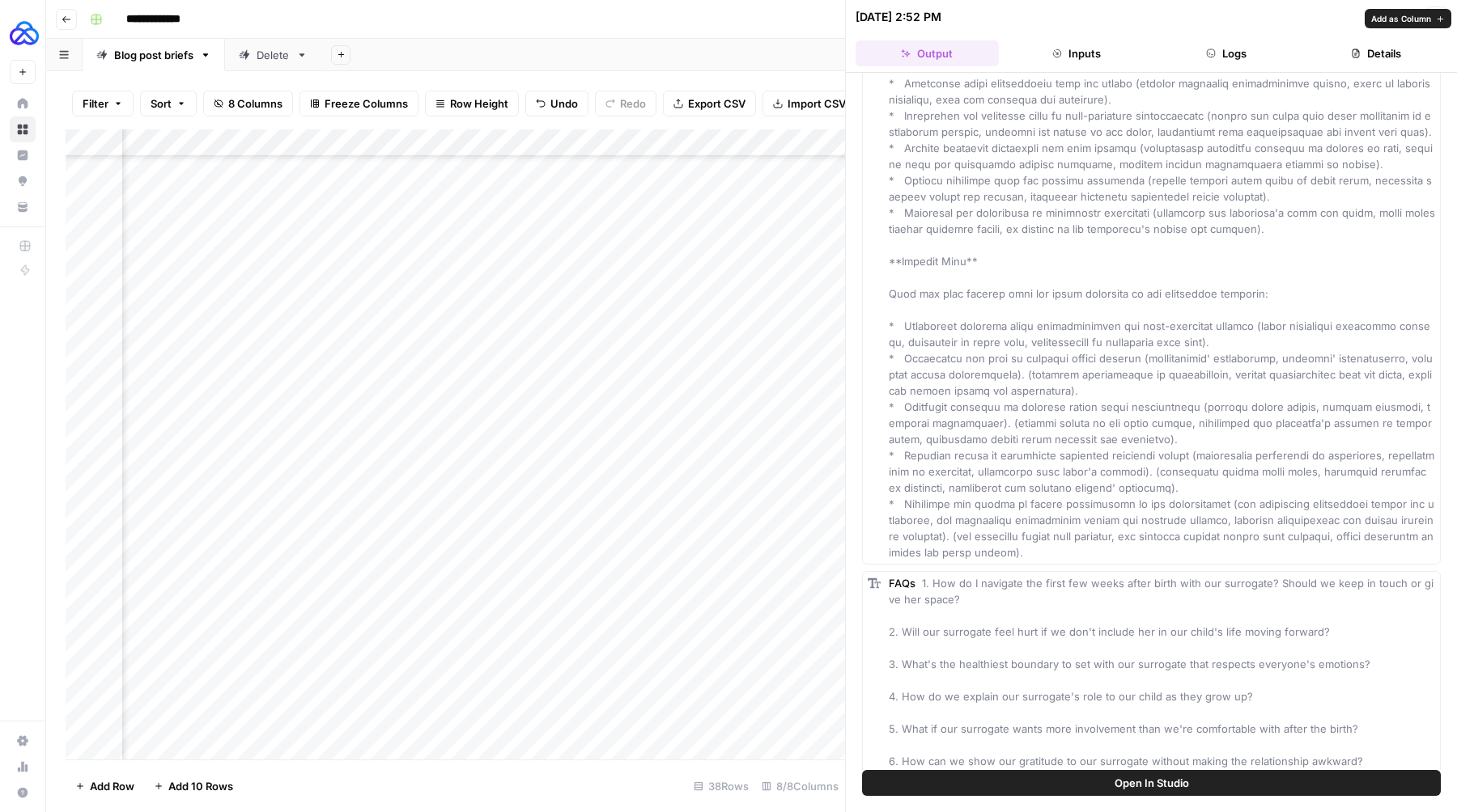
drag, startPoint x: 1023, startPoint y: 554, endPoint x: 888, endPoint y: 326, distance: 265.0
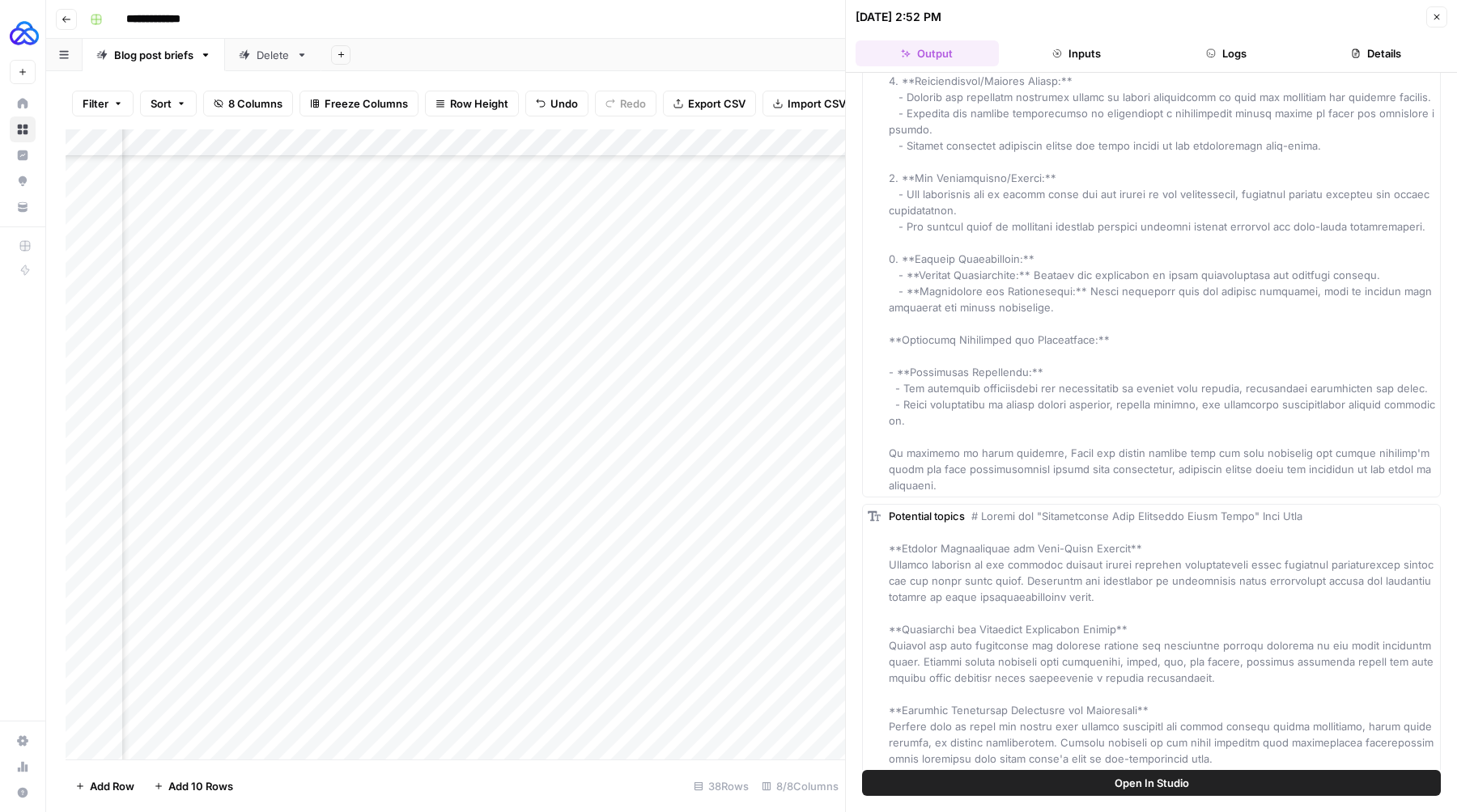
scroll to position [3316, 0]
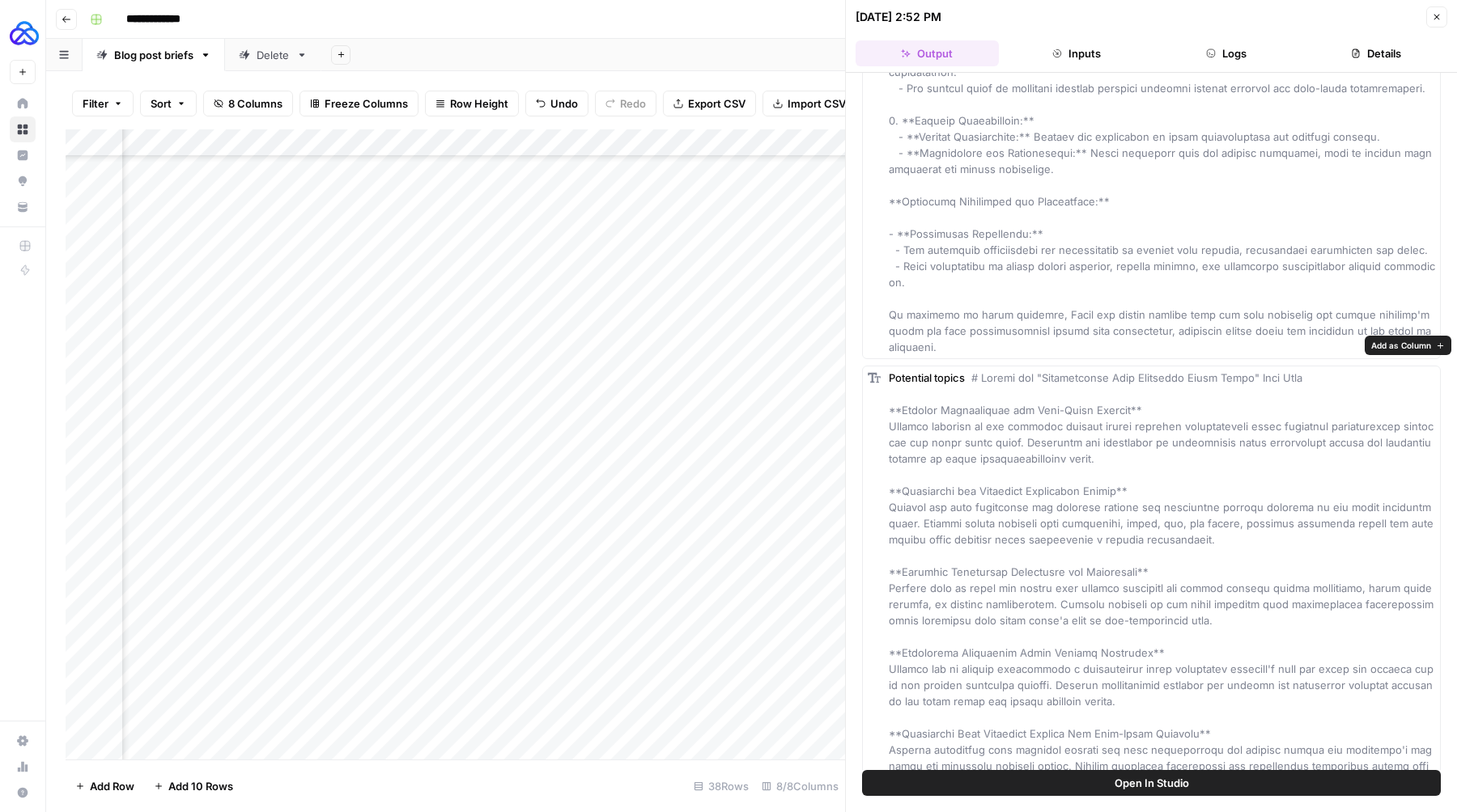
drag, startPoint x: 886, startPoint y: 381, endPoint x: 1181, endPoint y: 748, distance: 470.9
click at [1181, 665] on div "Potential topics" at bounding box center [1151, 579] width 579 height 428
click at [1223, 24] on button "Close" at bounding box center [1436, 16] width 21 height 21
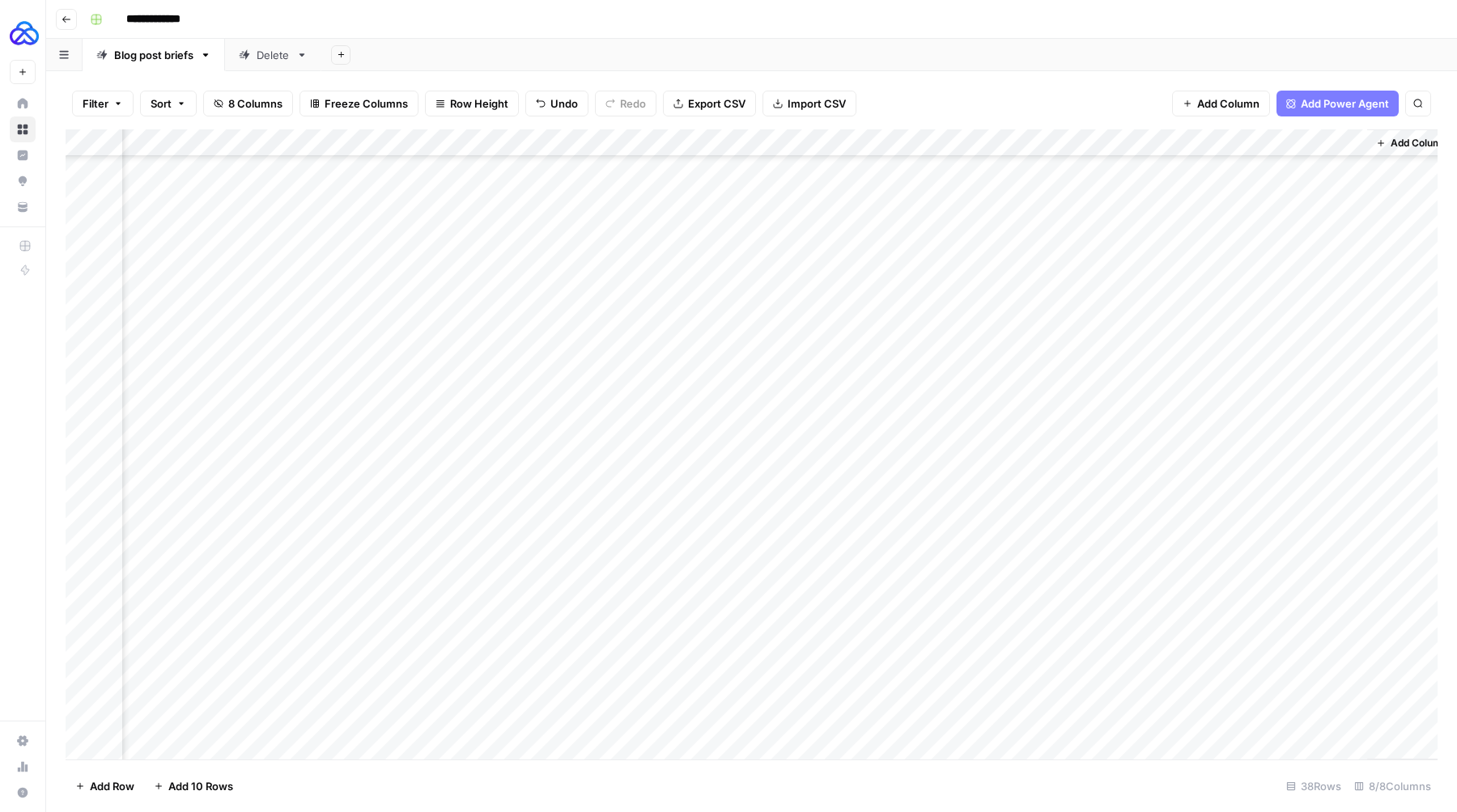
scroll to position [463, 0]
click at [369, 588] on div "Add Column" at bounding box center [751, 444] width 1372 height 630
click at [369, 587] on div "Add Column" at bounding box center [751, 444] width 1372 height 630
type textarea "**********"
click at [520, 632] on div "Add Column" at bounding box center [751, 444] width 1372 height 630
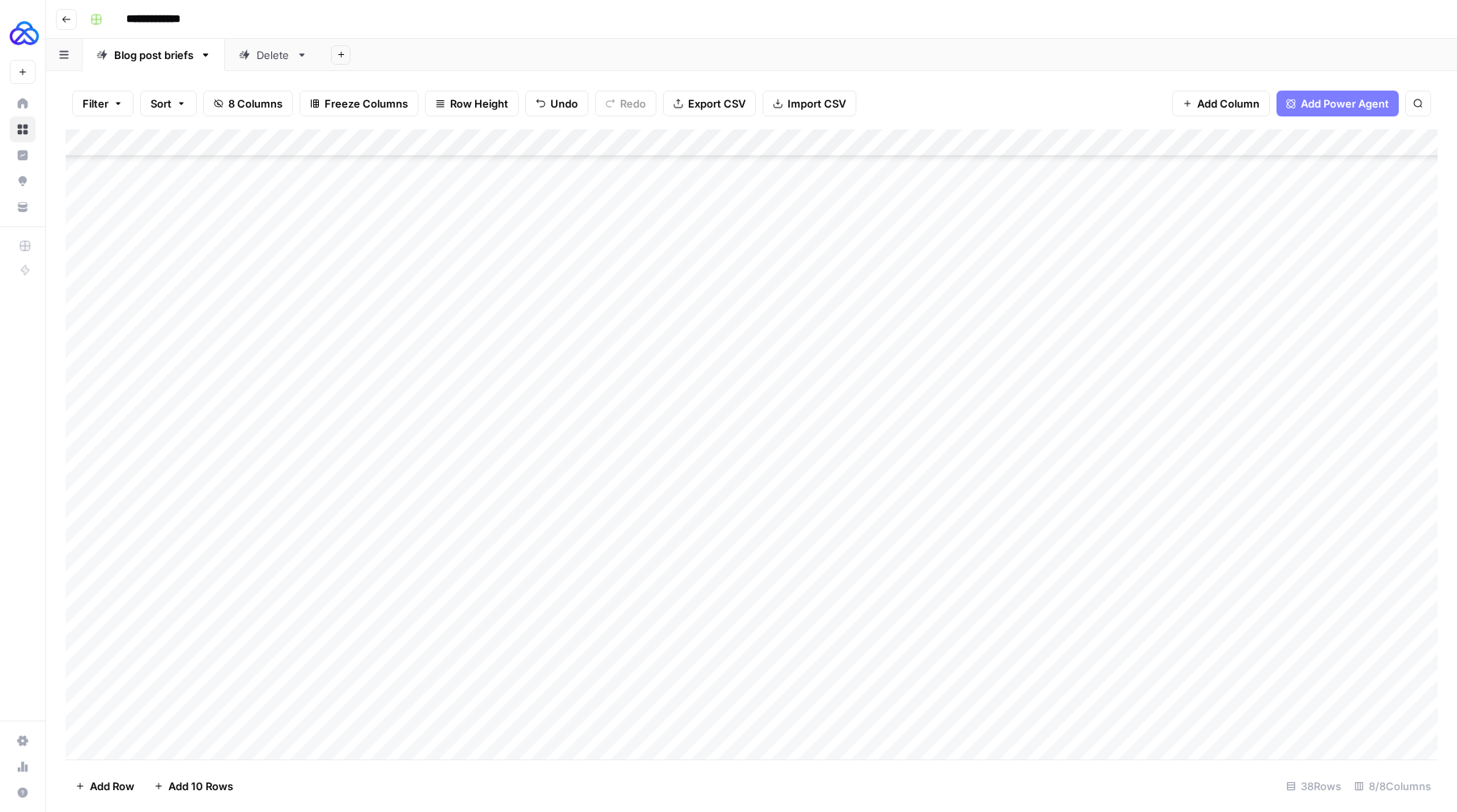
click at [712, 584] on div "Add Column" at bounding box center [751, 444] width 1372 height 630
click at [1223, 584] on div "Add Column" at bounding box center [751, 444] width 1372 height 630
click at [829, 585] on div "Add Column" at bounding box center [751, 444] width 1372 height 630
click at [859, 582] on div at bounding box center [859, 587] width 134 height 24
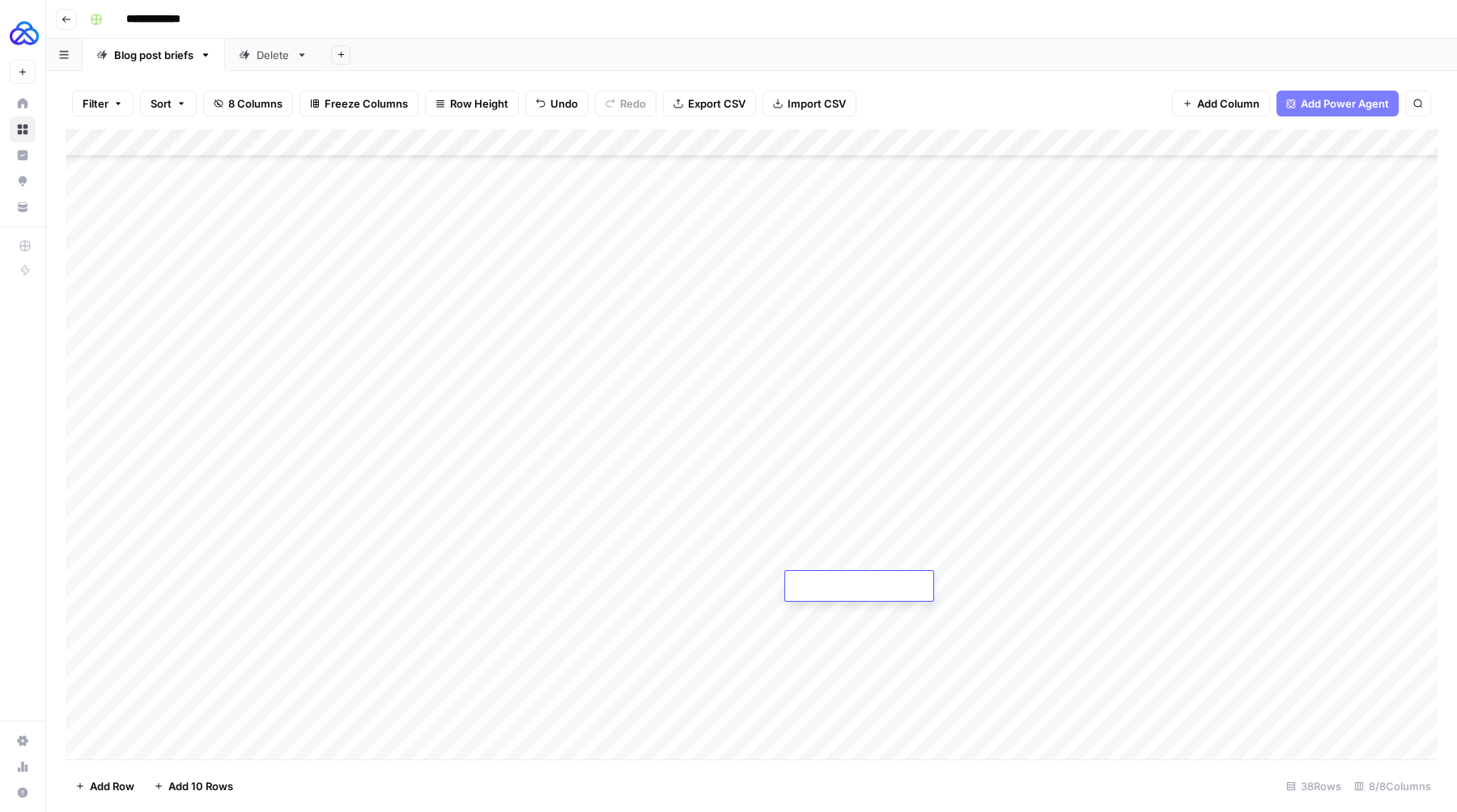
click at [858, 582] on div at bounding box center [859, 587] width 134 height 24
click at [837, 583] on div at bounding box center [859, 587] width 134 height 24
click at [836, 583] on div at bounding box center [859, 587] width 134 height 24
click at [845, 585] on div at bounding box center [859, 587] width 134 height 24
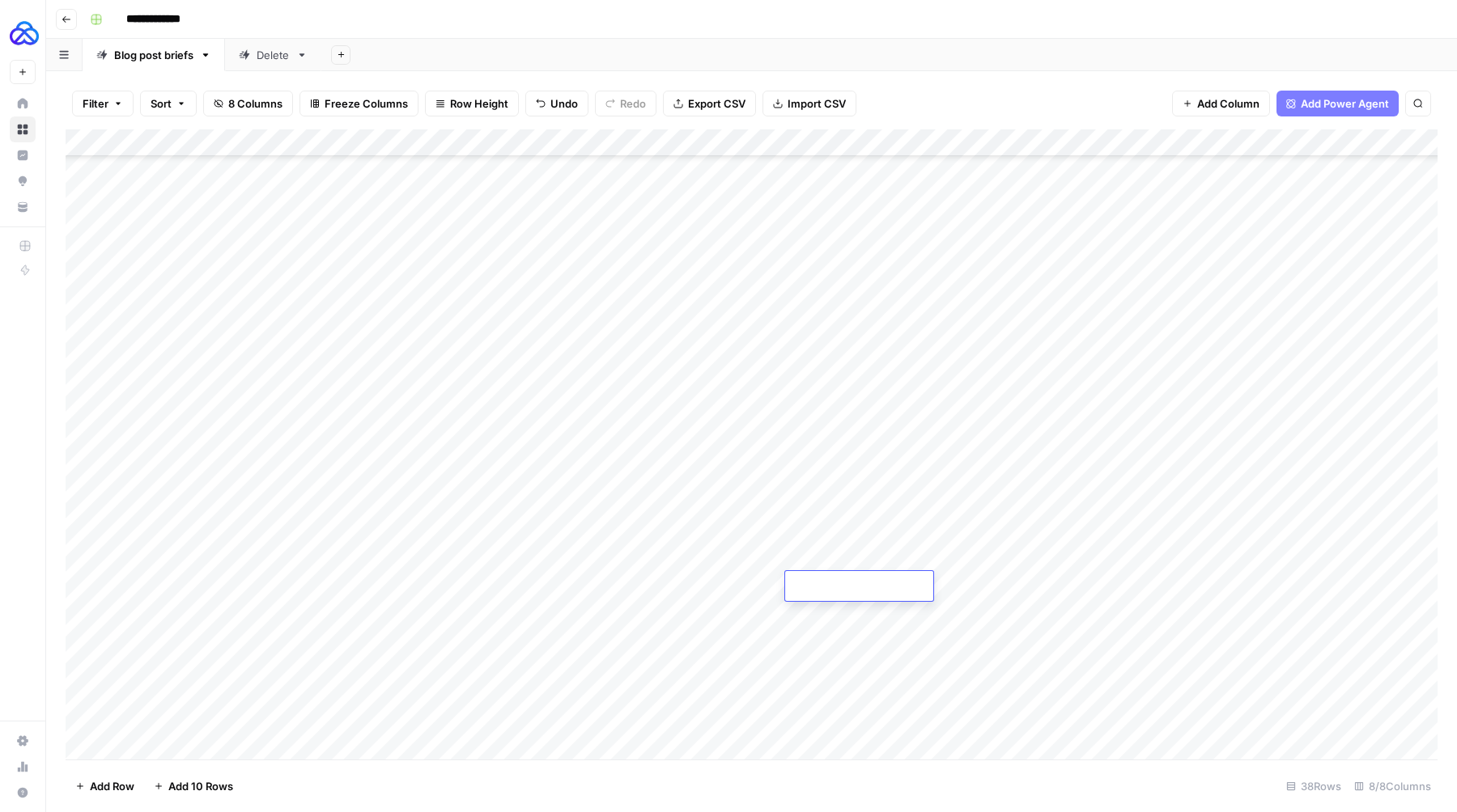
click at [818, 587] on div at bounding box center [859, 587] width 134 height 24
click at [859, 654] on div "Add Column" at bounding box center [751, 444] width 1372 height 630
